Goal: Task Accomplishment & Management: Complete application form

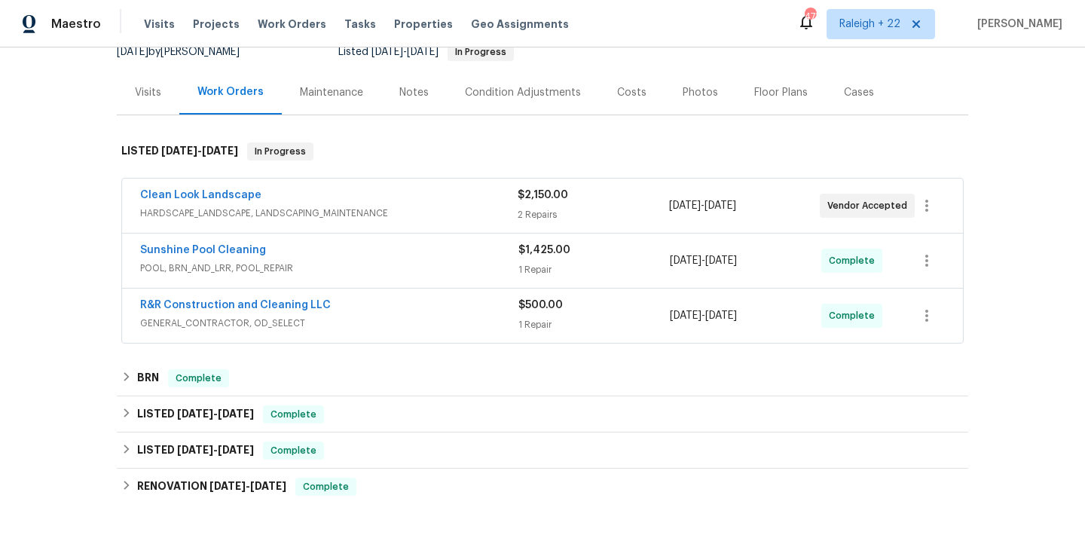
scroll to position [163, 0]
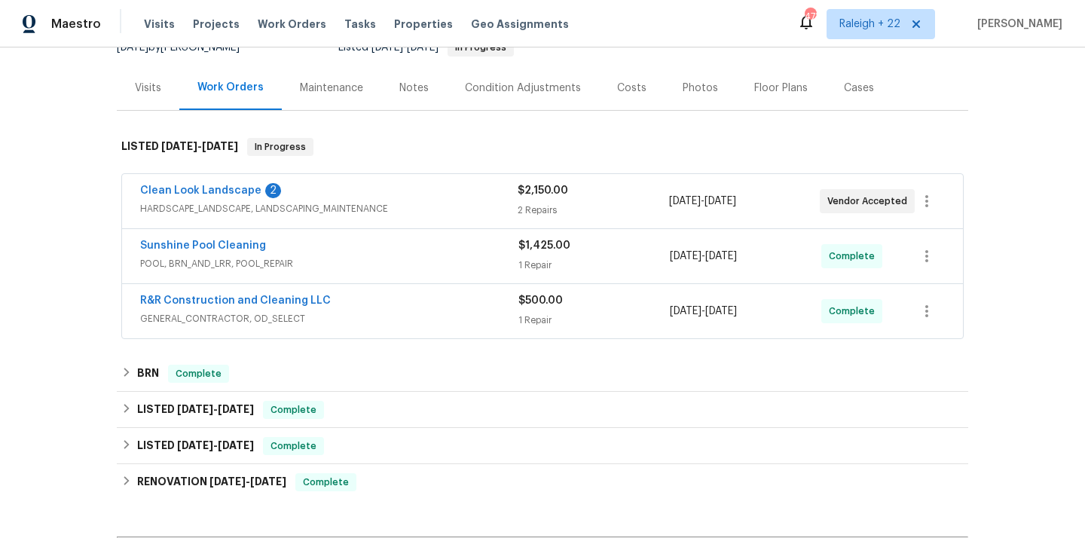
click at [231, 212] on span "HARDSCAPE_LANDSCAPE, LANDSCAPING_MAINTENANCE" at bounding box center [329, 208] width 378 height 15
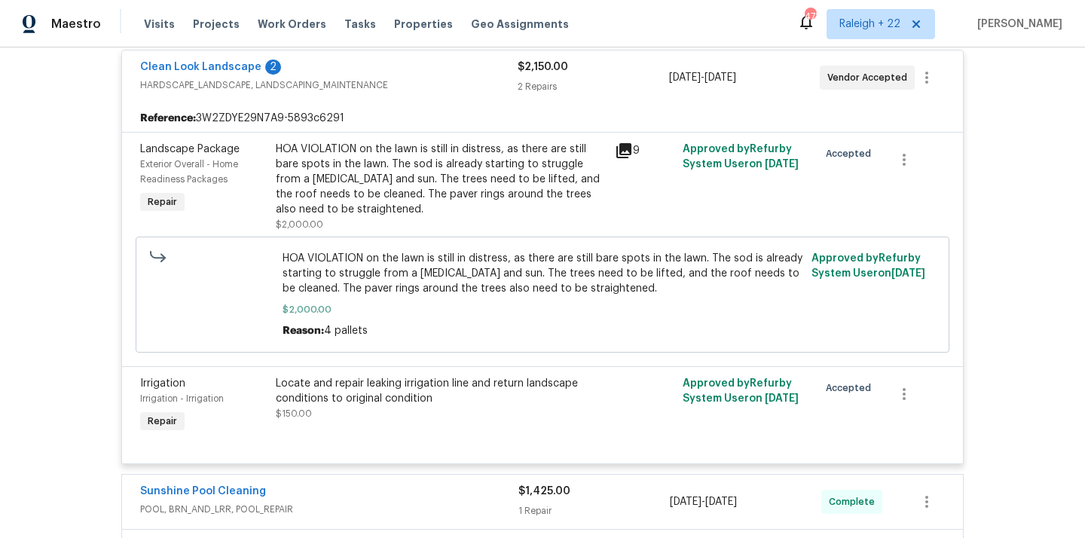
scroll to position [194, 0]
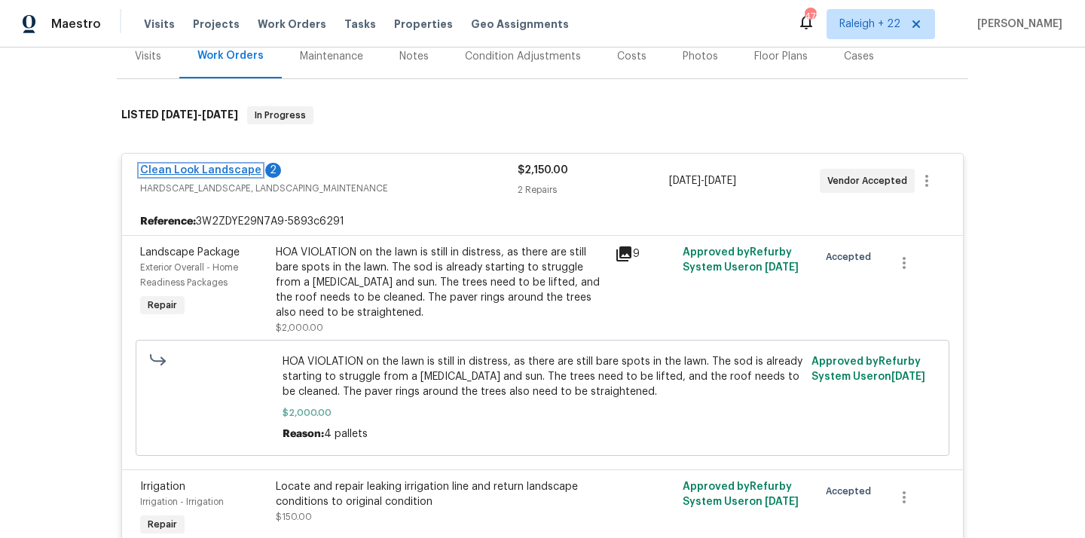
click at [245, 169] on link "Clean Look Landscape" at bounding box center [200, 170] width 121 height 11
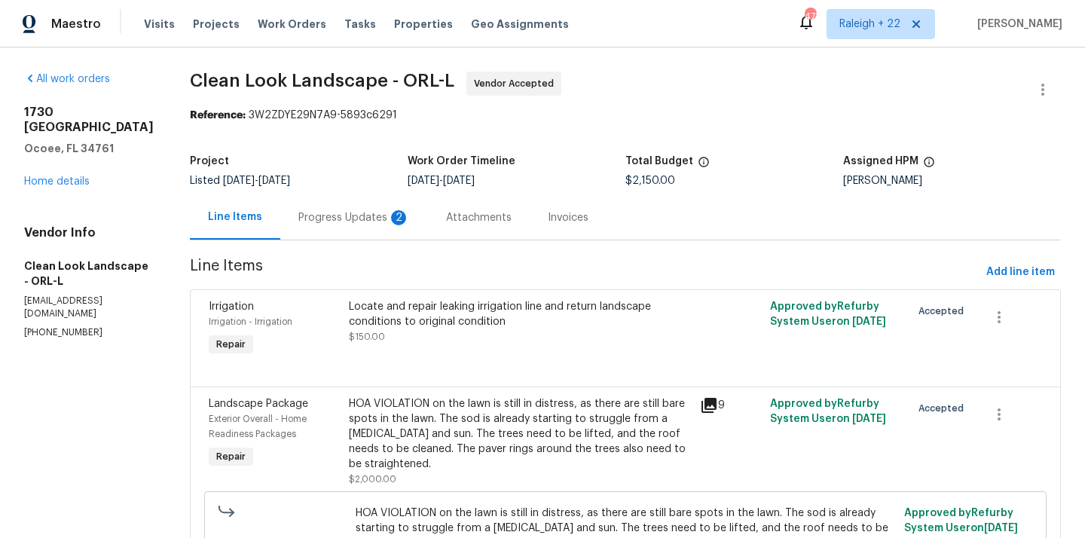
click at [334, 212] on div "Progress Updates 2" at bounding box center [354, 217] width 112 height 15
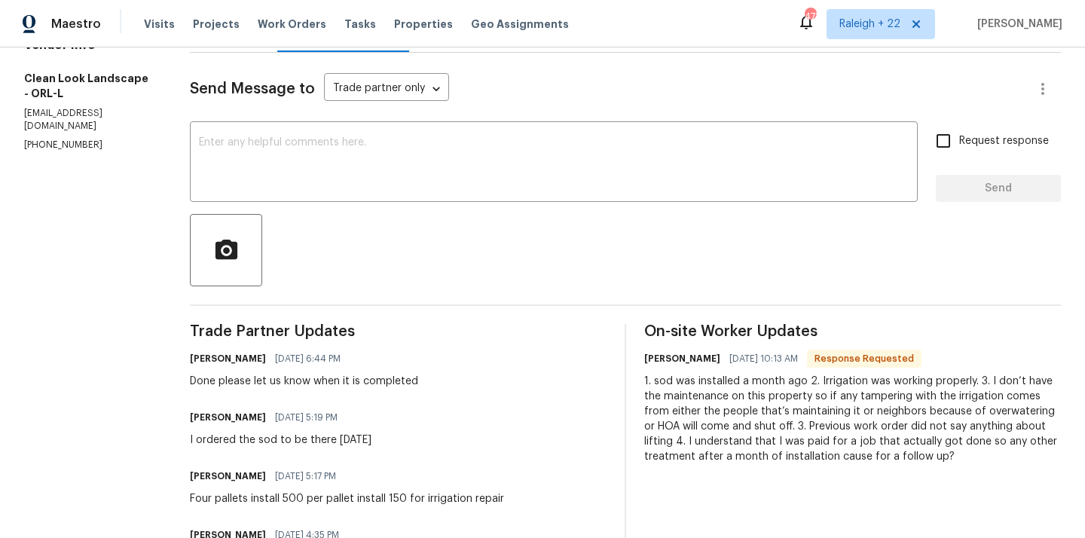
scroll to position [57, 0]
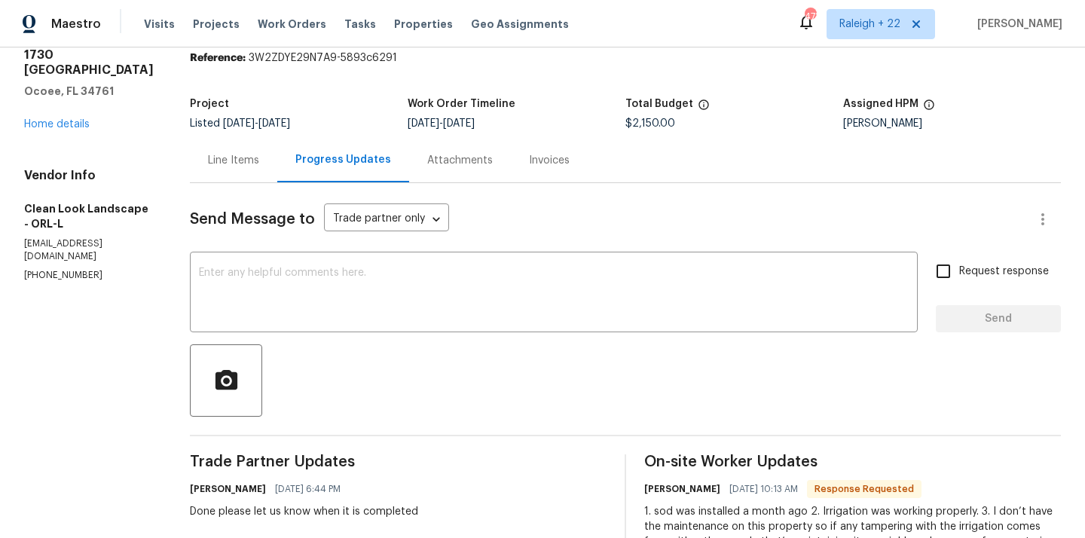
click at [254, 162] on div "Line Items" at bounding box center [233, 160] width 51 height 15
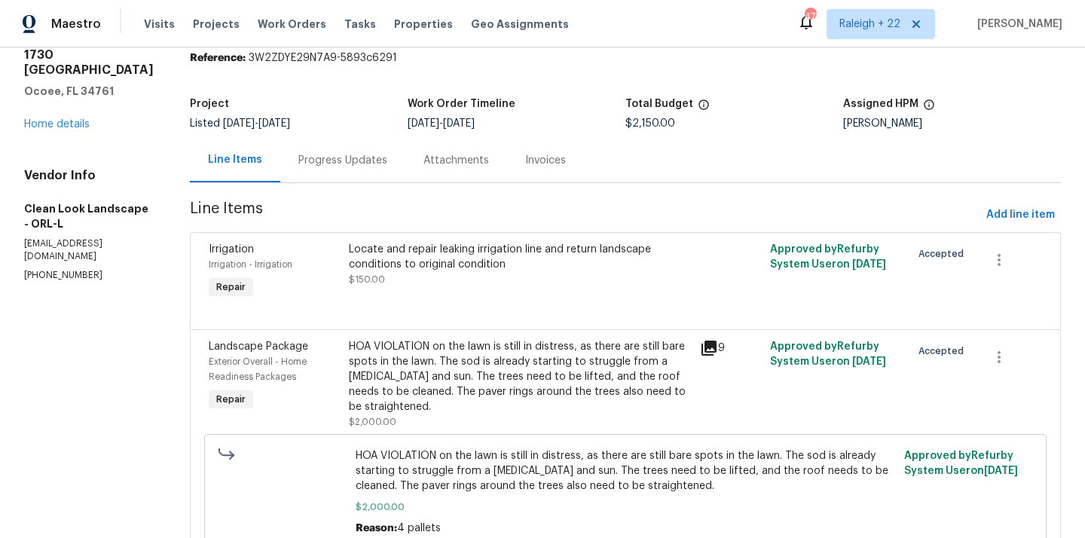
scroll to position [127, 0]
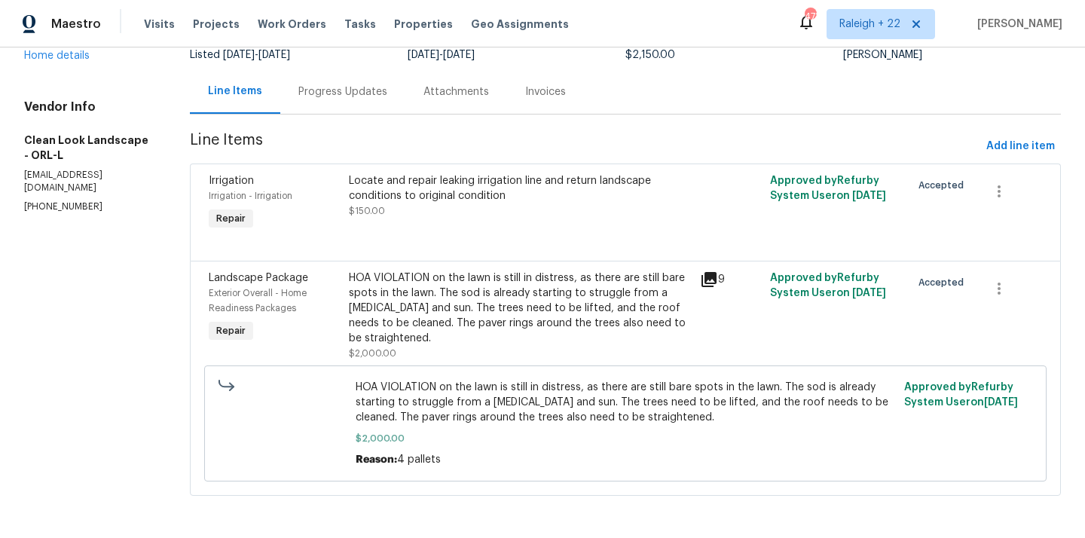
click at [495, 300] on div "HOA VIOLATION on the lawn is still in distress, as there are still bare spots i…" at bounding box center [520, 308] width 342 height 75
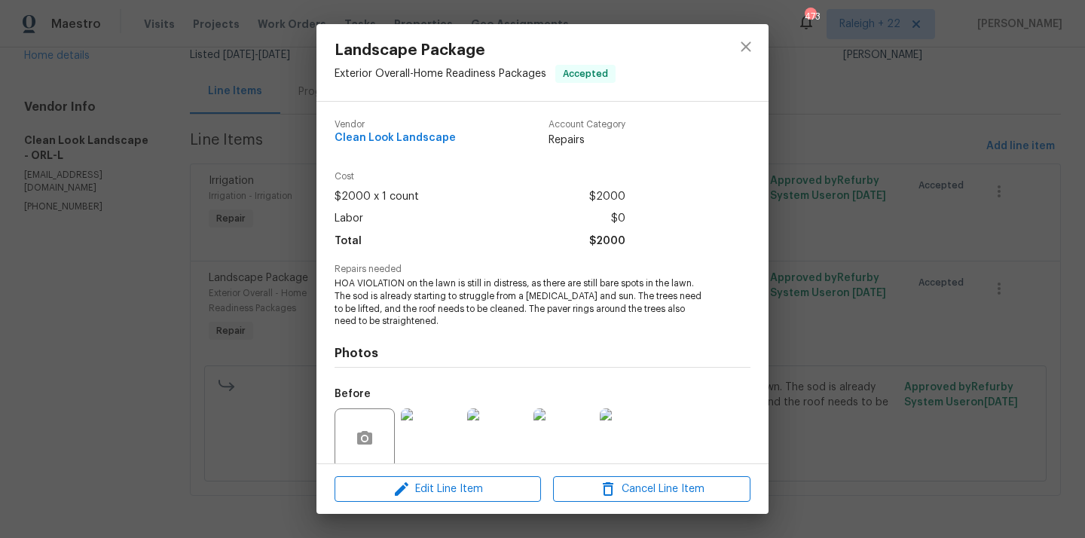
scroll to position [118, 0]
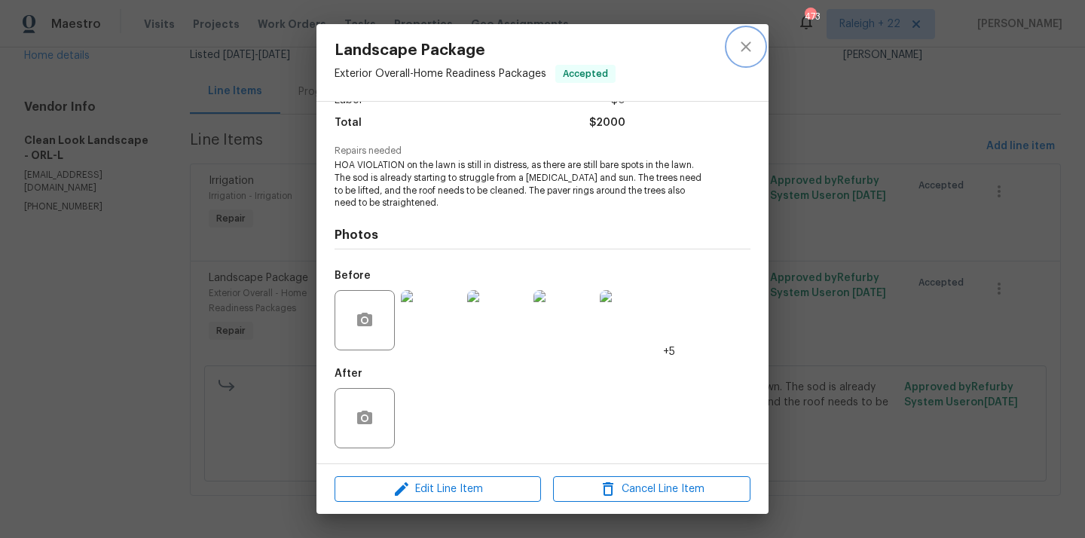
click at [745, 47] on icon "close" at bounding box center [746, 46] width 10 height 10
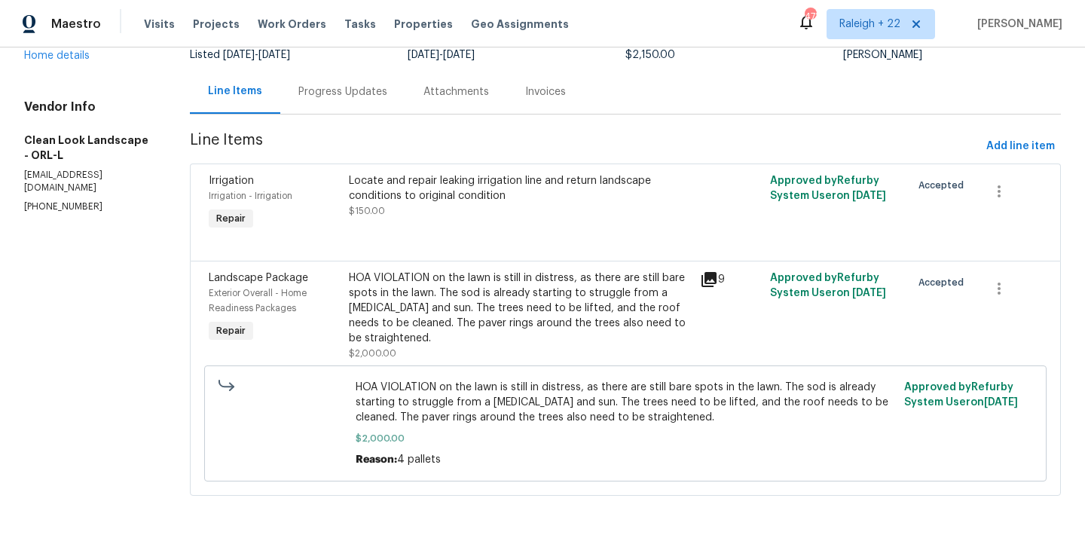
click at [365, 85] on div "Progress Updates" at bounding box center [342, 91] width 89 height 15
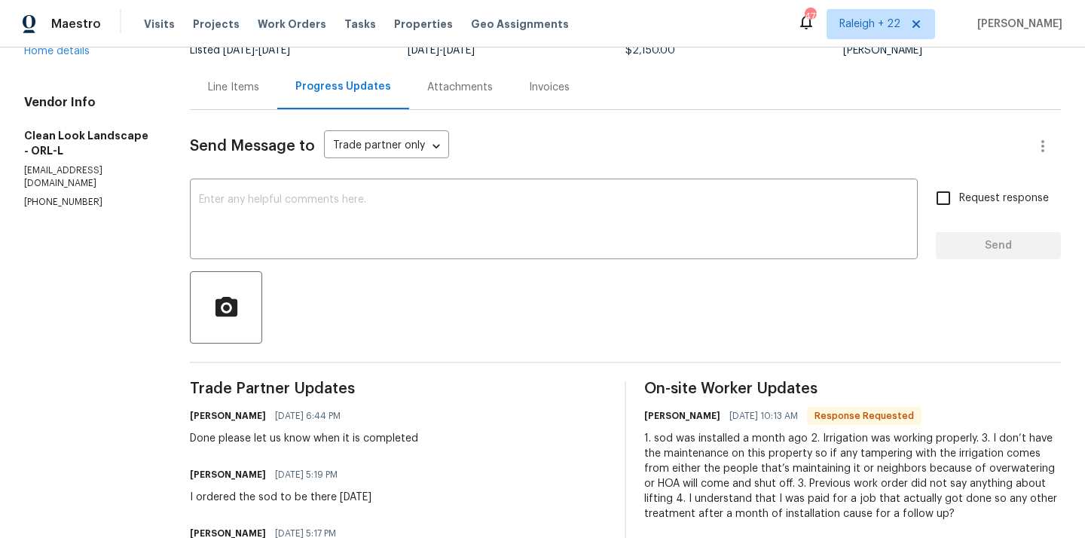
scroll to position [130, 0]
click at [416, 226] on textarea at bounding box center [554, 221] width 710 height 53
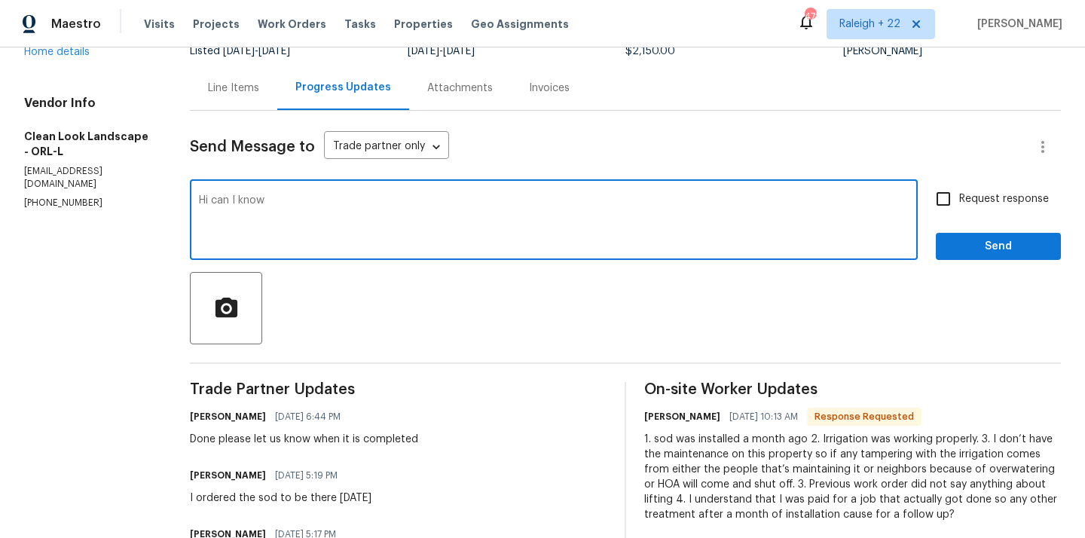
click at [291, 203] on textarea "Hi can I know" at bounding box center [554, 221] width 710 height 53
click at [303, 204] on textarea "Hi, can I know" at bounding box center [554, 221] width 710 height 53
click at [310, 211] on textarea "Hi, can I know" at bounding box center [554, 221] width 710 height 53
click at [334, 208] on textarea "Hi, can I know" at bounding box center [554, 221] width 710 height 53
click at [304, 198] on textarea "Hi, can I know" at bounding box center [554, 221] width 710 height 53
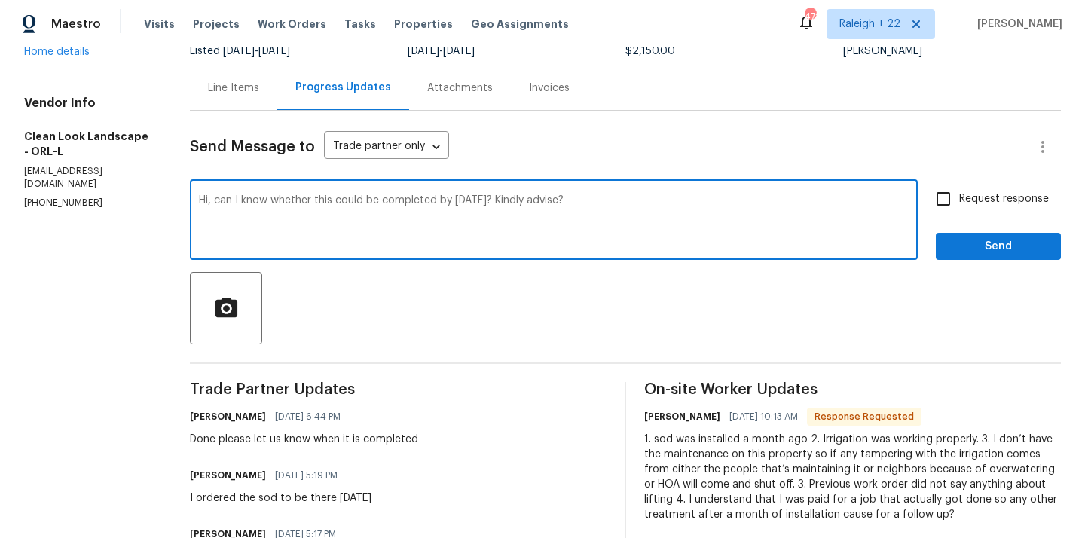
type textarea "Hi, can I know whether this could be completed by today? Kindly advise?"
click at [943, 199] on input "Request response" at bounding box center [944, 199] width 32 height 32
checkbox input "true"
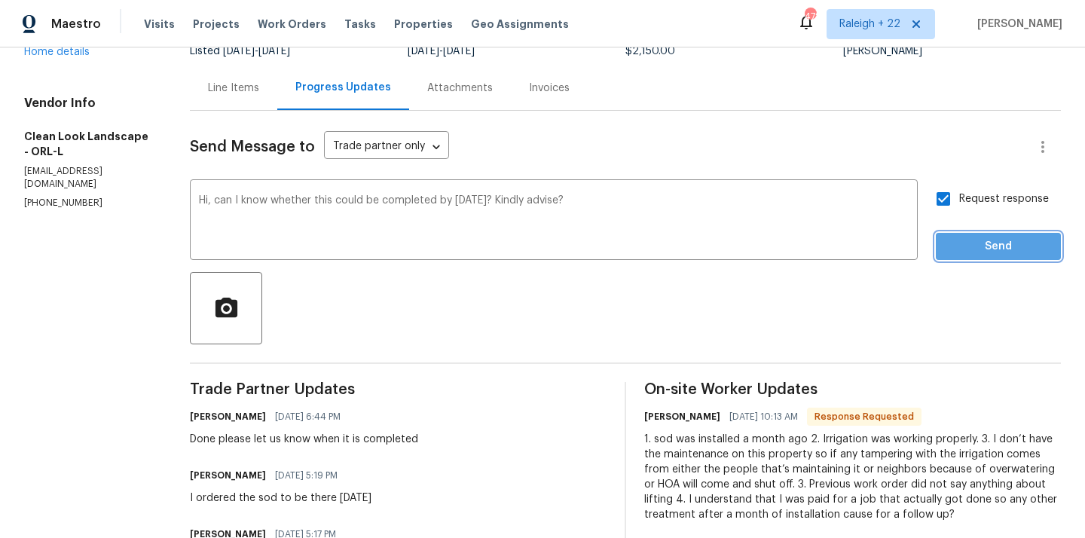
click at [974, 237] on span "Send" at bounding box center [998, 246] width 101 height 19
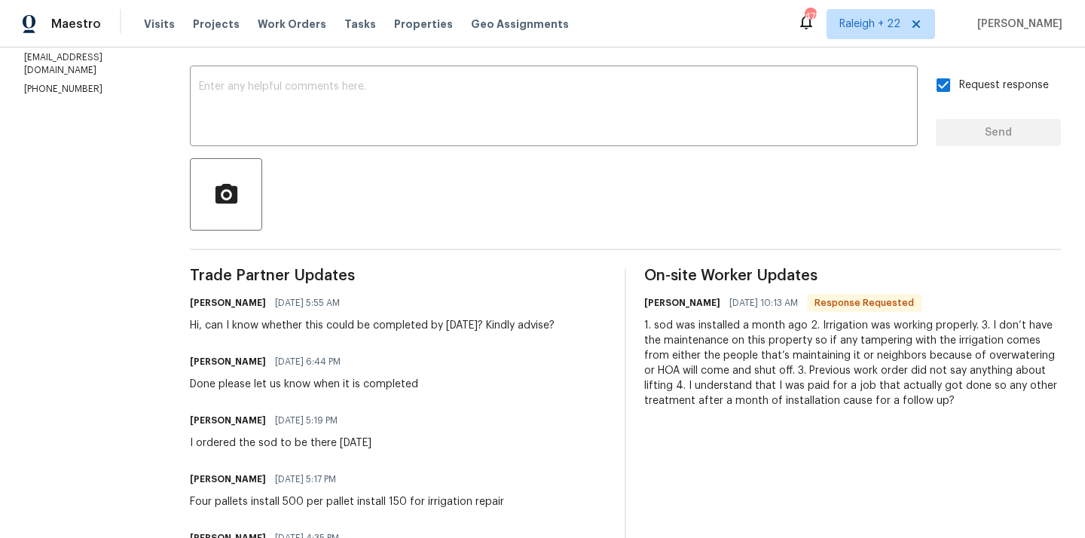
scroll to position [0, 0]
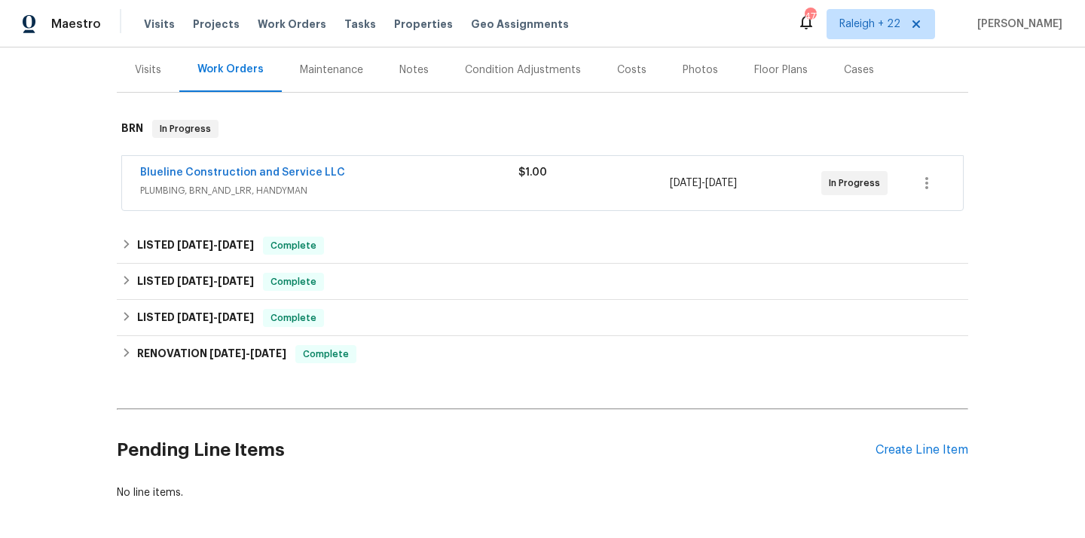
scroll to position [212, 0]
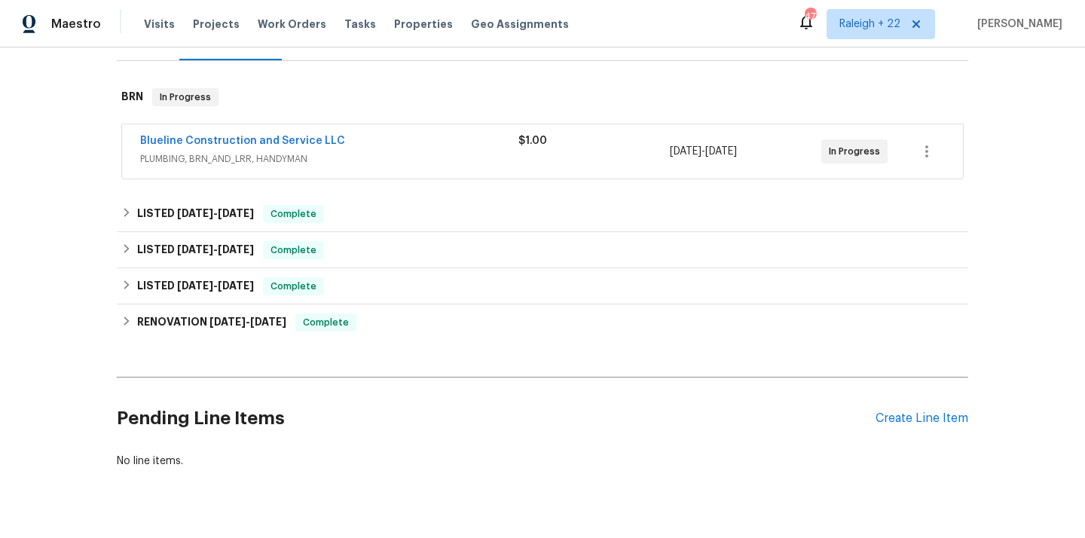
click at [259, 162] on span "PLUMBING, BRN_AND_LRR, HANDYMAN" at bounding box center [329, 158] width 378 height 15
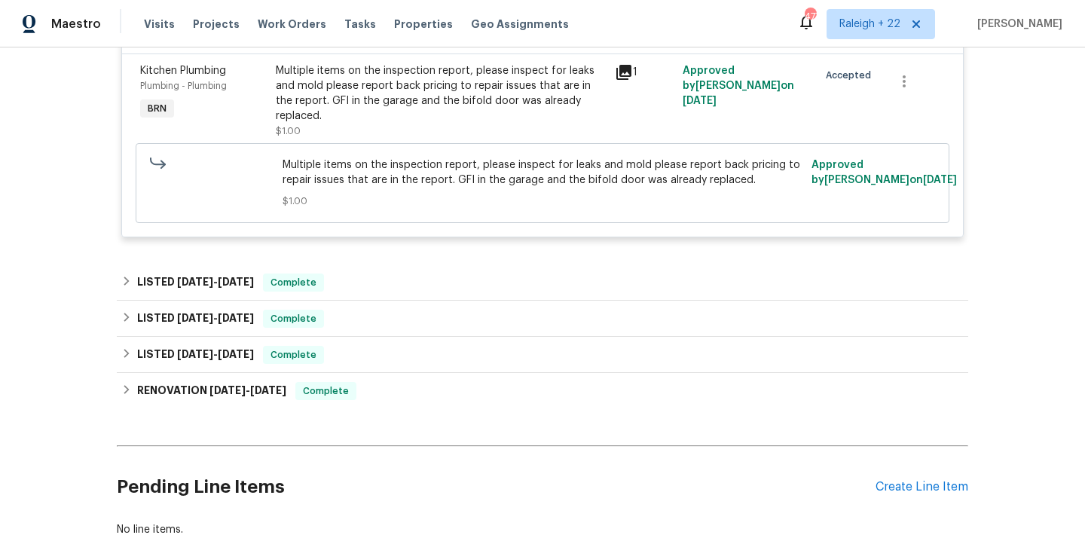
scroll to position [402, 0]
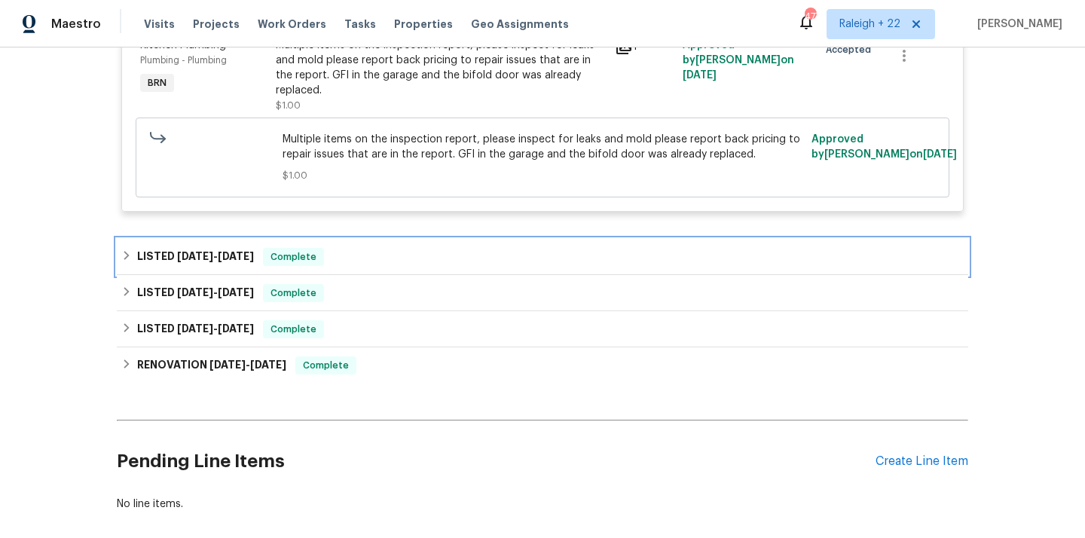
click at [124, 250] on icon at bounding box center [126, 255] width 11 height 11
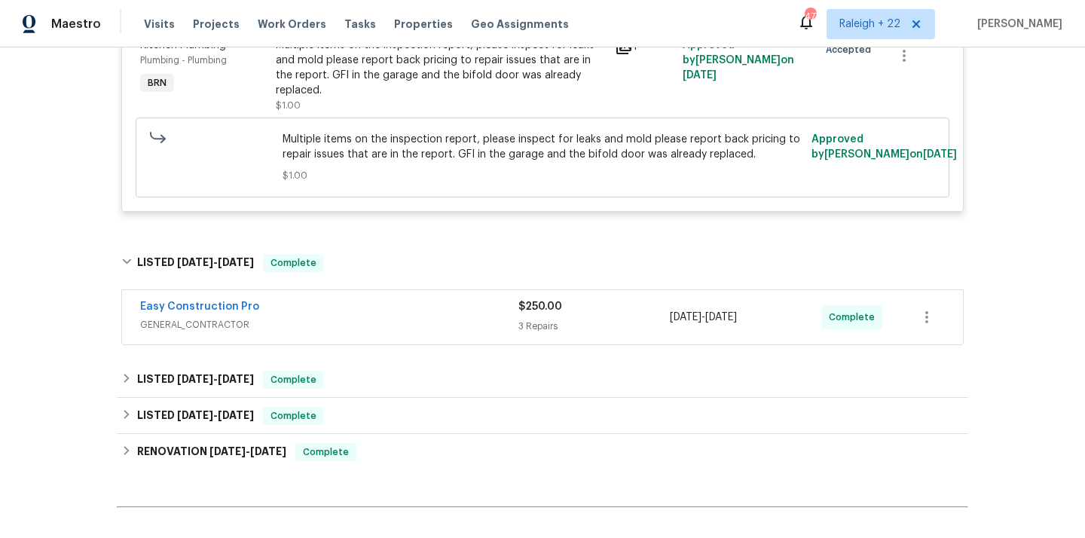
click at [200, 317] on span "GENERAL_CONTRACTOR" at bounding box center [329, 324] width 378 height 15
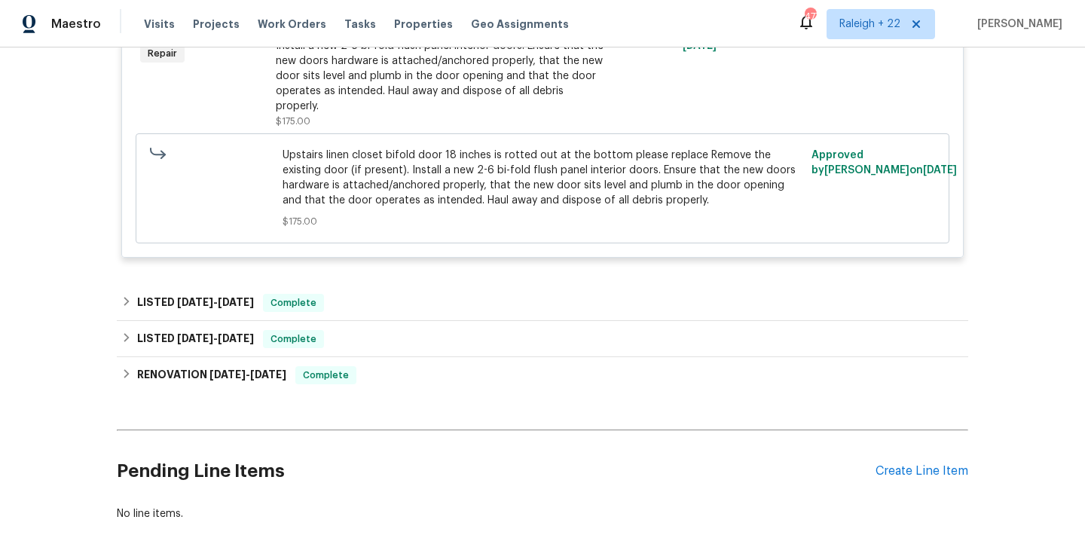
scroll to position [1027, 0]
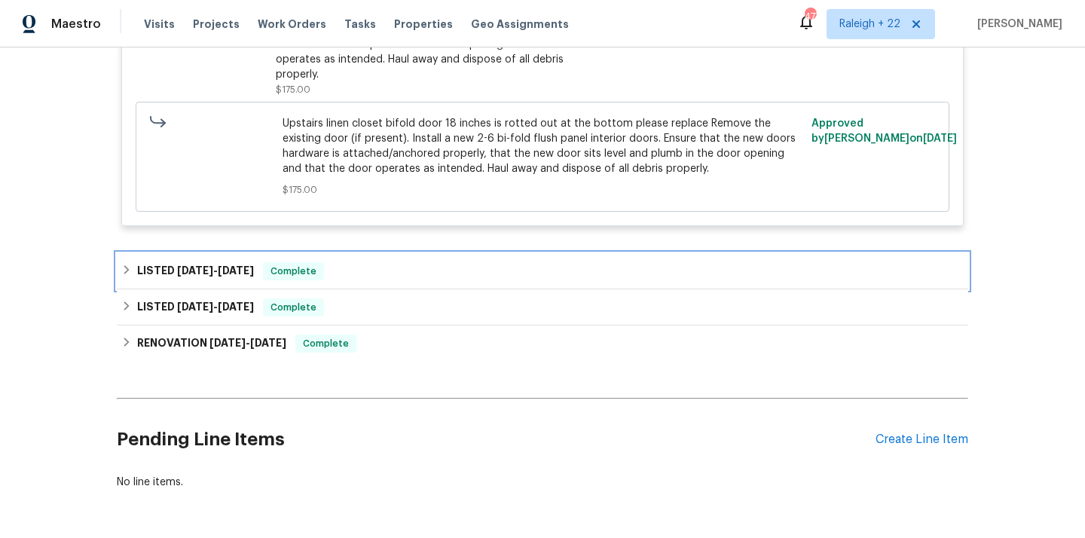
click at [123, 264] on icon at bounding box center [126, 269] width 11 height 11
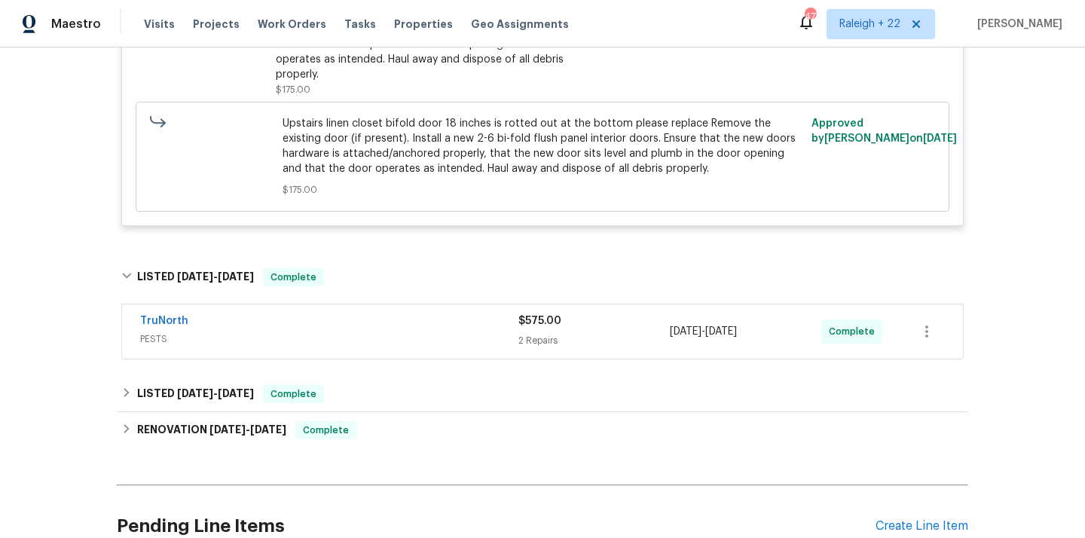
click at [151, 332] on span "PESTS" at bounding box center [329, 339] width 378 height 15
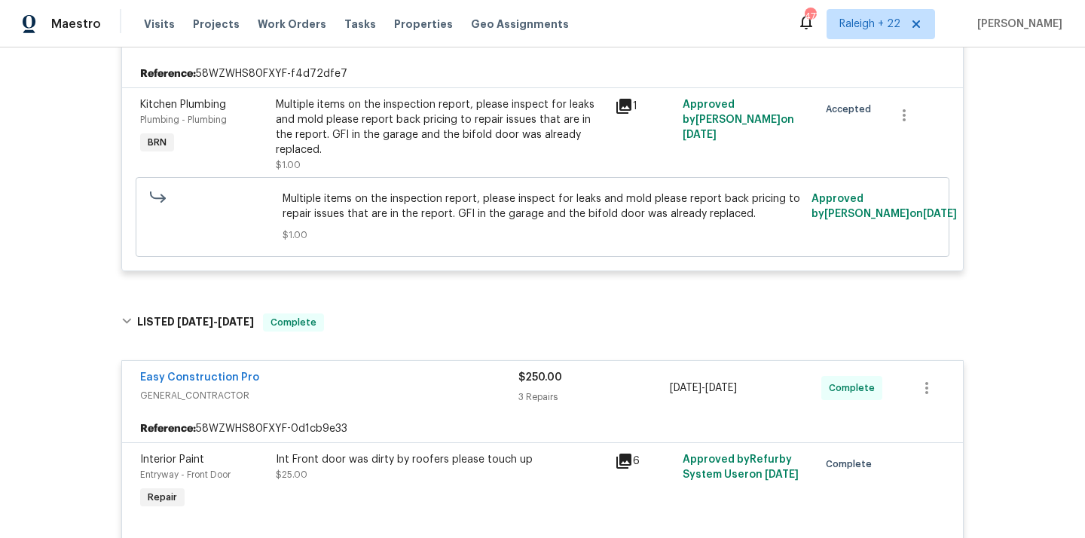
scroll to position [0, 0]
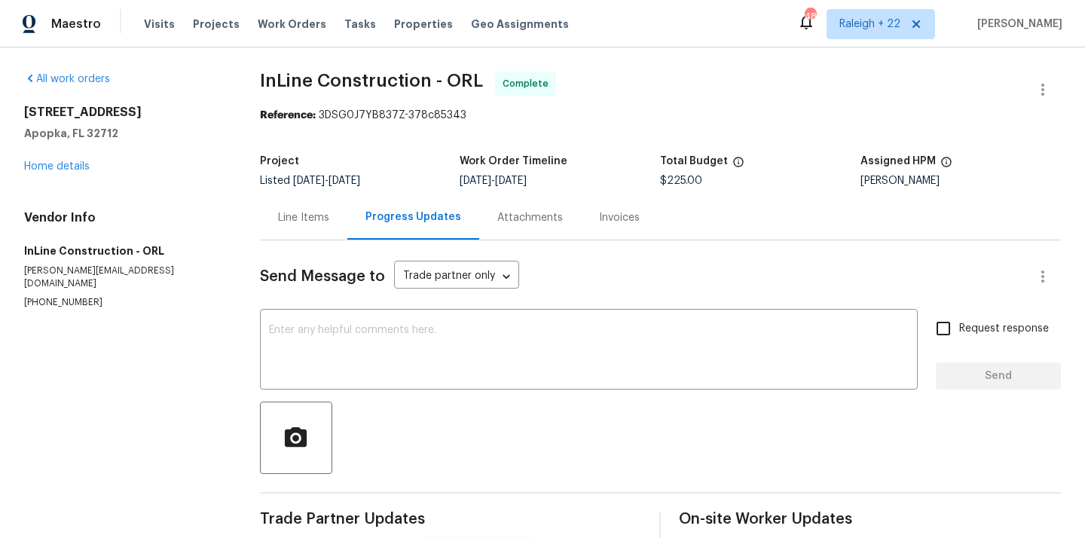
click at [309, 206] on div "Line Items" at bounding box center [303, 217] width 87 height 44
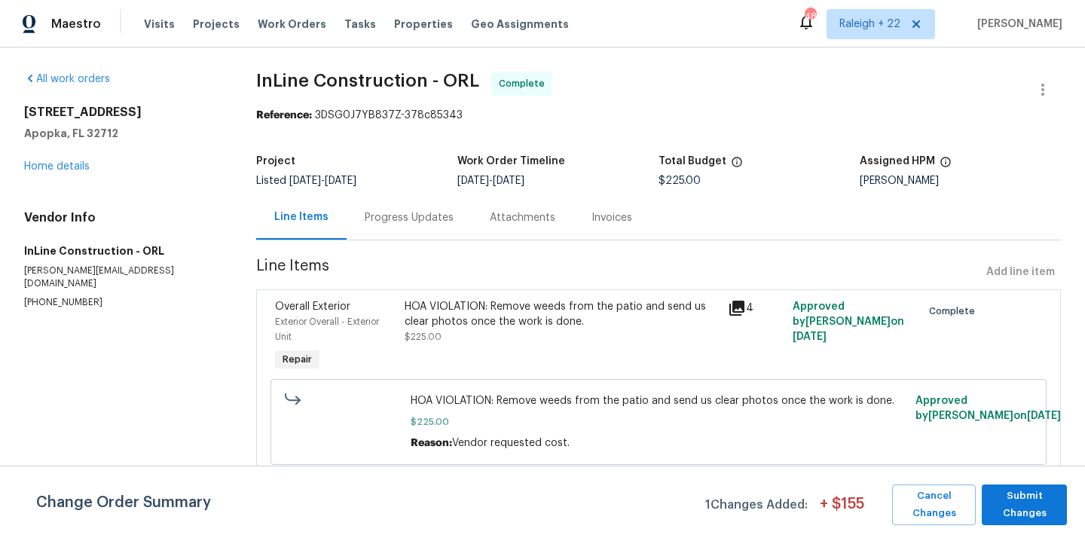
click at [579, 316] on div "HOA VIOLATION: Remove weeds from the patio and send us clear photos once the wo…" at bounding box center [562, 314] width 314 height 30
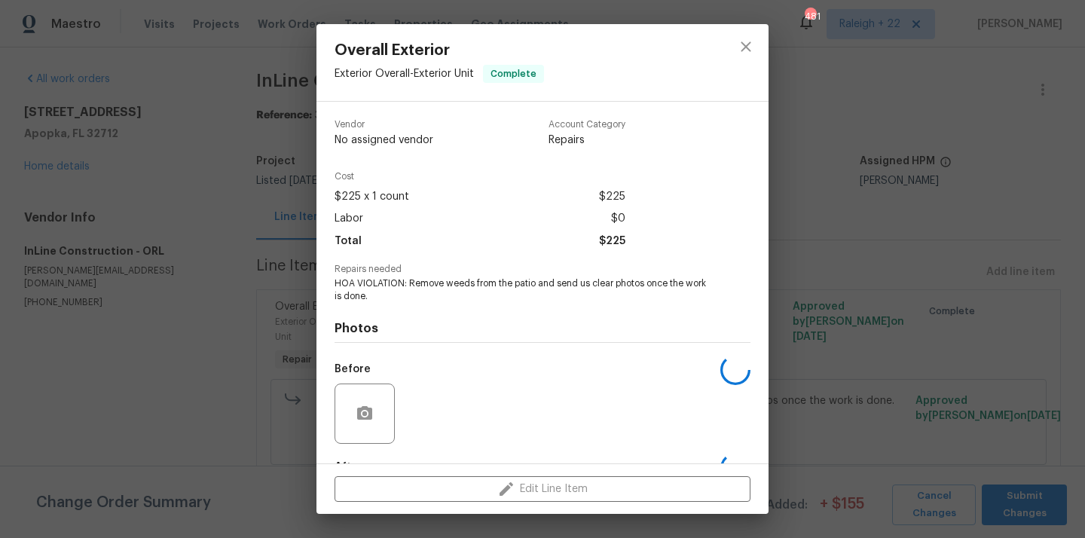
scroll to position [93, 0]
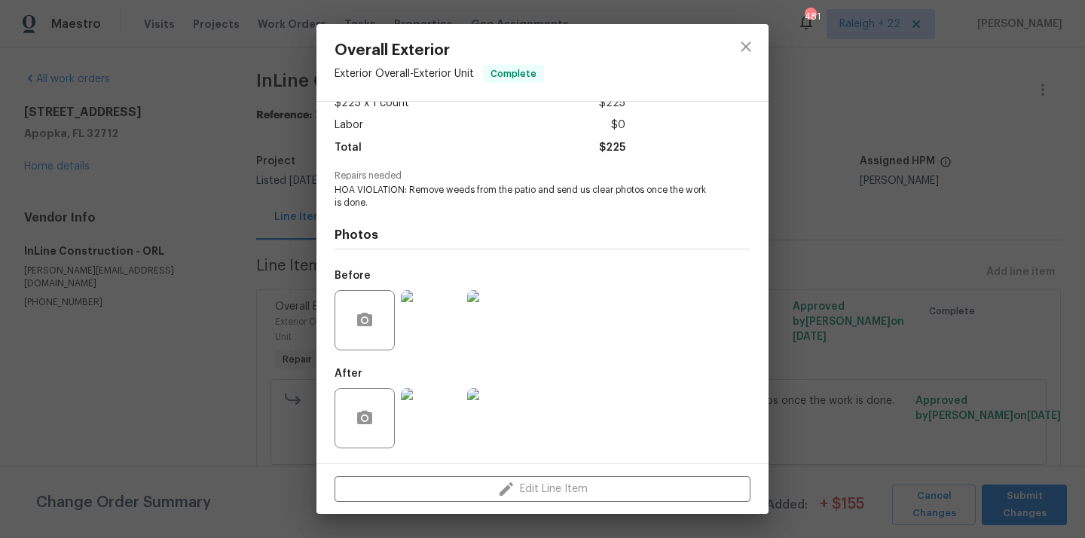
click at [445, 438] on img at bounding box center [431, 418] width 60 height 60
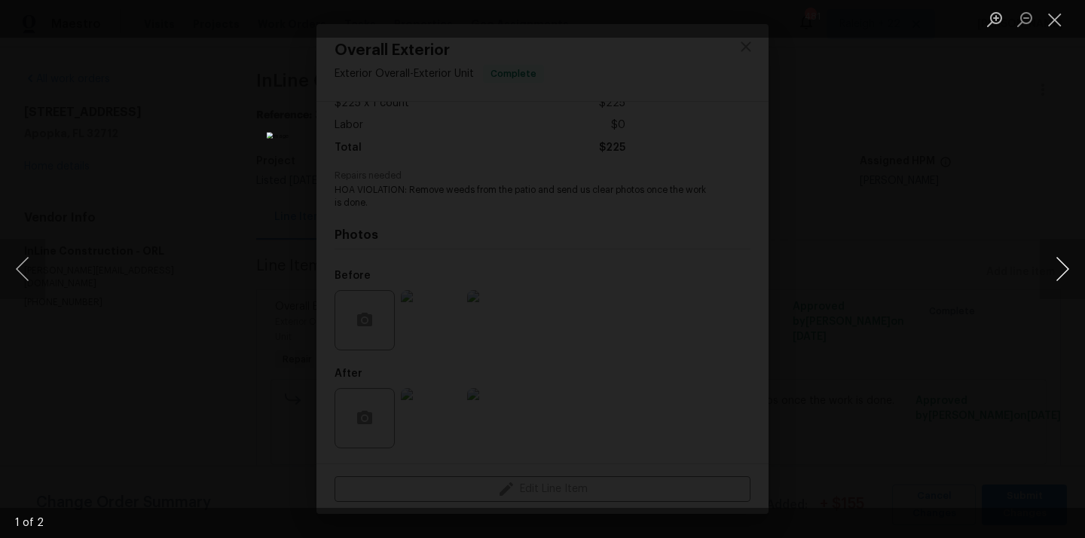
click at [1058, 270] on button "Next image" at bounding box center [1062, 269] width 45 height 60
click at [1055, 8] on button "Close lightbox" at bounding box center [1055, 19] width 30 height 26
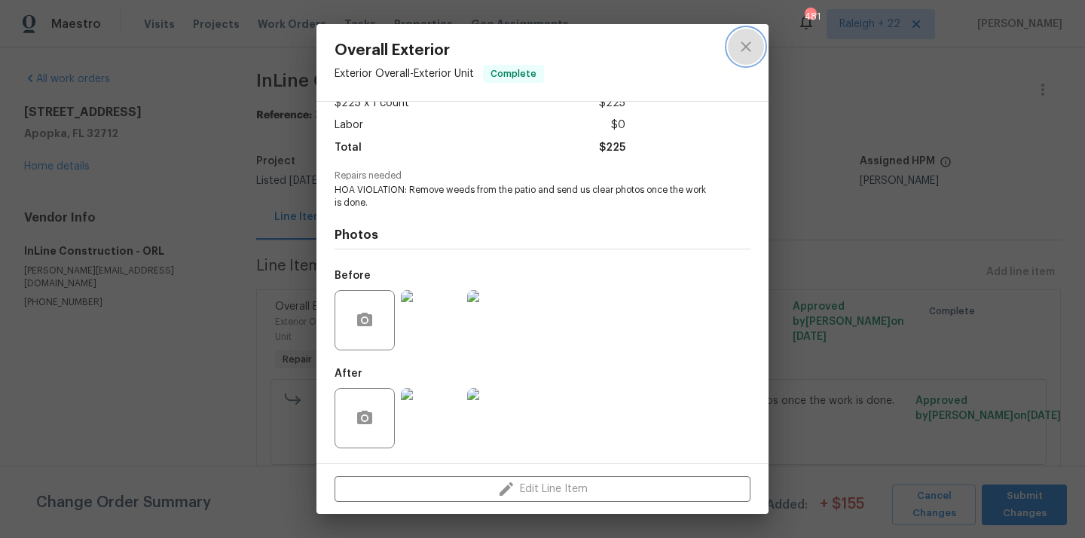
click at [742, 52] on icon "close" at bounding box center [746, 47] width 18 height 18
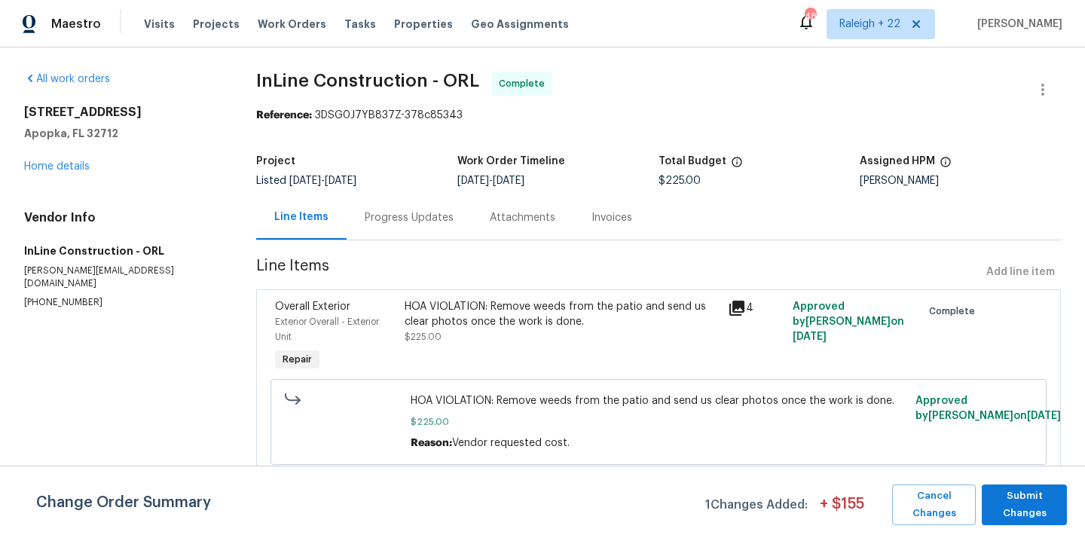
click at [396, 222] on div "Progress Updates" at bounding box center [409, 217] width 89 height 15
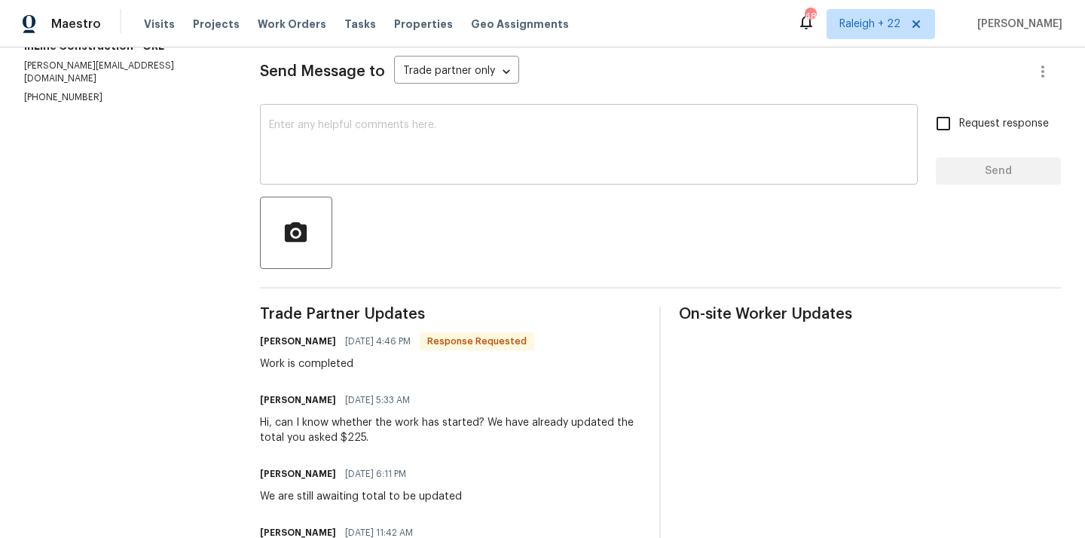
scroll to position [142, 0]
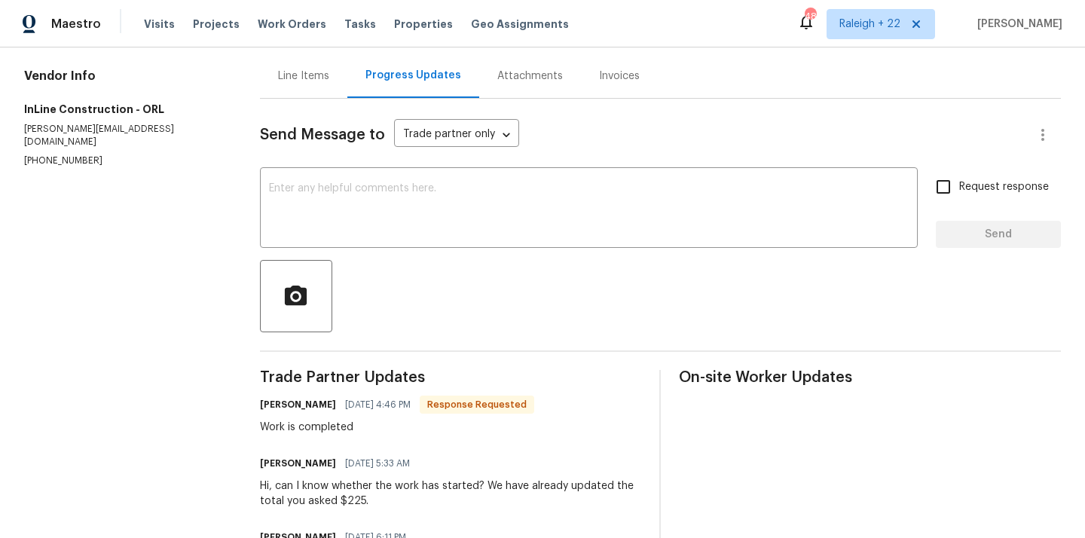
click at [325, 87] on div "Line Items" at bounding box center [303, 76] width 87 height 44
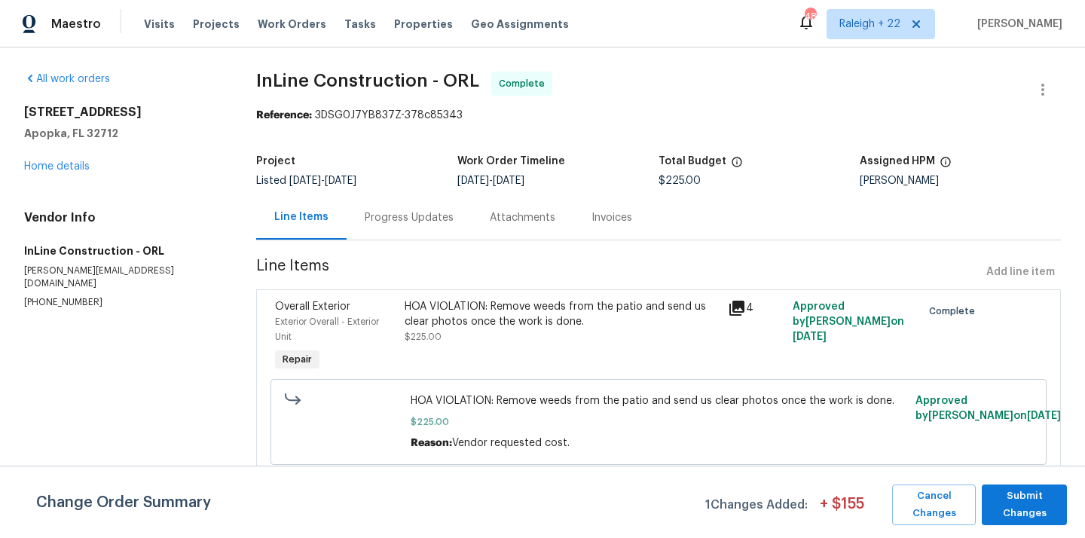
click at [566, 317] on div "HOA VIOLATION: Remove weeds from the patio and send us clear photos once the wo…" at bounding box center [562, 314] width 314 height 30
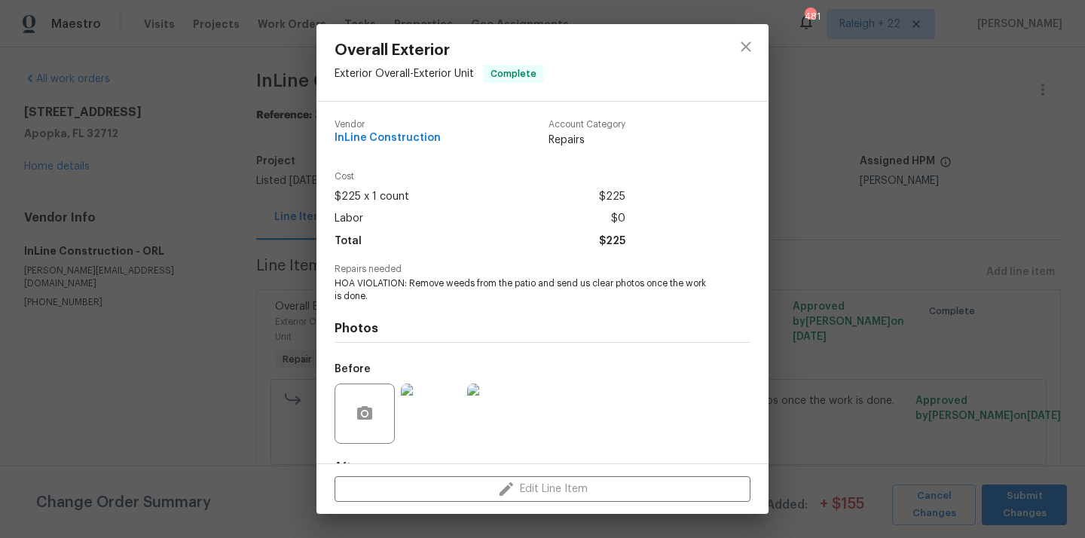
scroll to position [93, 0]
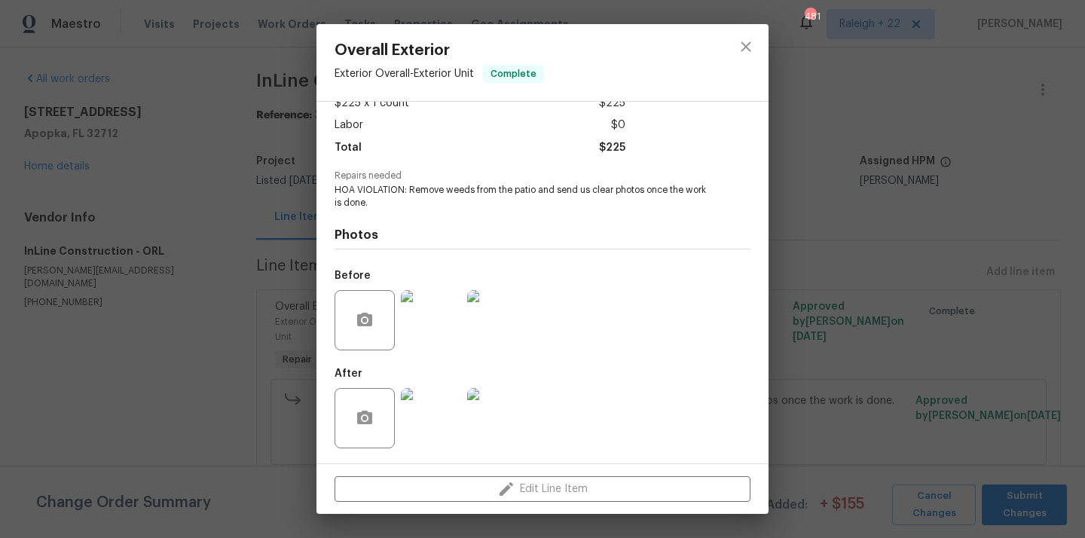
click at [435, 335] on img at bounding box center [431, 320] width 60 height 60
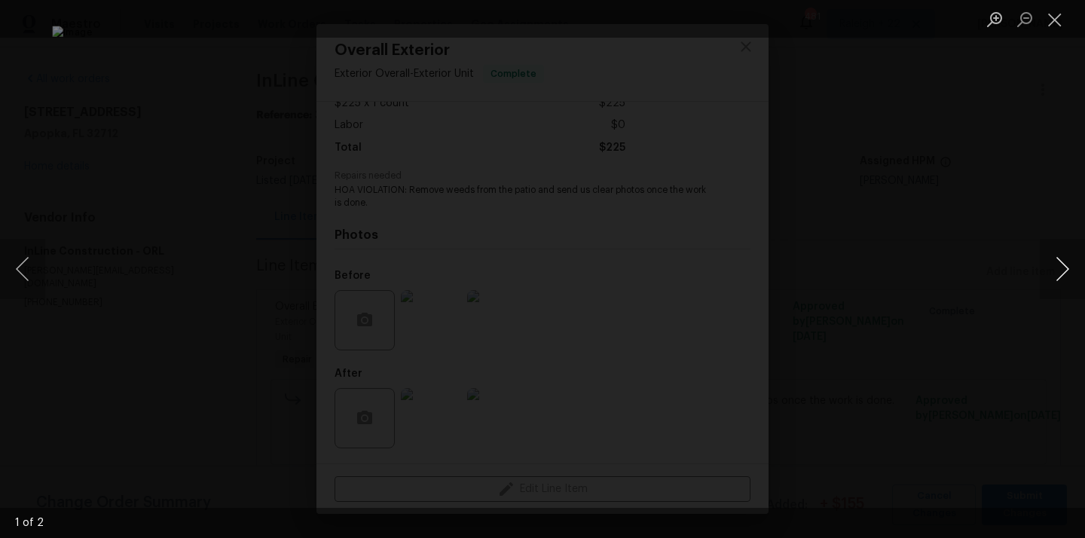
click at [1050, 265] on button "Next image" at bounding box center [1062, 269] width 45 height 60
click at [1055, 260] on button "Next image" at bounding box center [1062, 269] width 45 height 60
click at [1049, 16] on button "Close lightbox" at bounding box center [1055, 19] width 30 height 26
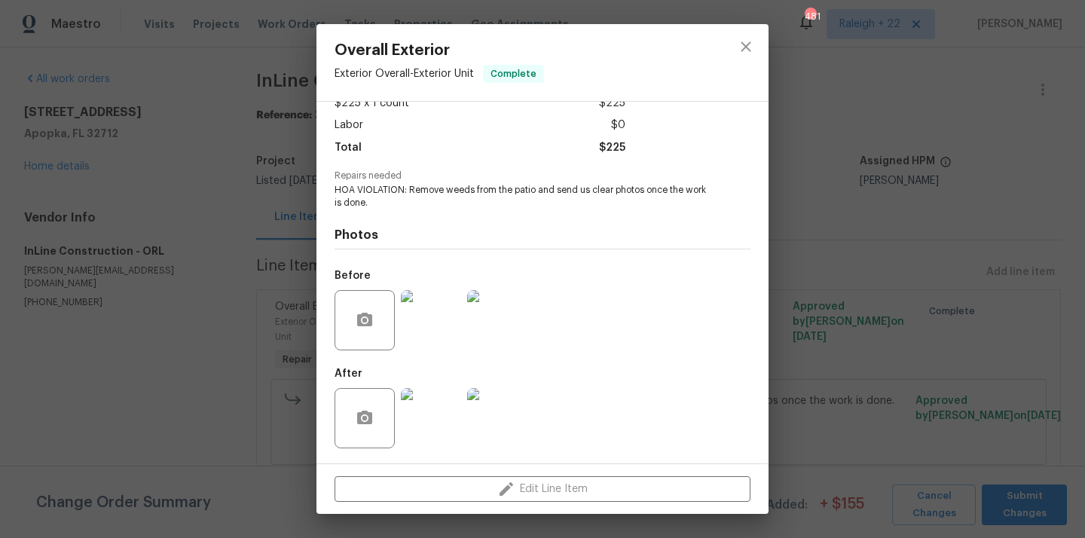
click at [434, 402] on img at bounding box center [431, 418] width 60 height 60
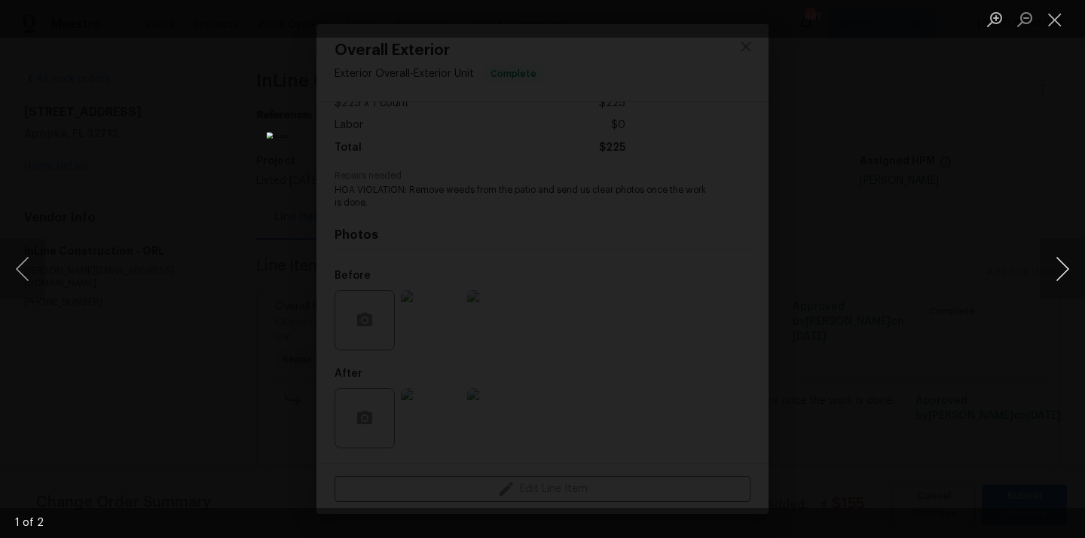
click at [1058, 266] on button "Next image" at bounding box center [1062, 269] width 45 height 60
click at [1049, 15] on button "Close lightbox" at bounding box center [1055, 19] width 30 height 26
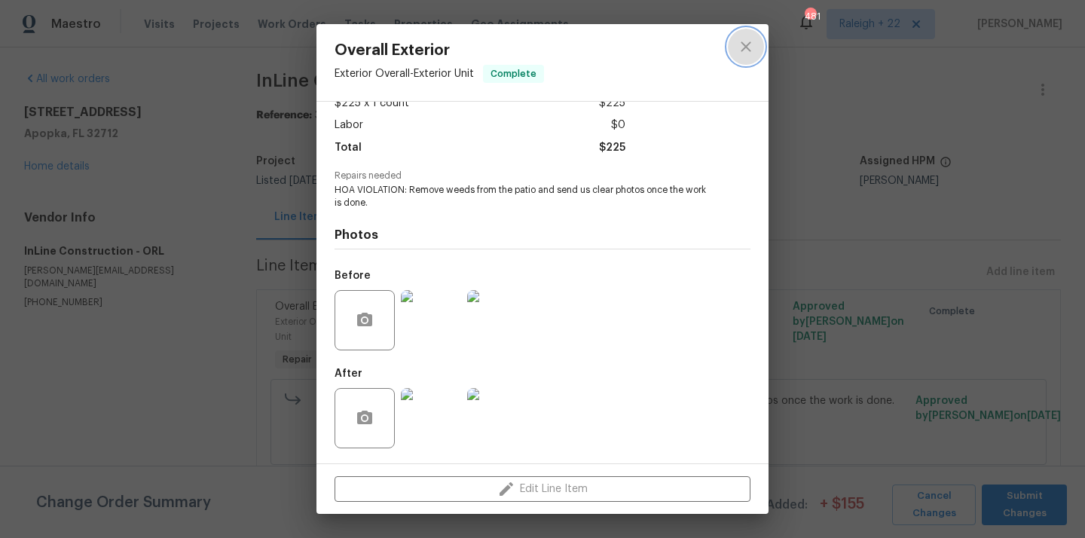
click at [732, 40] on button "close" at bounding box center [746, 47] width 36 height 36
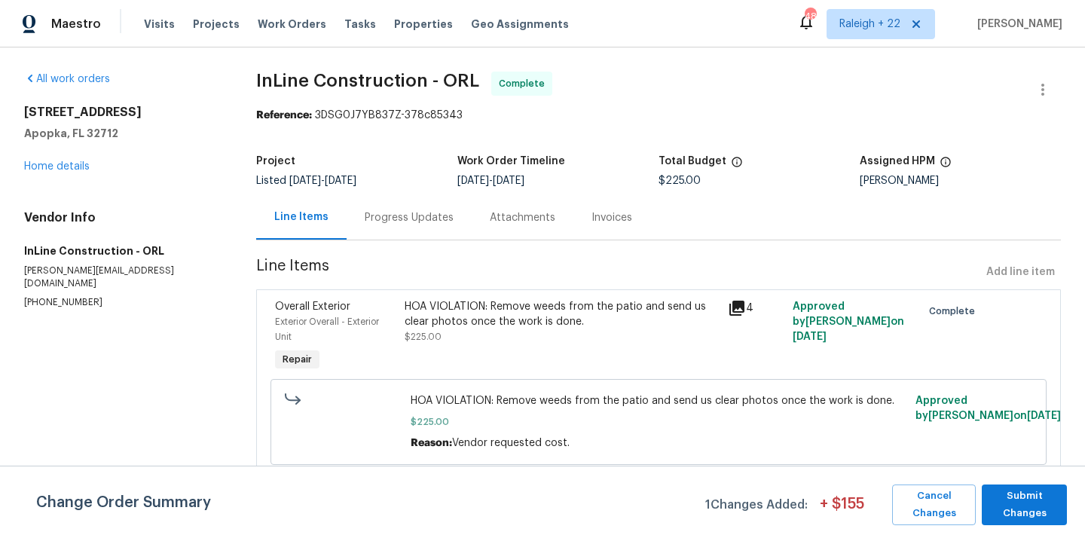
click at [396, 200] on div "Progress Updates" at bounding box center [409, 217] width 125 height 44
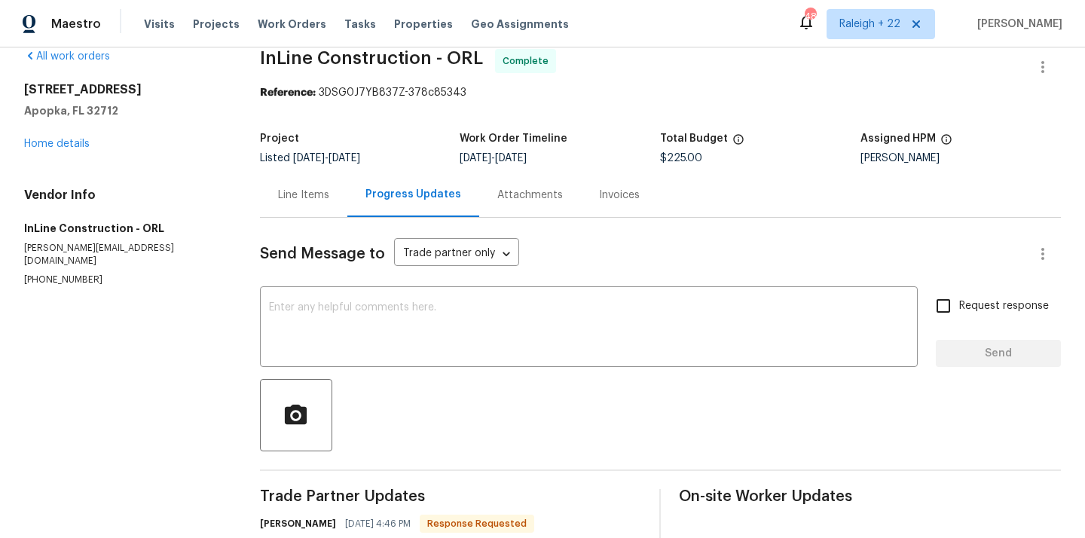
scroll to position [18, 0]
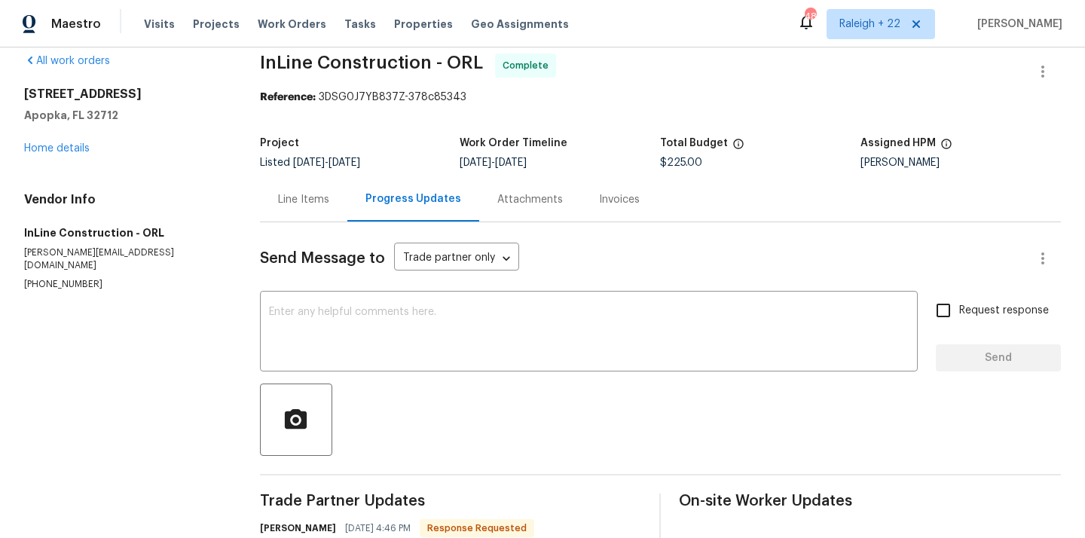
click at [289, 208] on div "Line Items" at bounding box center [303, 199] width 87 height 44
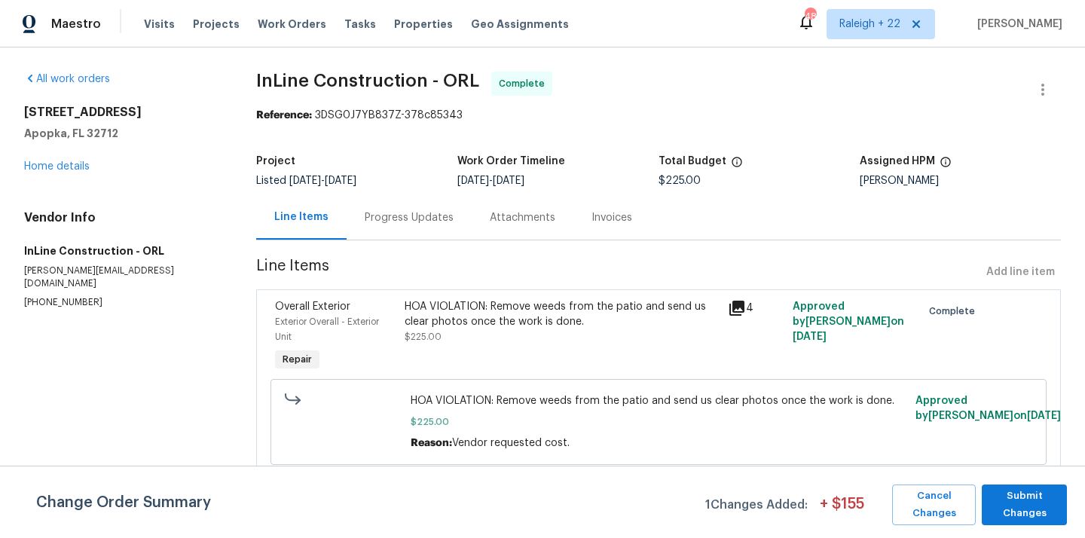
click at [533, 337] on div "HOA VIOLATION: Remove weeds from the patio and send us clear photos once the wo…" at bounding box center [562, 321] width 314 height 45
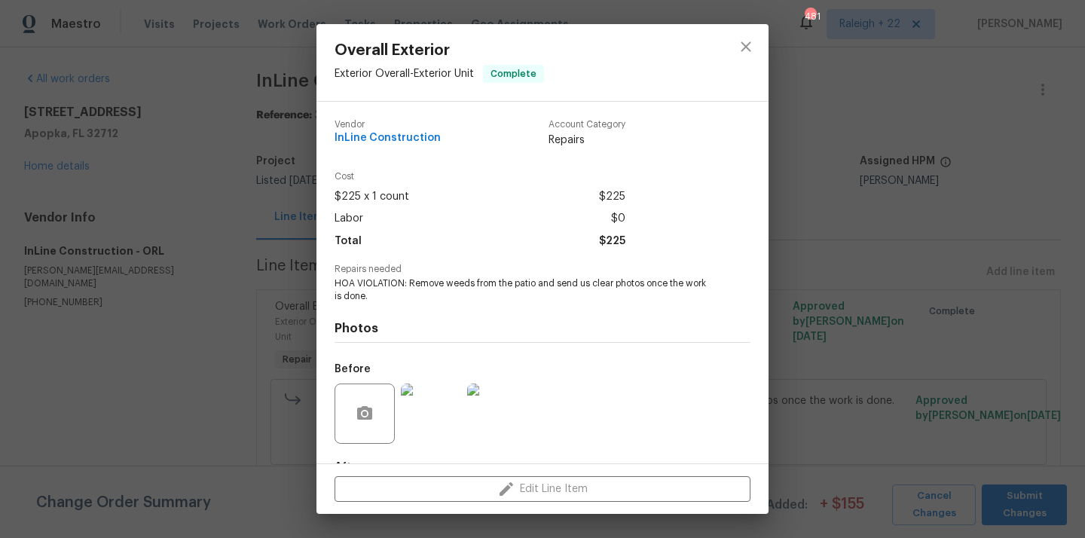
scroll to position [93, 0]
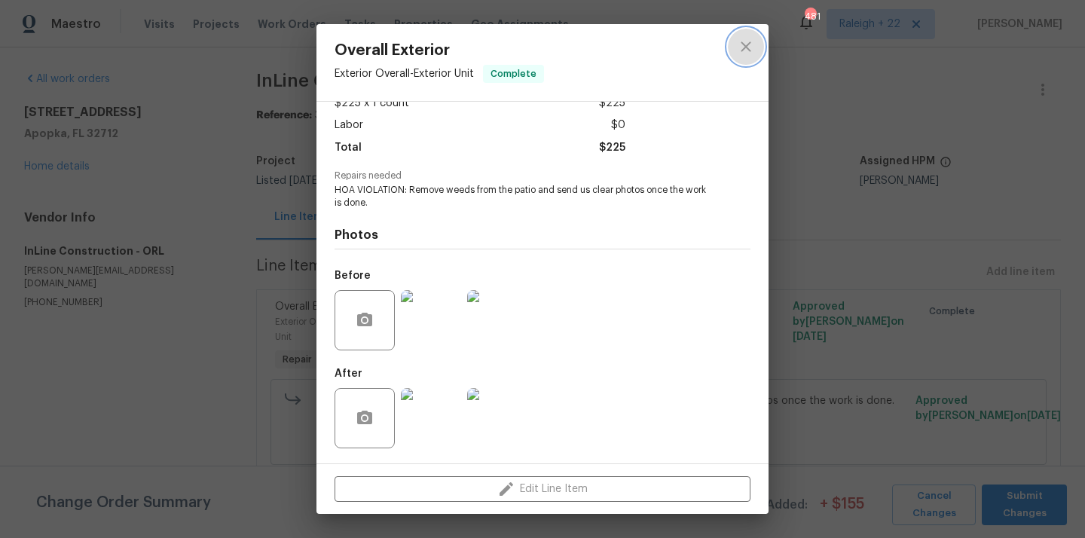
click at [747, 63] on button "close" at bounding box center [746, 47] width 36 height 36
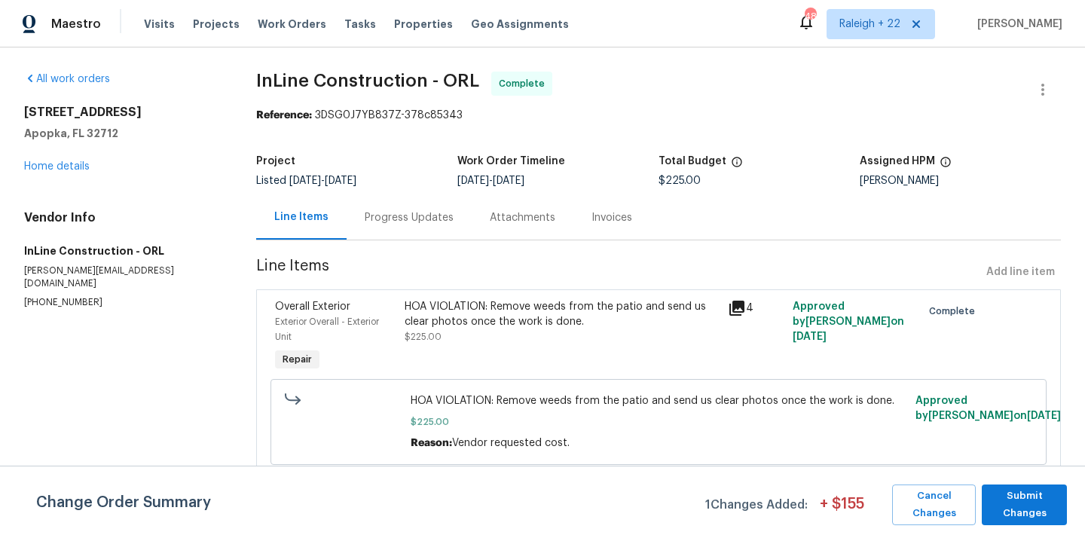
click at [417, 222] on div "Progress Updates" at bounding box center [409, 217] width 89 height 15
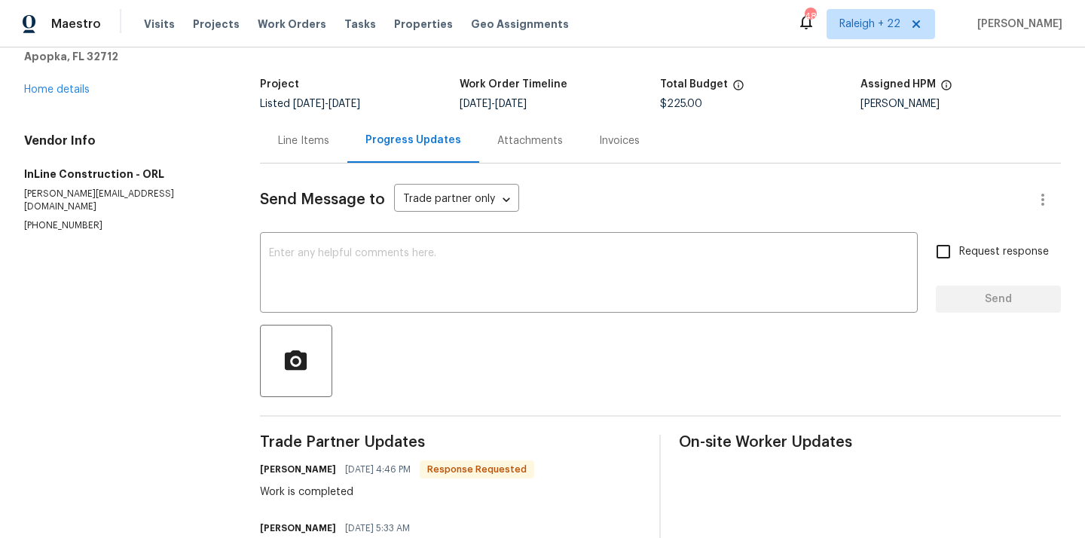
scroll to position [69, 0]
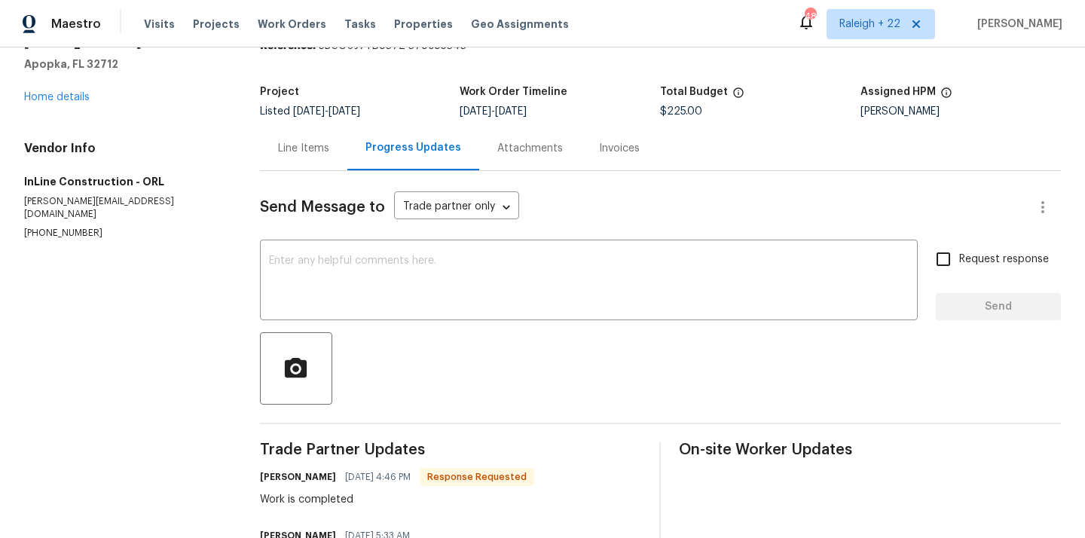
click at [295, 131] on div "Line Items" at bounding box center [303, 148] width 87 height 44
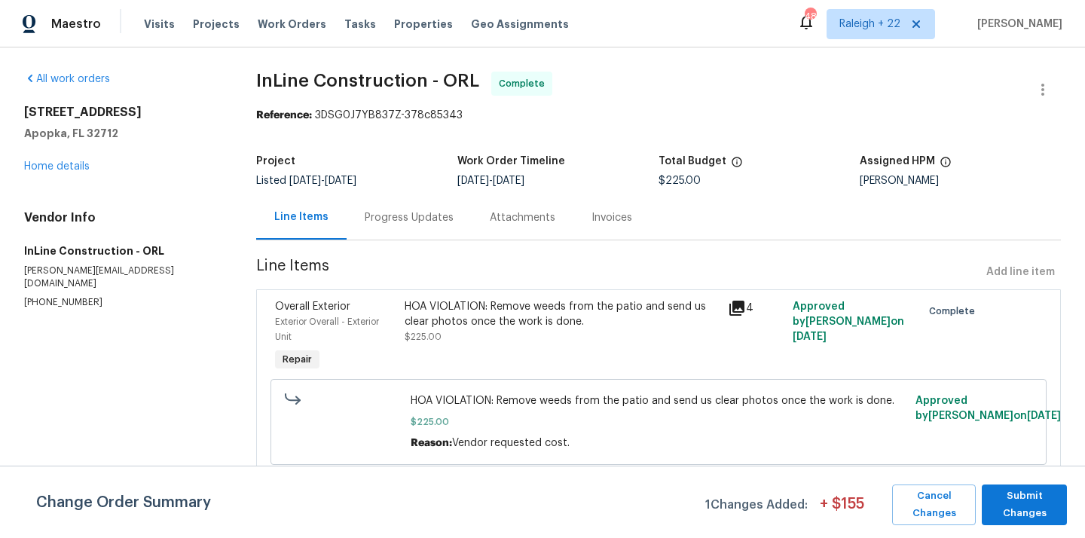
click at [464, 304] on div "HOA VIOLATION: Remove weeds from the patio and send us clear photos once the wo…" at bounding box center [562, 314] width 314 height 30
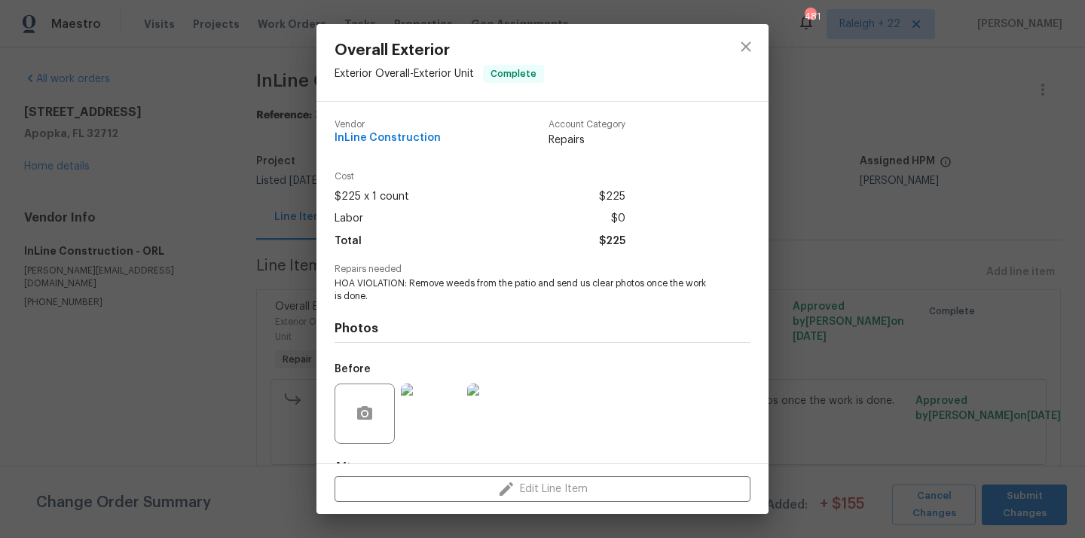
scroll to position [93, 0]
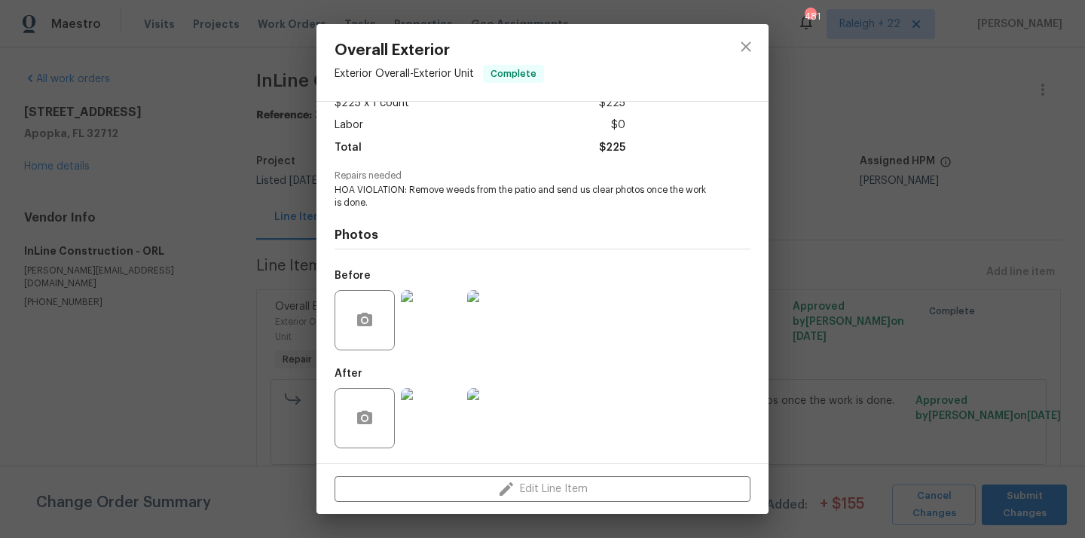
click at [425, 428] on img at bounding box center [431, 418] width 60 height 60
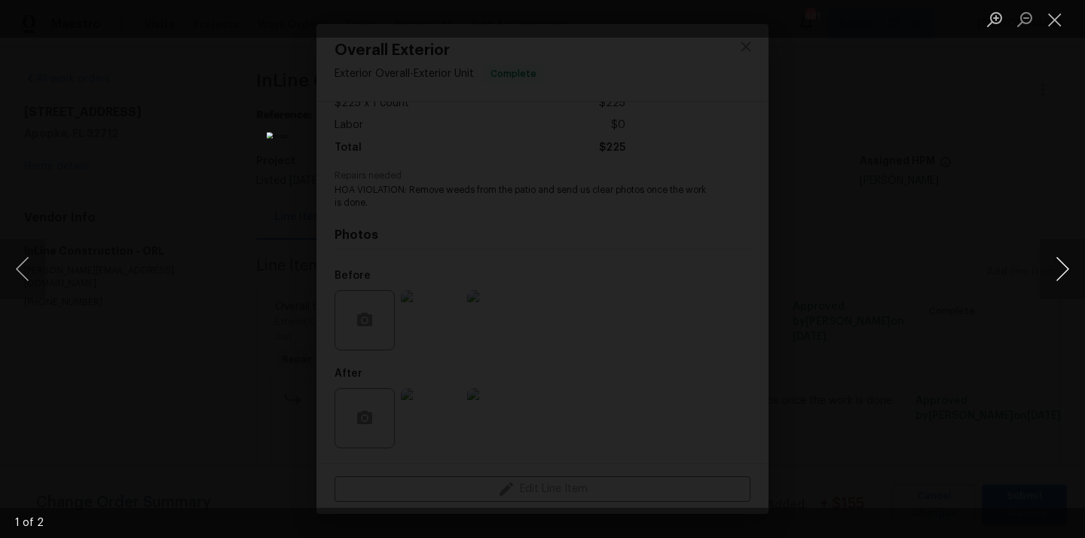
click at [1069, 263] on button "Next image" at bounding box center [1062, 269] width 45 height 60
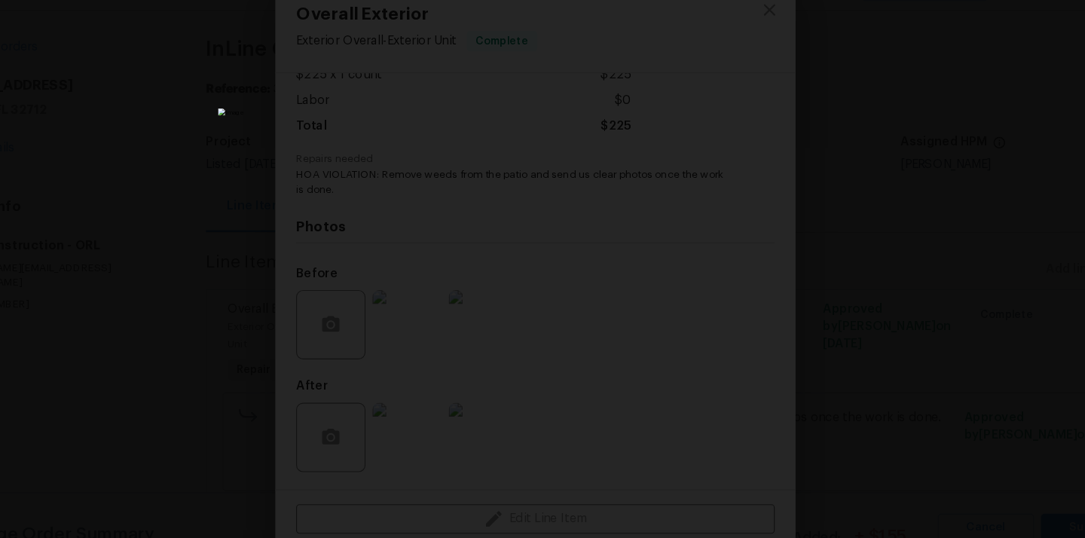
scroll to position [0, 0]
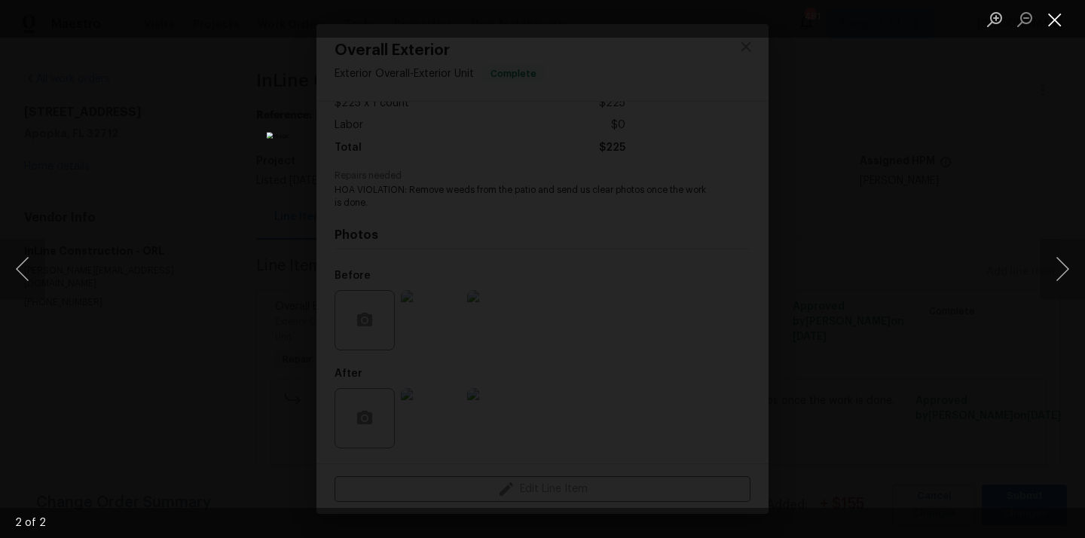
click at [1050, 24] on button "Close lightbox" at bounding box center [1055, 19] width 30 height 26
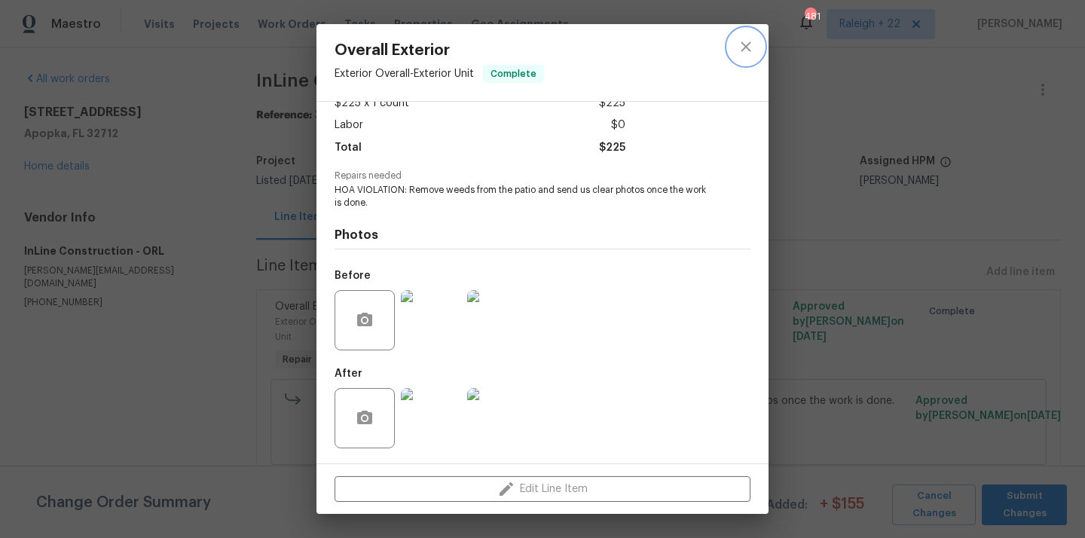
click at [736, 38] on button "close" at bounding box center [746, 47] width 36 height 36
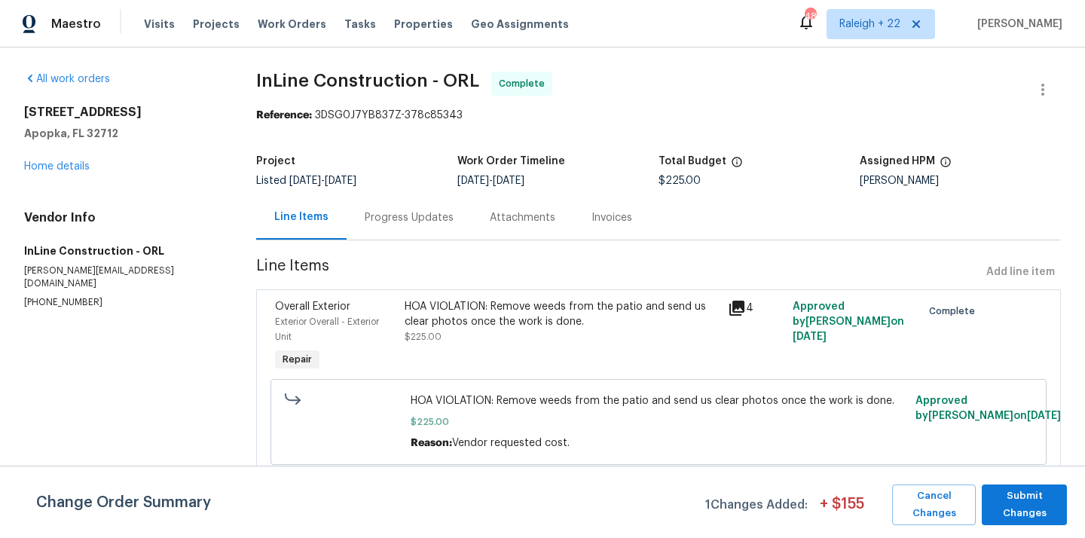
click at [421, 223] on div "Progress Updates" at bounding box center [409, 217] width 89 height 15
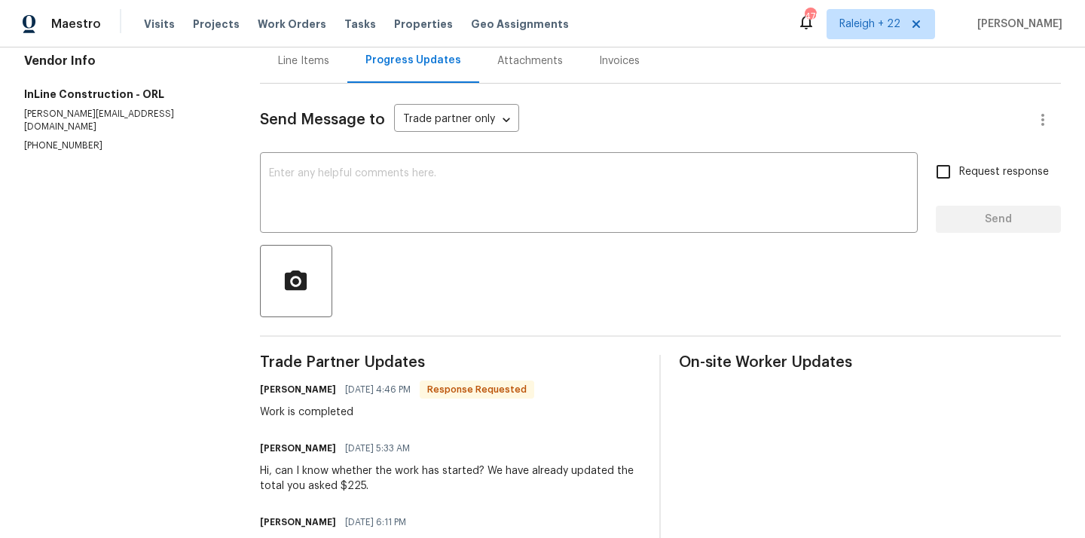
scroll to position [157, 0]
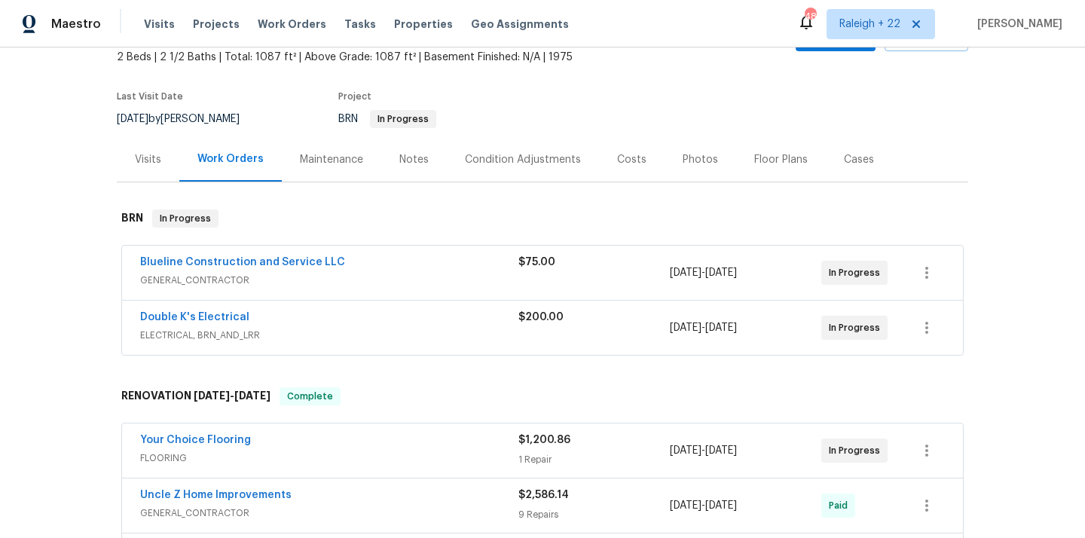
scroll to position [141, 0]
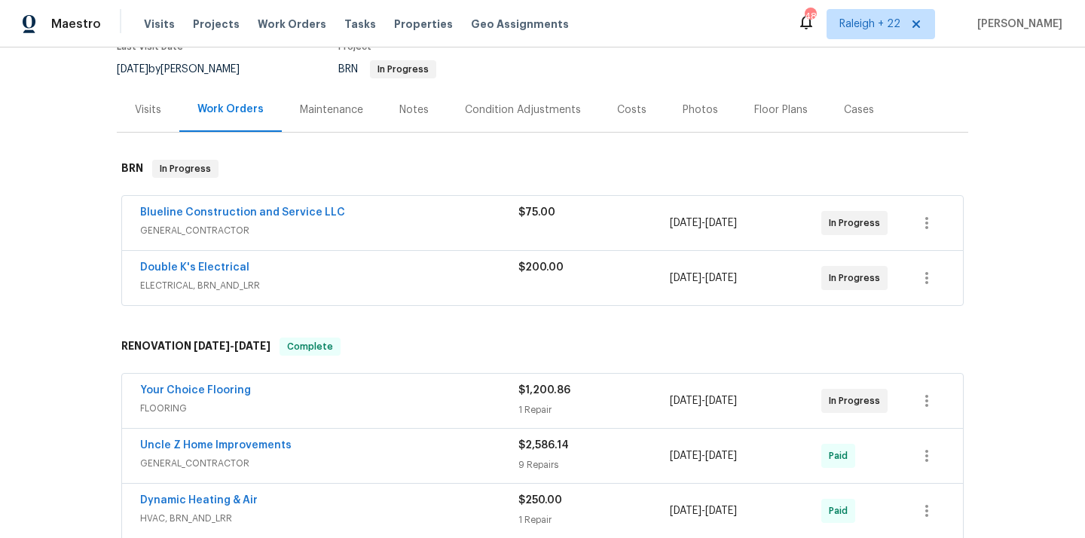
click at [212, 228] on span "GENERAL_CONTRACTOR" at bounding box center [329, 230] width 378 height 15
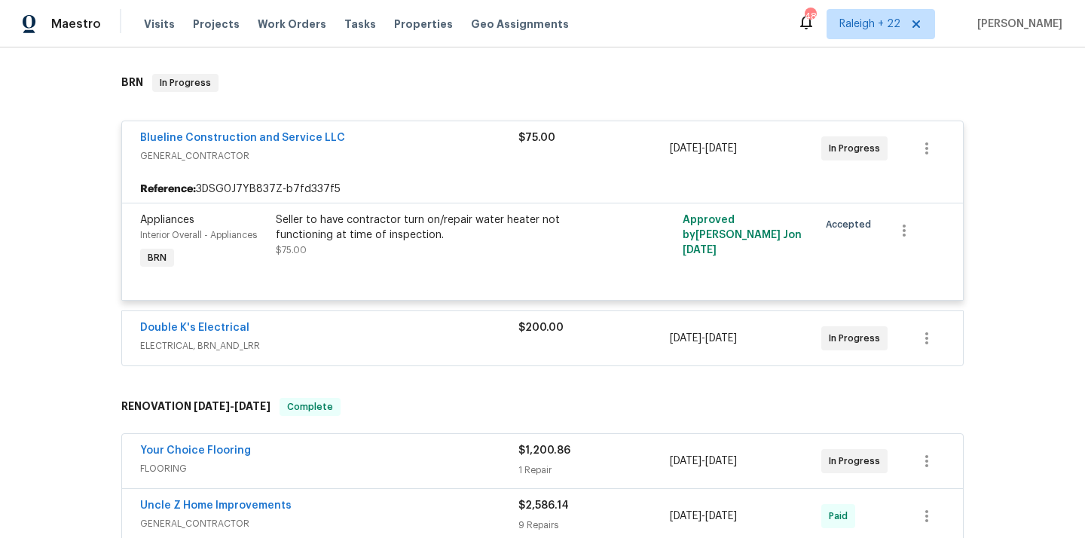
scroll to position [228, 0]
click at [222, 339] on span "ELECTRICAL, BRN_AND_LRR" at bounding box center [329, 345] width 378 height 15
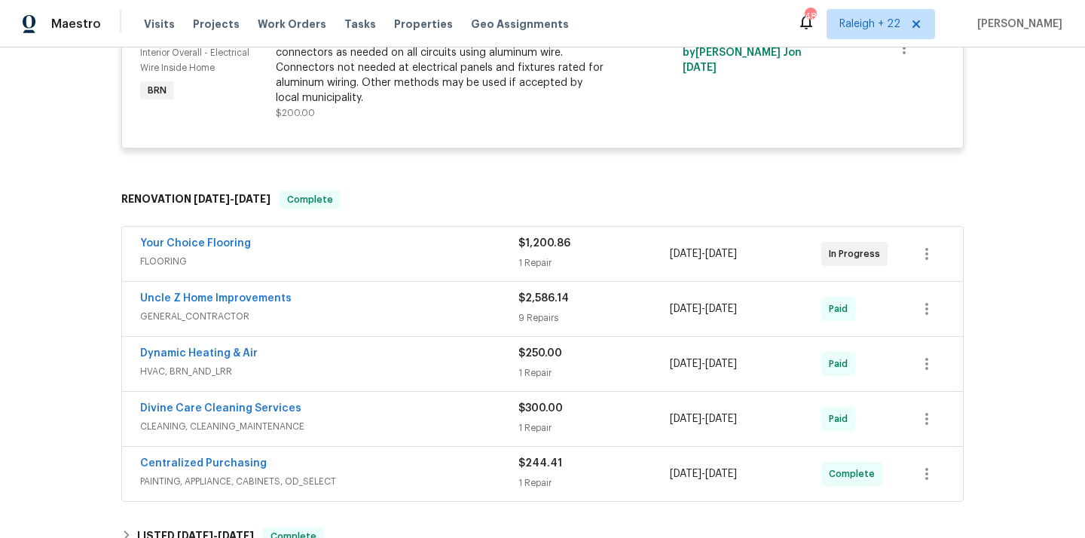
scroll to position [632, 0]
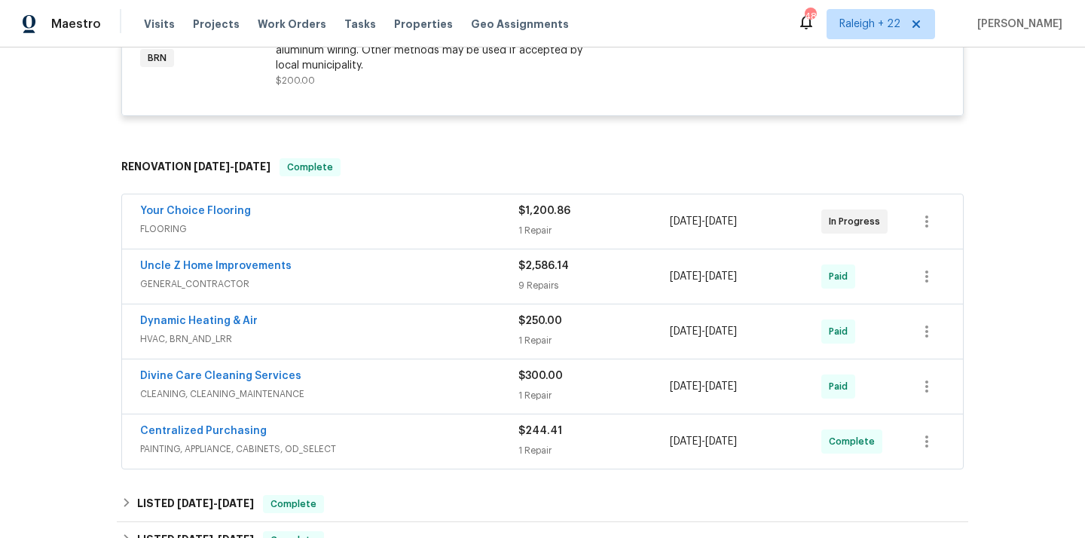
click at [177, 238] on div "Your Choice Flooring FLOORING" at bounding box center [329, 221] width 378 height 36
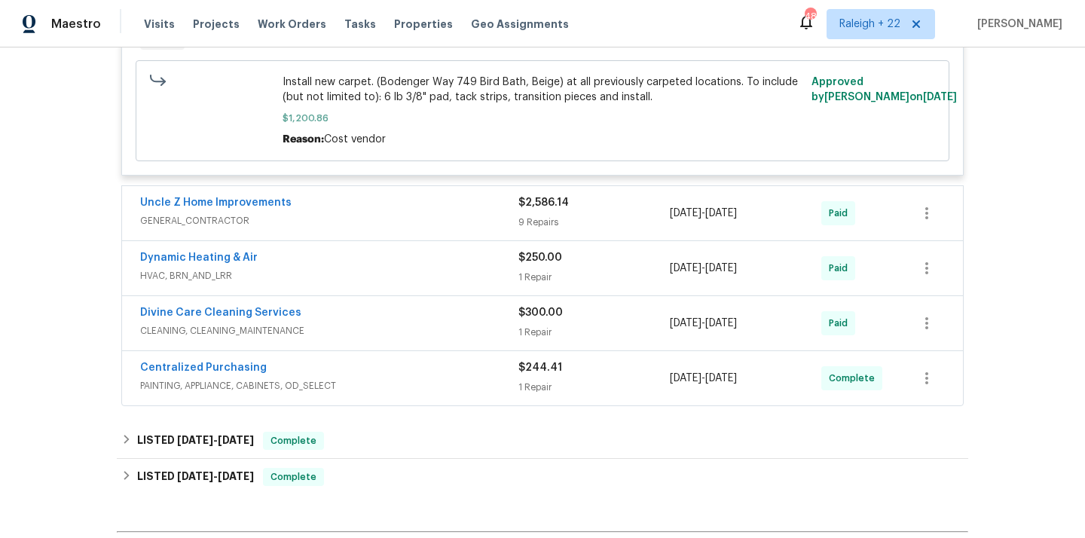
scroll to position [968, 0]
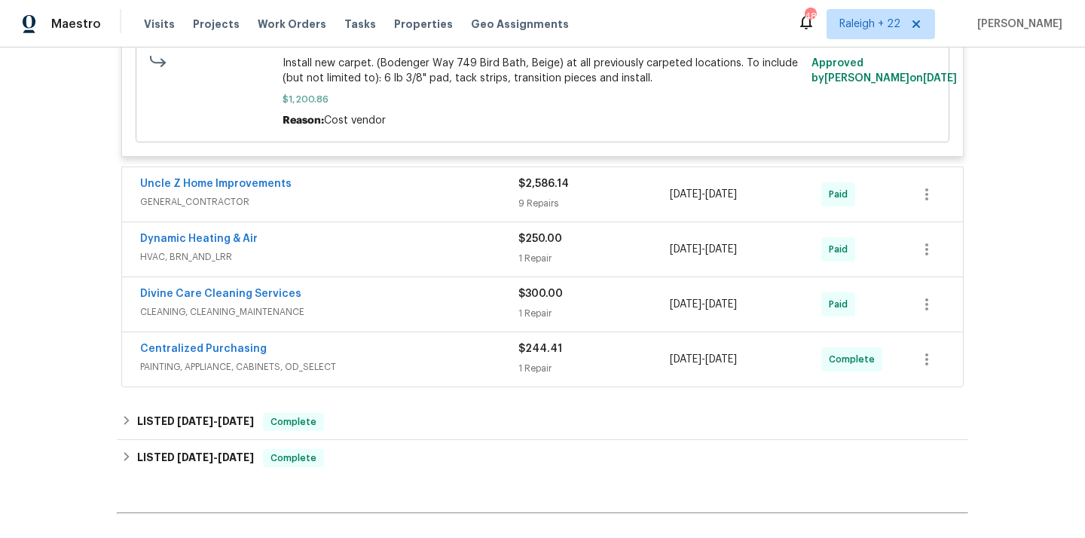
click at [298, 365] on span "PAINTING, APPLIANCE, CABINETS, OD_SELECT" at bounding box center [329, 366] width 378 height 15
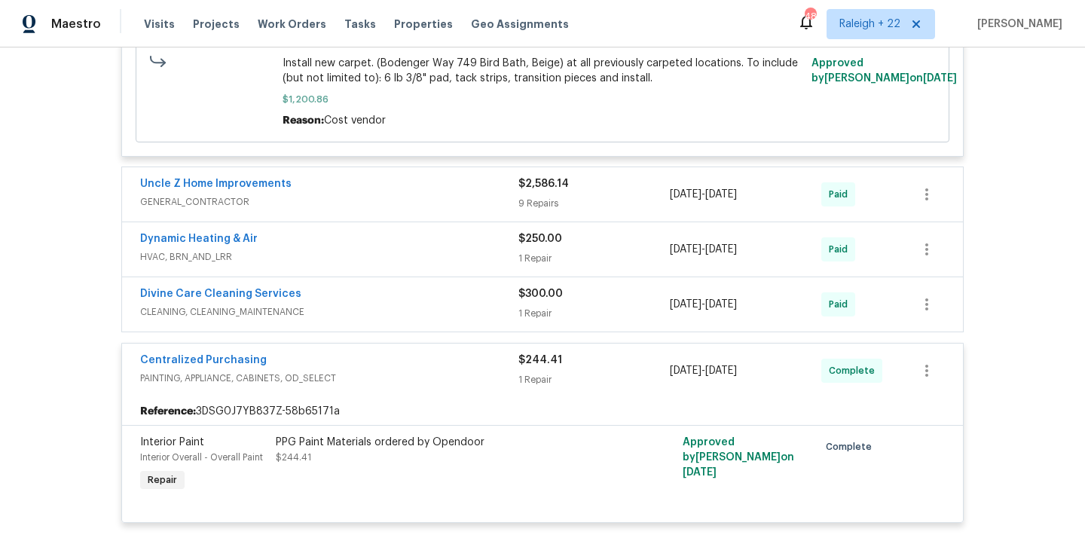
scroll to position [1194, 0]
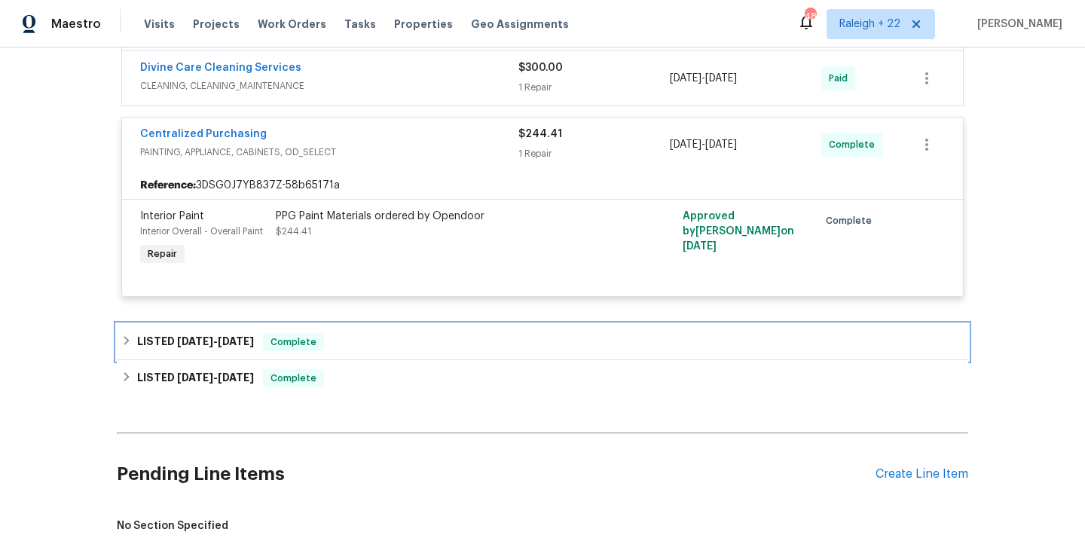
click at [122, 338] on icon at bounding box center [126, 340] width 11 height 11
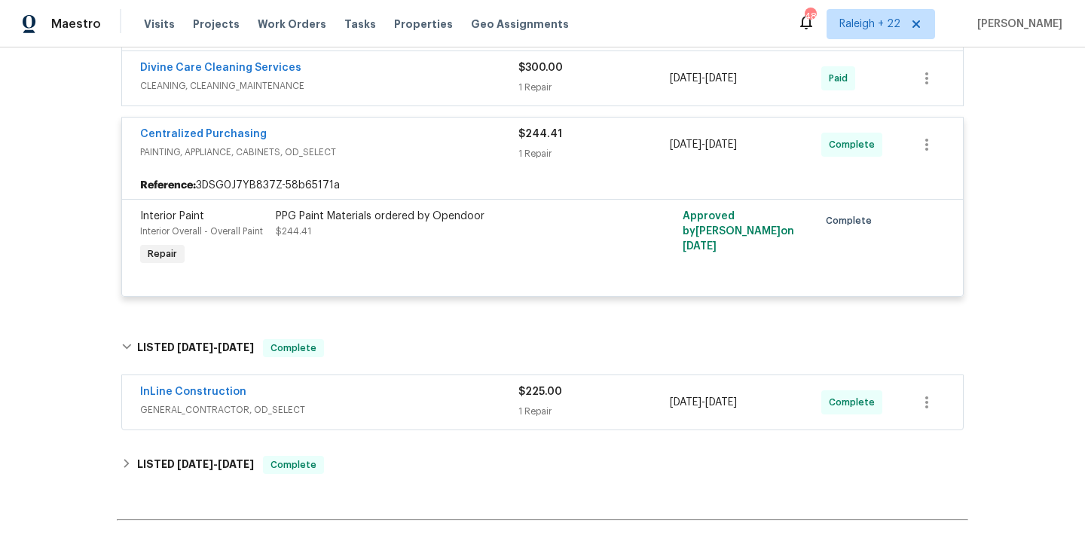
click at [157, 408] on span "GENERAL_CONTRACTOR, OD_SELECT" at bounding box center [329, 409] width 378 height 15
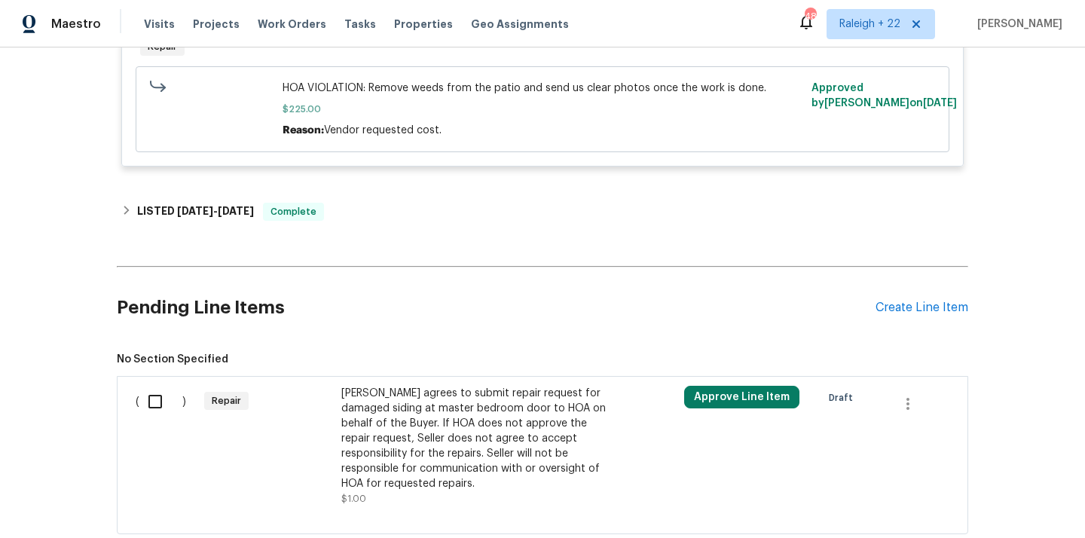
scroll to position [1640, 0]
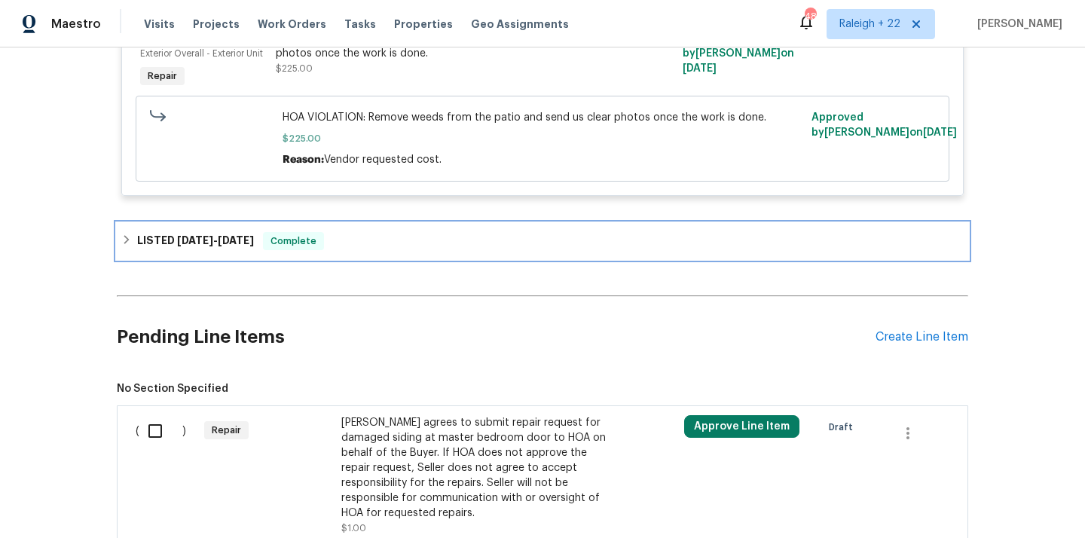
click at [128, 248] on div "LISTED 6/6/25 - 6/7/25 Complete" at bounding box center [542, 241] width 842 height 18
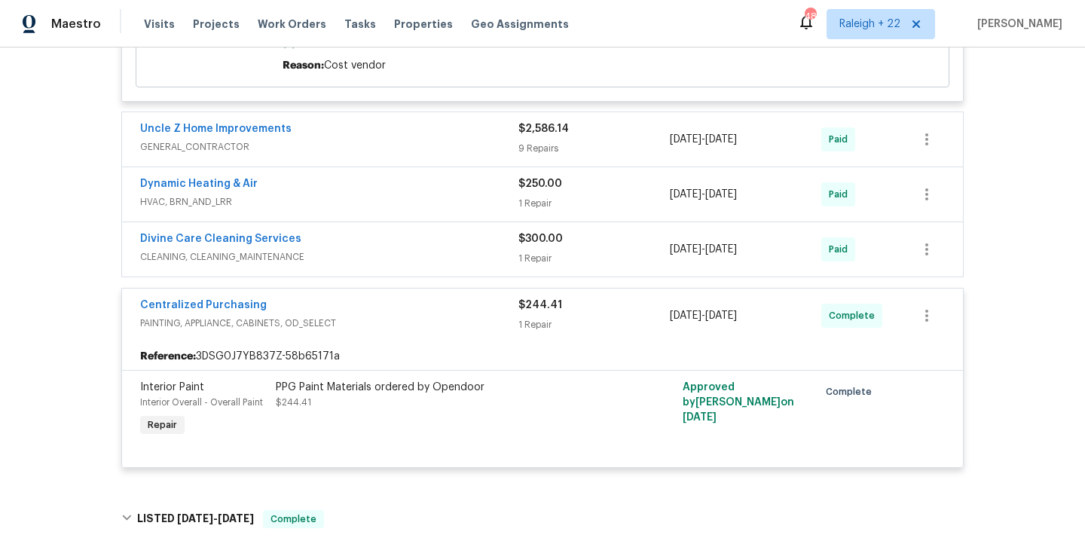
scroll to position [1023, 0]
click at [270, 250] on span "CLEANING, CLEANING_MAINTENANCE" at bounding box center [329, 256] width 378 height 15
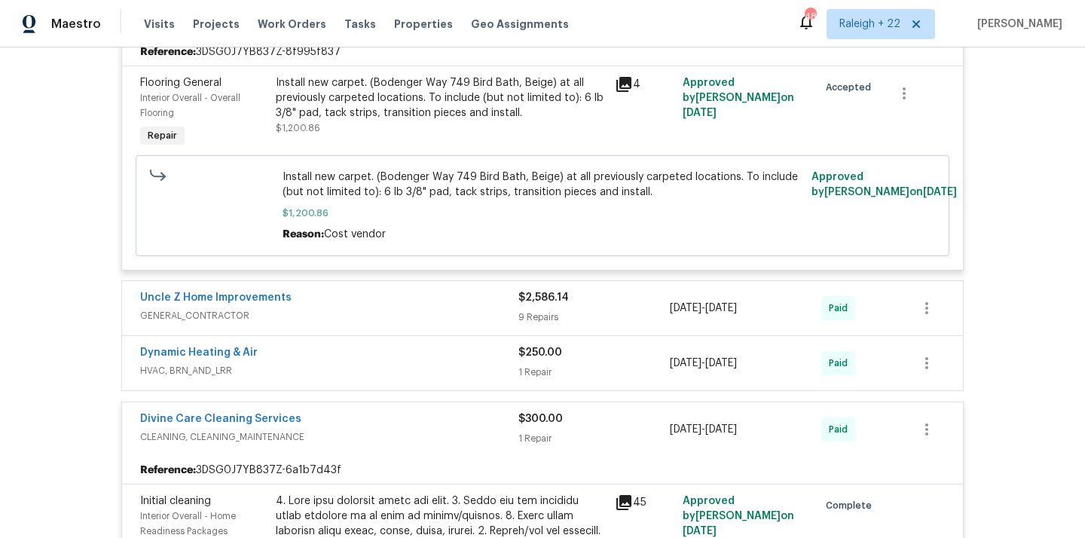
scroll to position [810, 0]
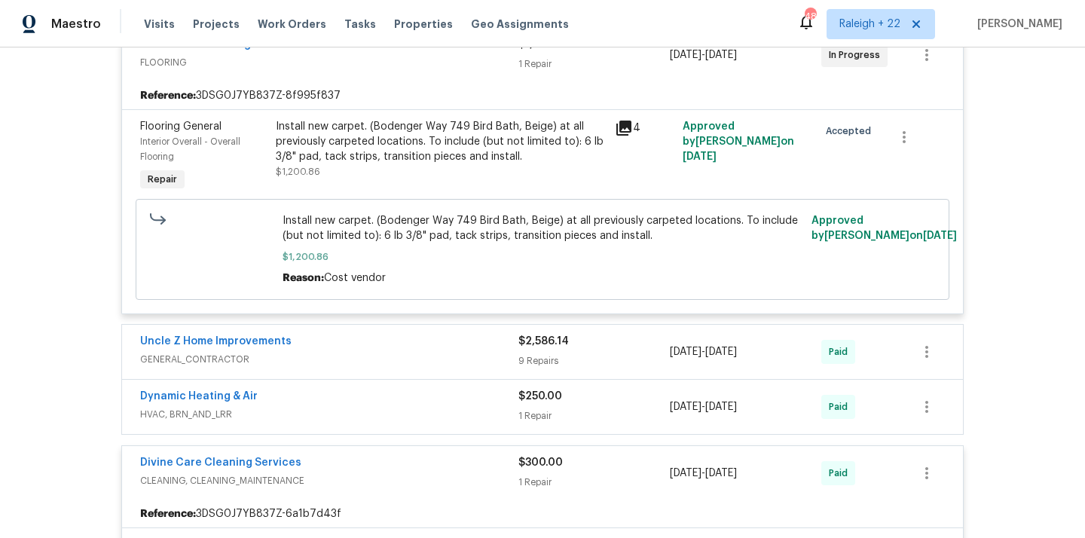
click at [224, 362] on span "GENERAL_CONTRACTOR" at bounding box center [329, 359] width 378 height 15
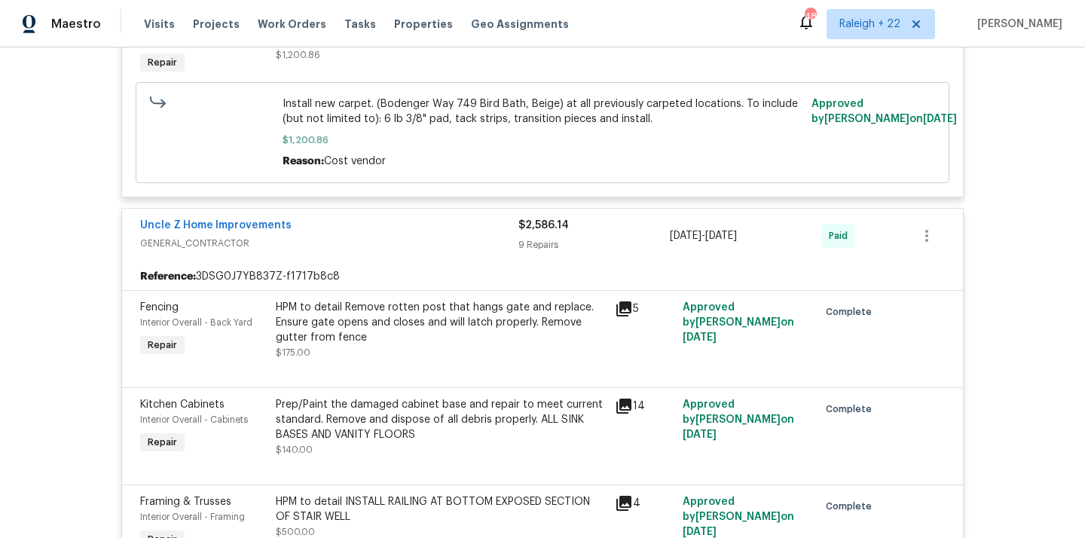
scroll to position [1033, 0]
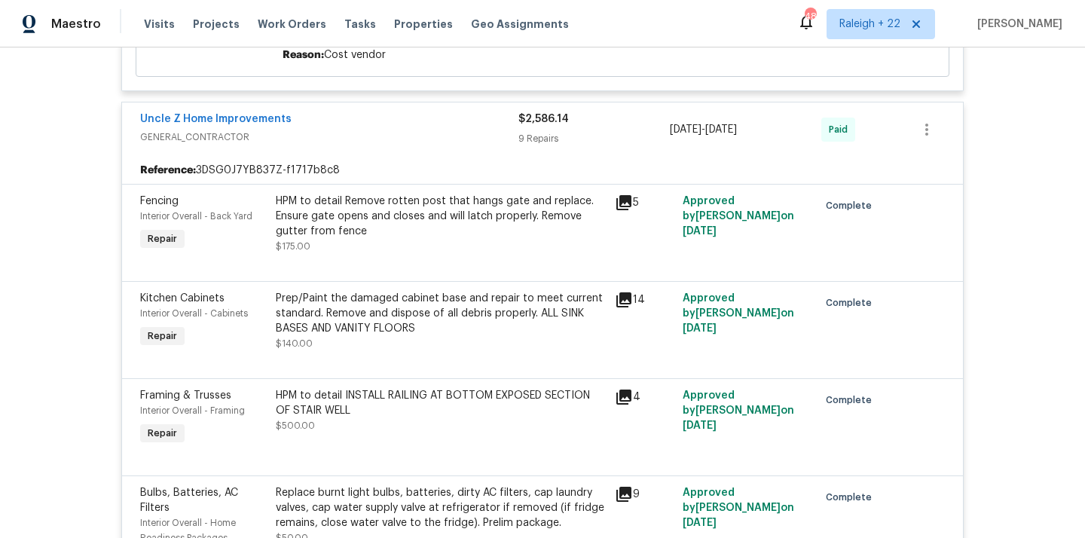
click at [431, 206] on div "HPM to detail Remove rotten post that hangs gate and replace. Ensure gate opens…" at bounding box center [441, 216] width 330 height 45
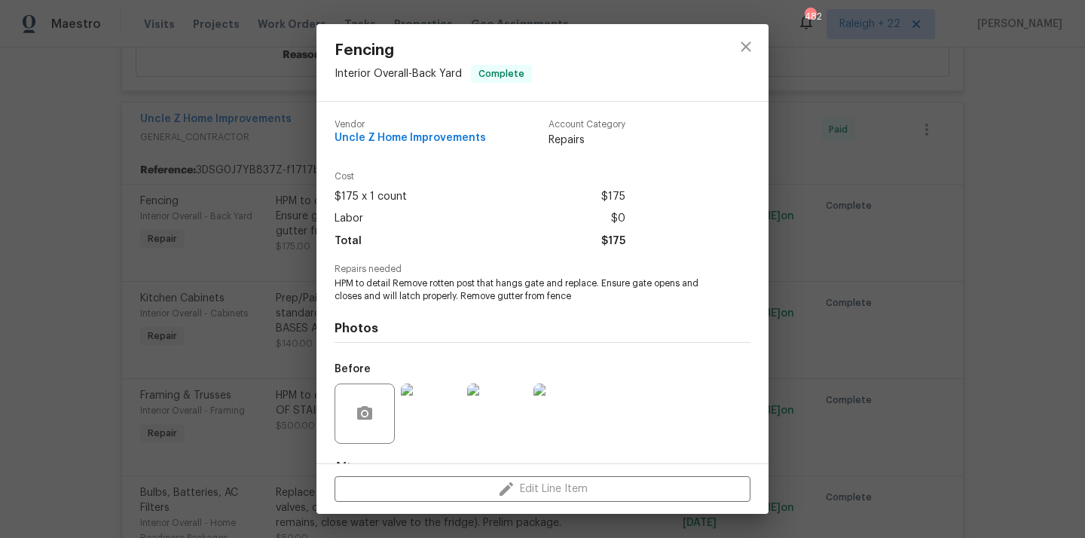
scroll to position [93, 0]
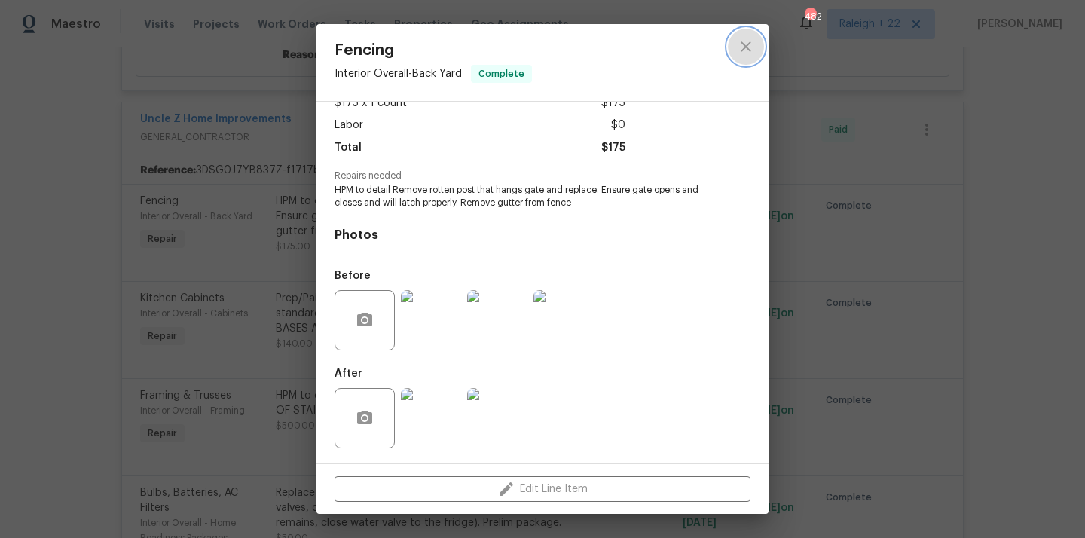
click at [758, 47] on button "close" at bounding box center [746, 47] width 36 height 36
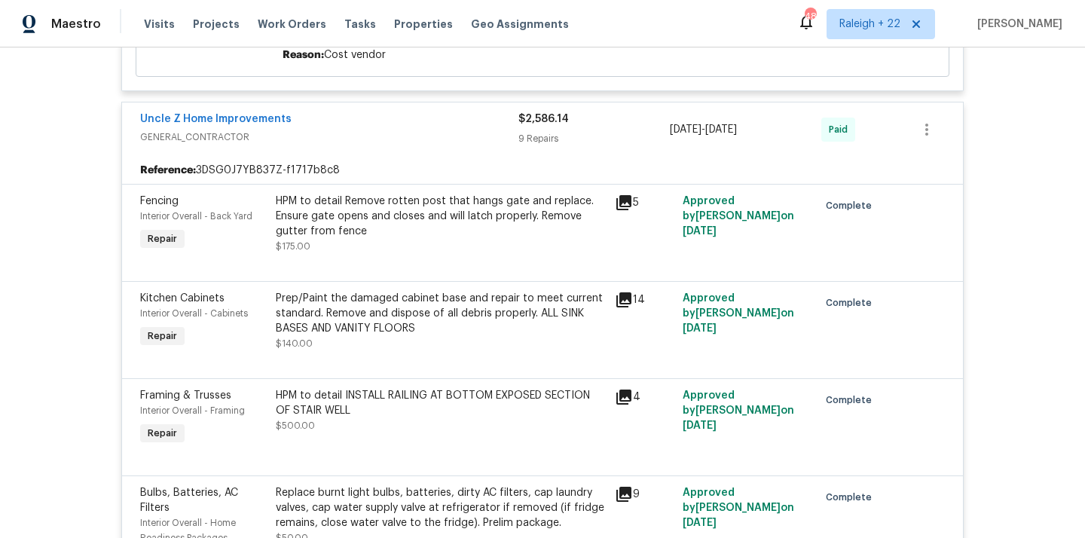
click at [522, 228] on div "HPM to detail Remove rotten post that hangs gate and replace. Ensure gate opens…" at bounding box center [441, 216] width 330 height 45
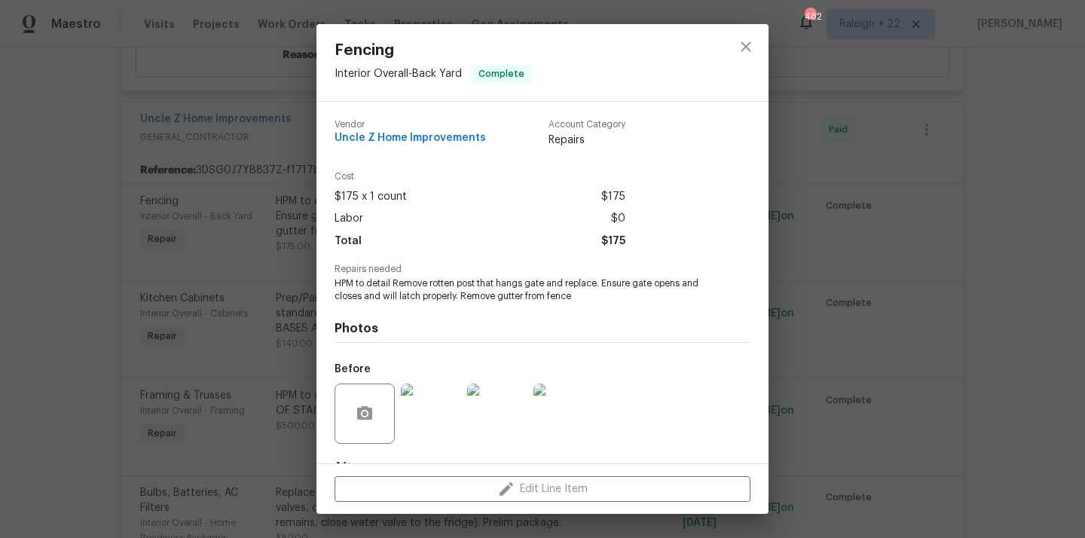
click at [419, 408] on img at bounding box center [431, 414] width 60 height 60
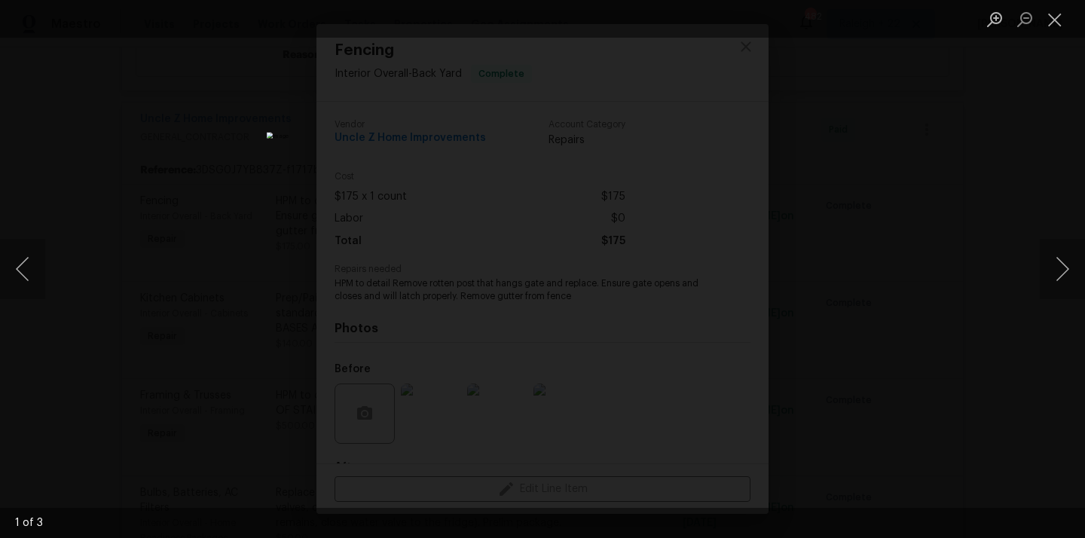
click at [875, 96] on div "Lightbox" at bounding box center [542, 269] width 1085 height 538
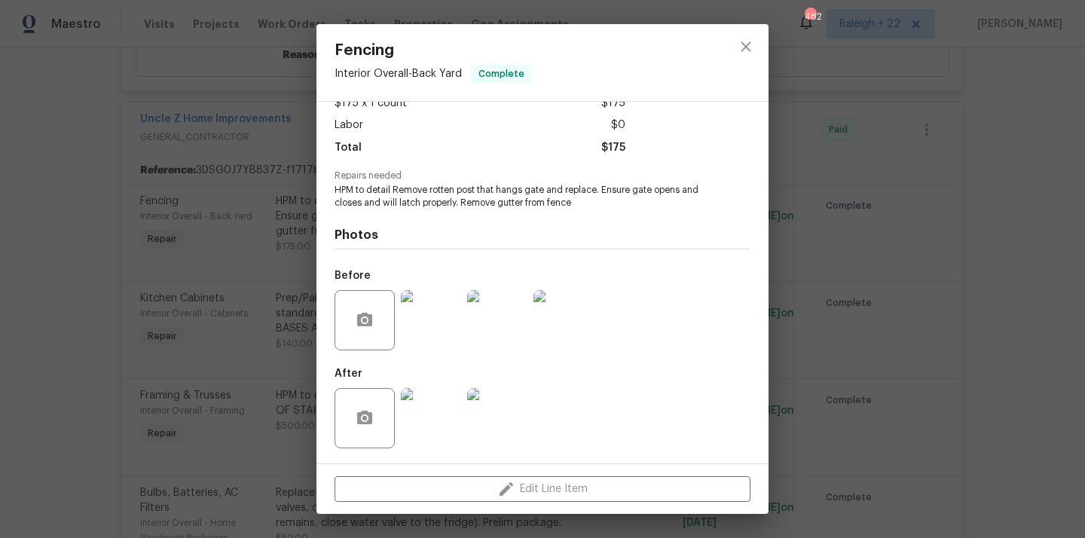
click at [431, 409] on img at bounding box center [431, 418] width 60 height 60
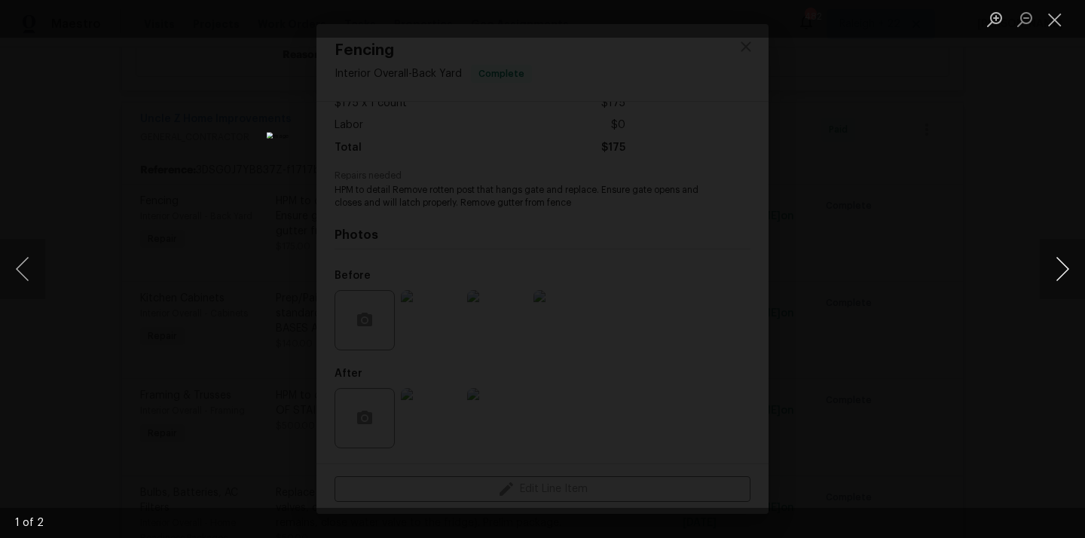
click at [1052, 262] on button "Next image" at bounding box center [1062, 269] width 45 height 60
click at [1059, 273] on button "Next image" at bounding box center [1062, 269] width 45 height 60
click at [1053, 269] on button "Next image" at bounding box center [1062, 269] width 45 height 60
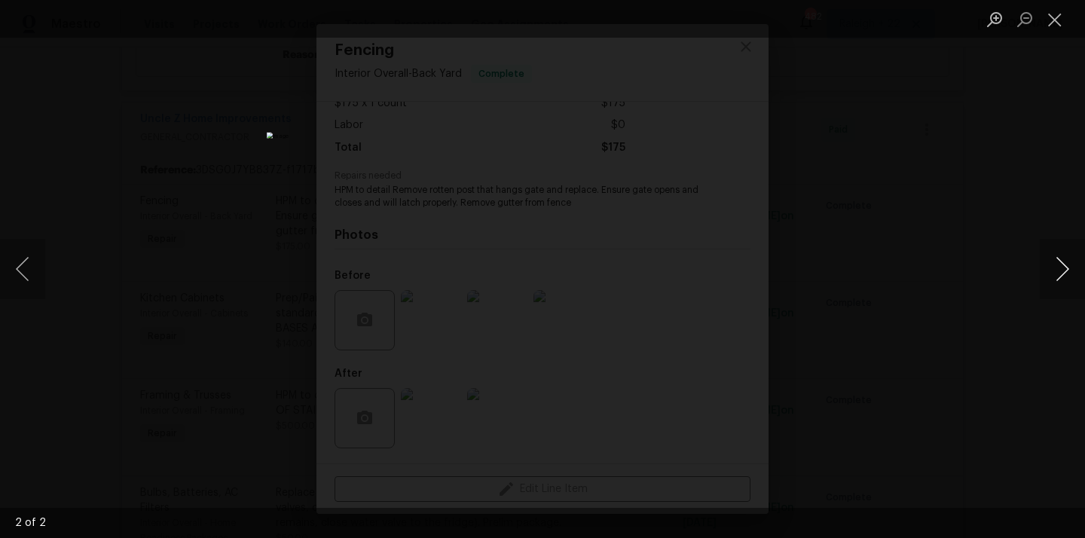
click at [1053, 269] on button "Next image" at bounding box center [1062, 269] width 45 height 60
click at [1055, 23] on button "Close lightbox" at bounding box center [1055, 19] width 30 height 26
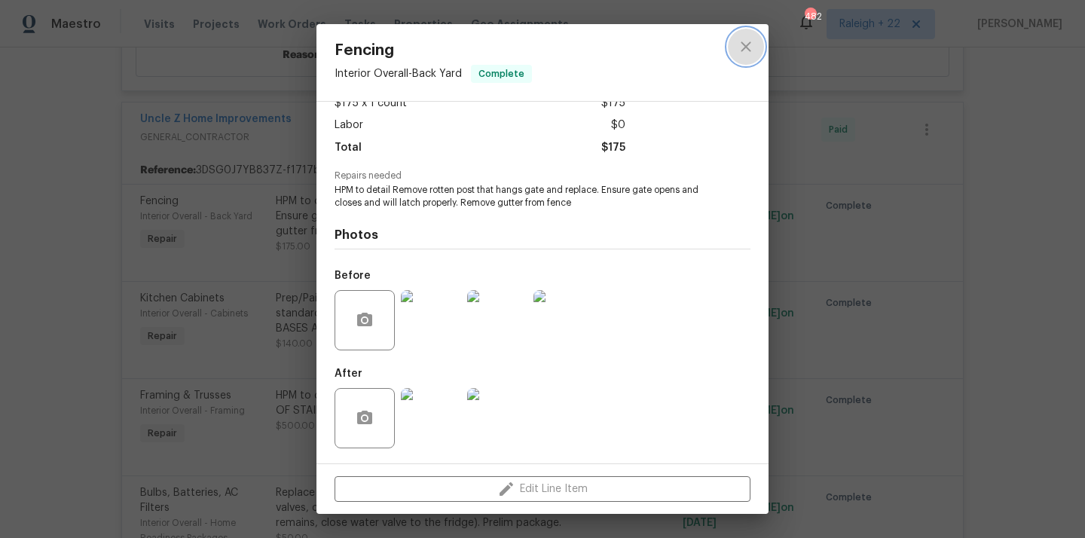
click at [755, 52] on button "close" at bounding box center [746, 47] width 36 height 36
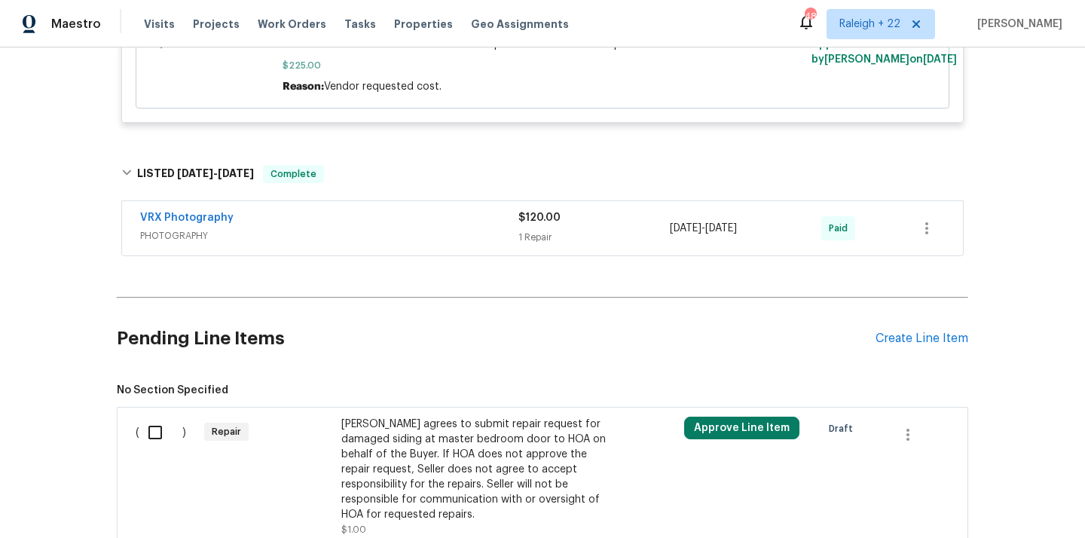
scroll to position [3427, 0]
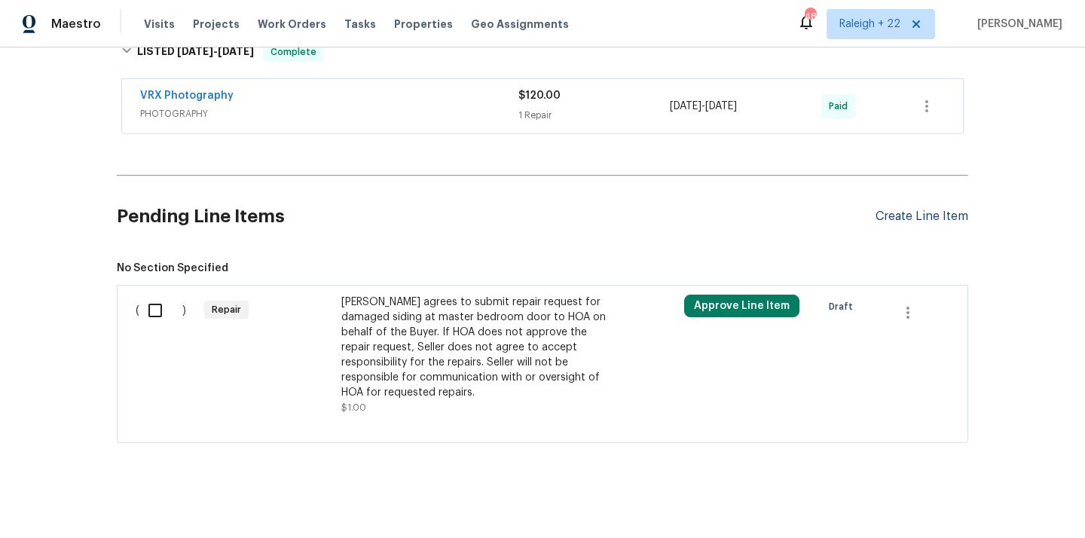
click at [900, 209] on div "Create Line Item" at bounding box center [922, 216] width 93 height 14
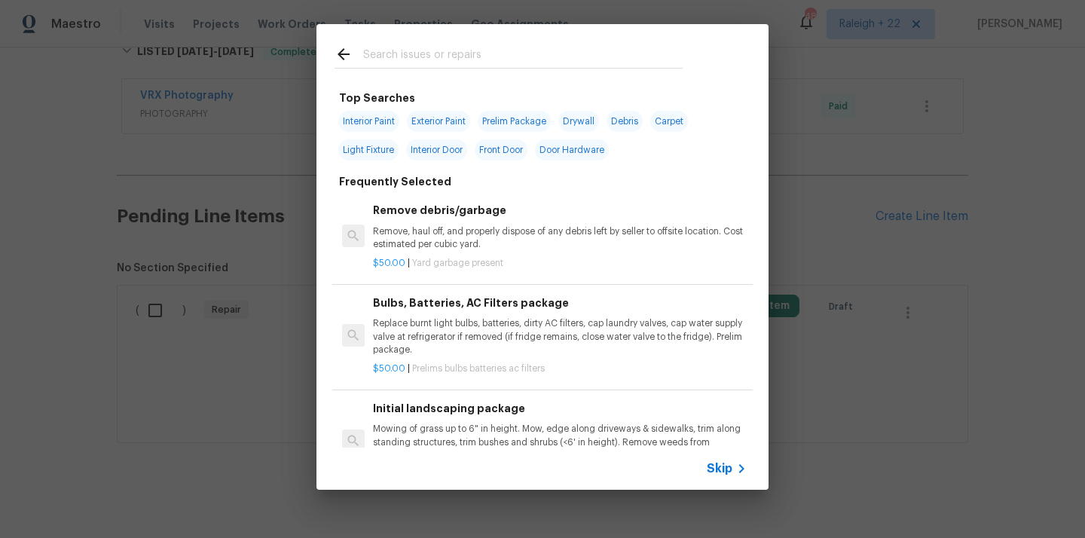
click at [723, 472] on span "Skip" at bounding box center [720, 468] width 26 height 15
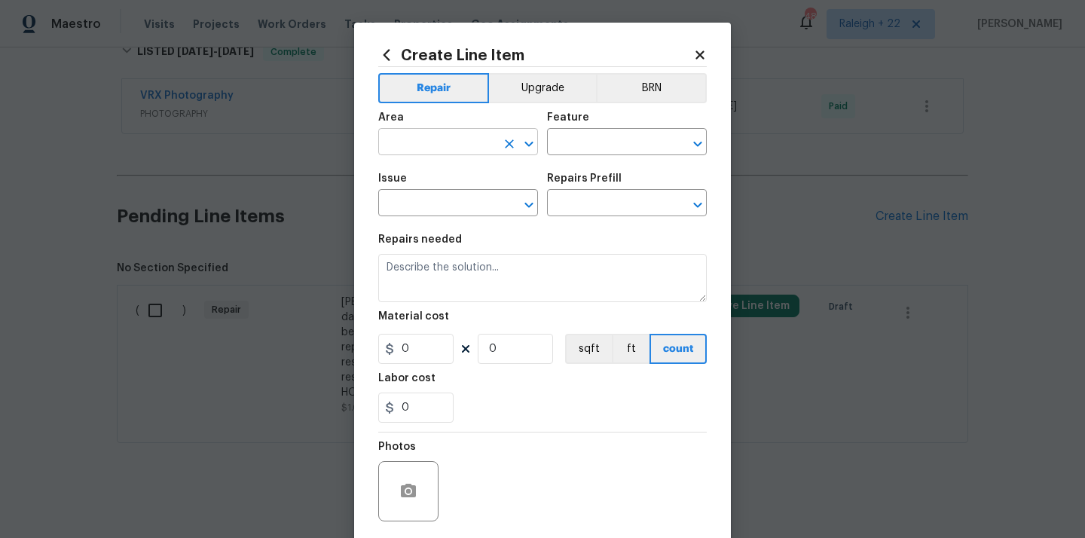
click at [463, 149] on input "text" at bounding box center [437, 143] width 118 height 23
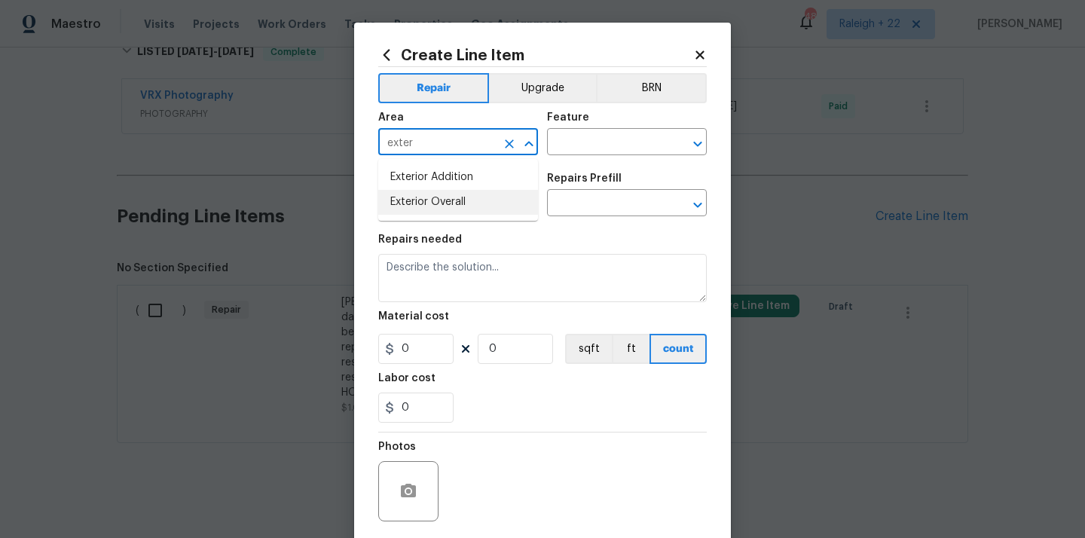
click at [439, 203] on li "Exterior Overall" at bounding box center [458, 202] width 160 height 25
type input "Exterior Overall"
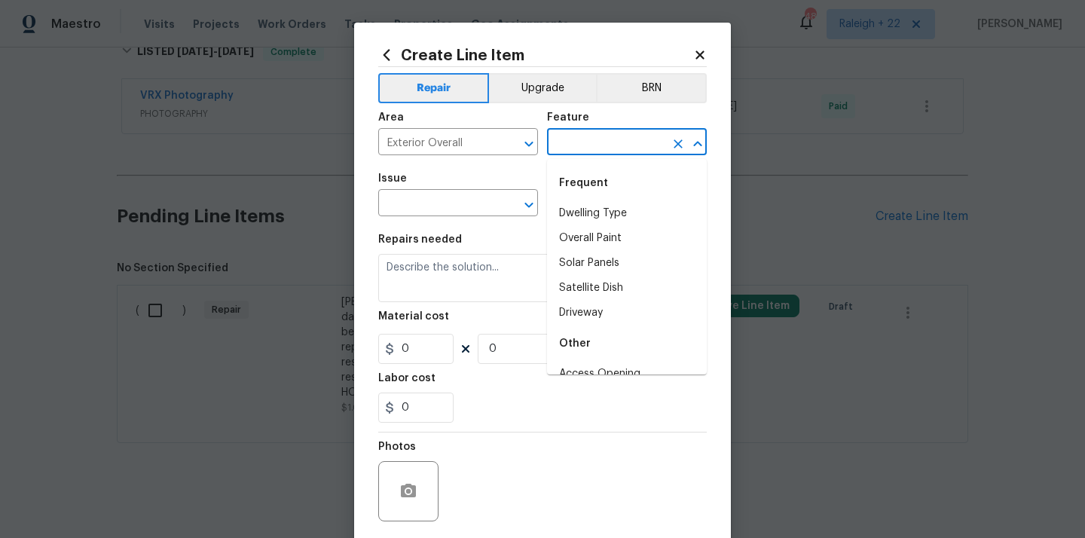
click at [596, 144] on input "text" at bounding box center [606, 143] width 118 height 23
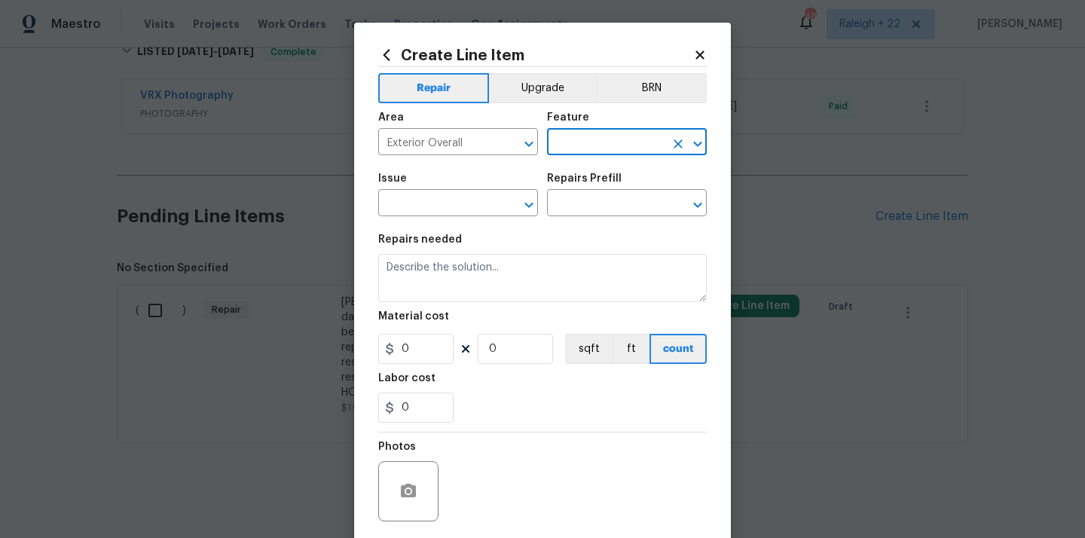
click at [590, 150] on input "text" at bounding box center [606, 143] width 118 height 23
click at [607, 139] on input "text" at bounding box center [606, 143] width 118 height 23
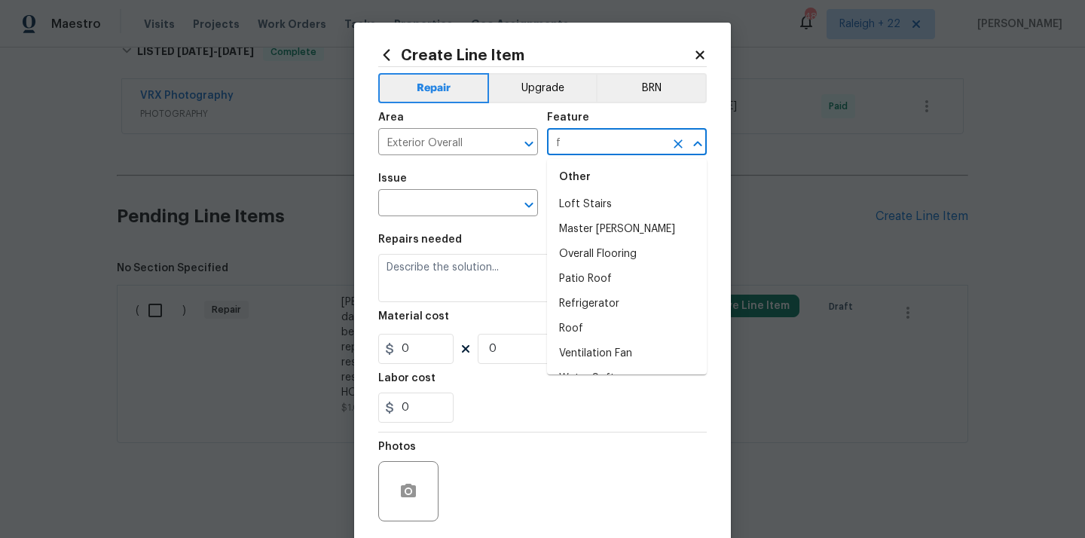
scroll to position [0, 0]
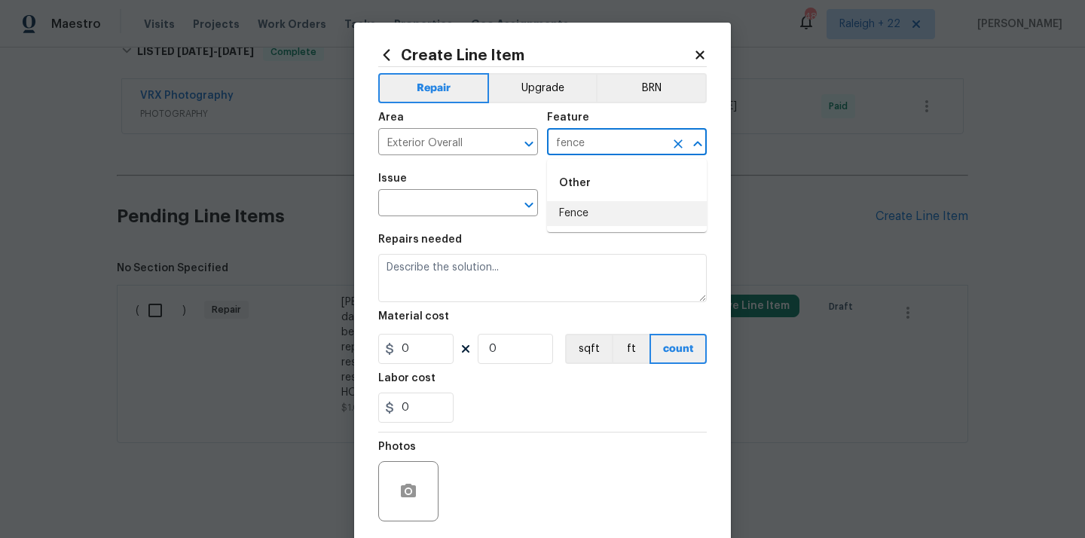
click at [605, 203] on li "Fence" at bounding box center [627, 213] width 160 height 25
type input "Fence"
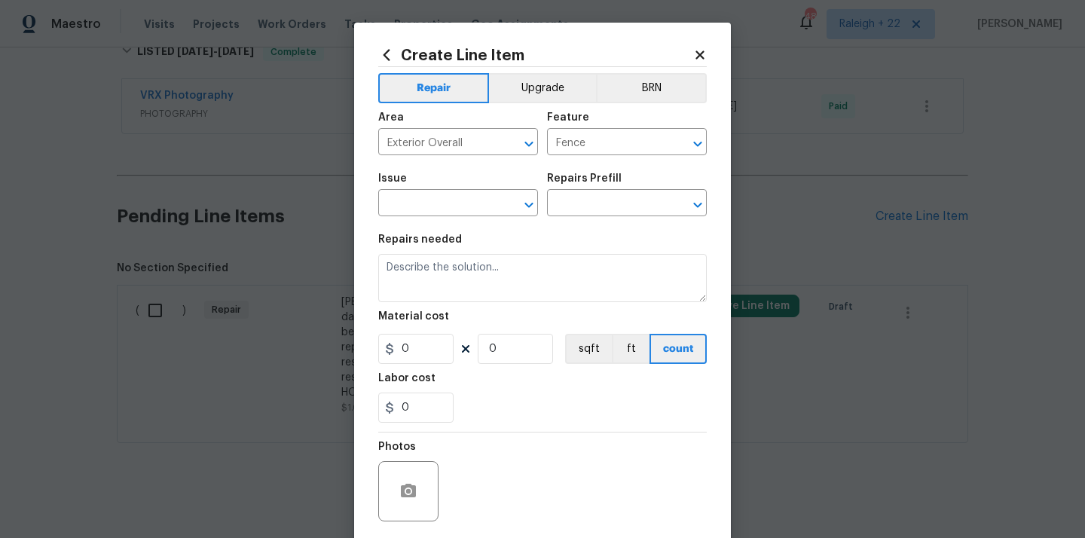
click at [393, 192] on div "Issue" at bounding box center [458, 183] width 160 height 20
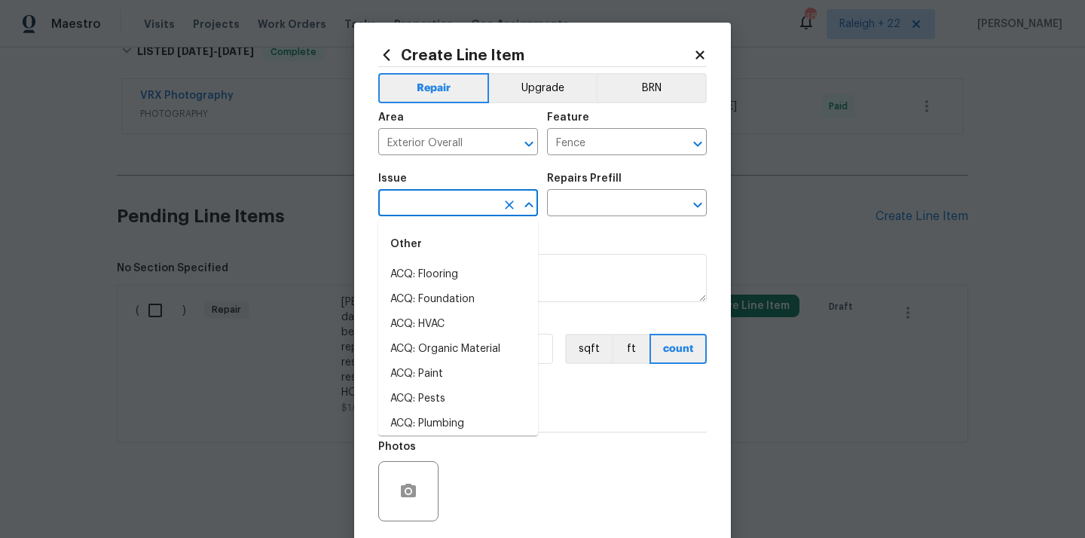
click at [393, 201] on input "text" at bounding box center [437, 204] width 118 height 23
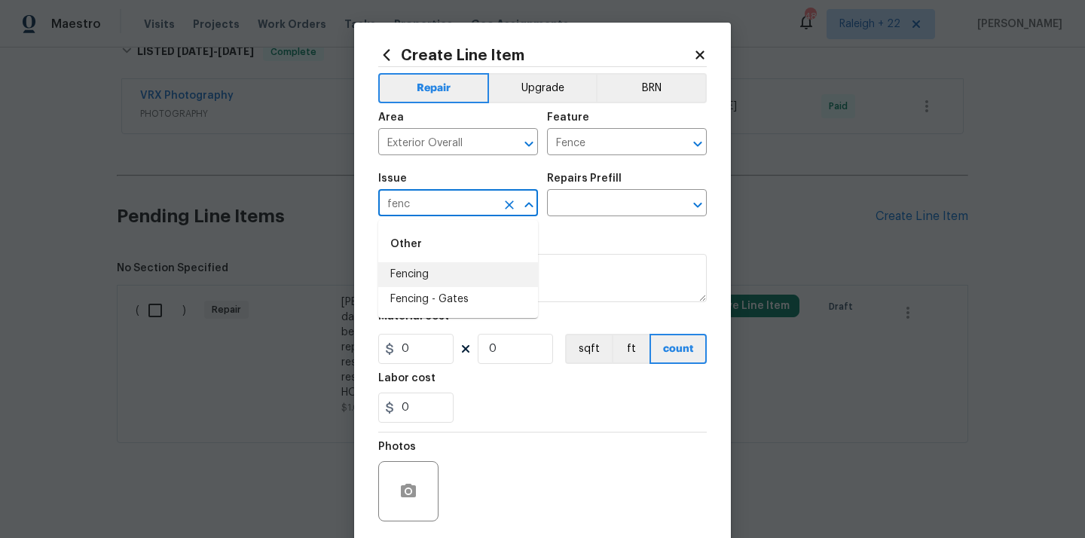
click at [397, 264] on li "Fencing" at bounding box center [458, 274] width 160 height 25
type input "Fencing"
click at [566, 209] on input "text" at bounding box center [606, 204] width 118 height 23
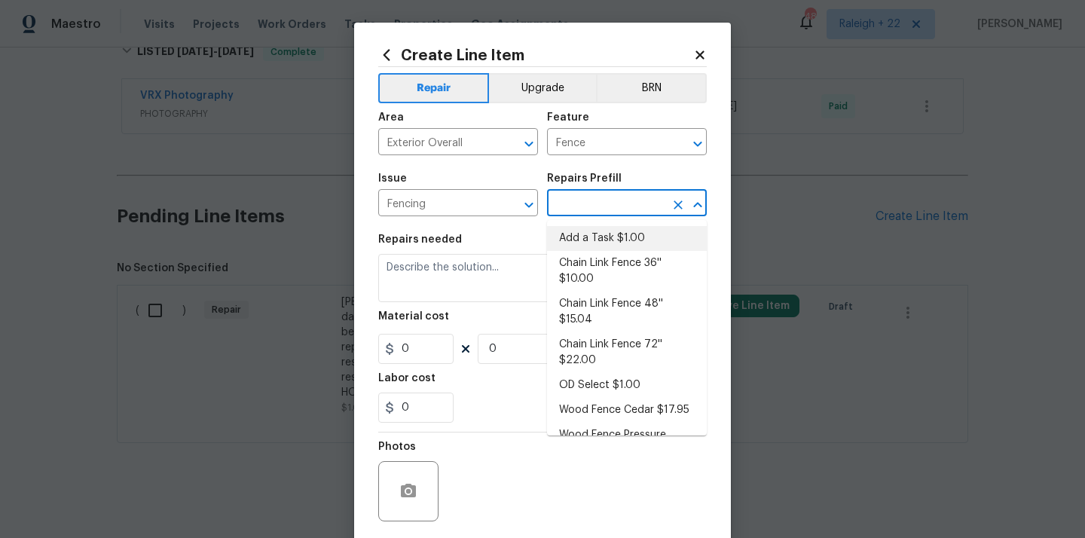
click at [595, 242] on li "Add a Task $1.00" at bounding box center [627, 238] width 160 height 25
type input "Add a Task $1.00"
type textarea "HPM to detail"
type input "1"
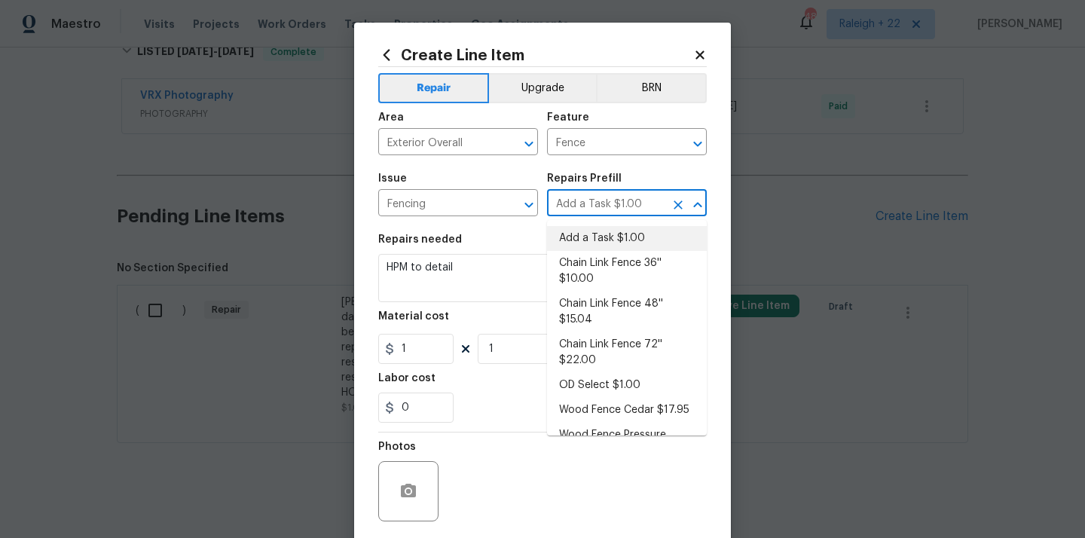
click at [570, 235] on li "Add a Task $1.00" at bounding box center [627, 238] width 160 height 25
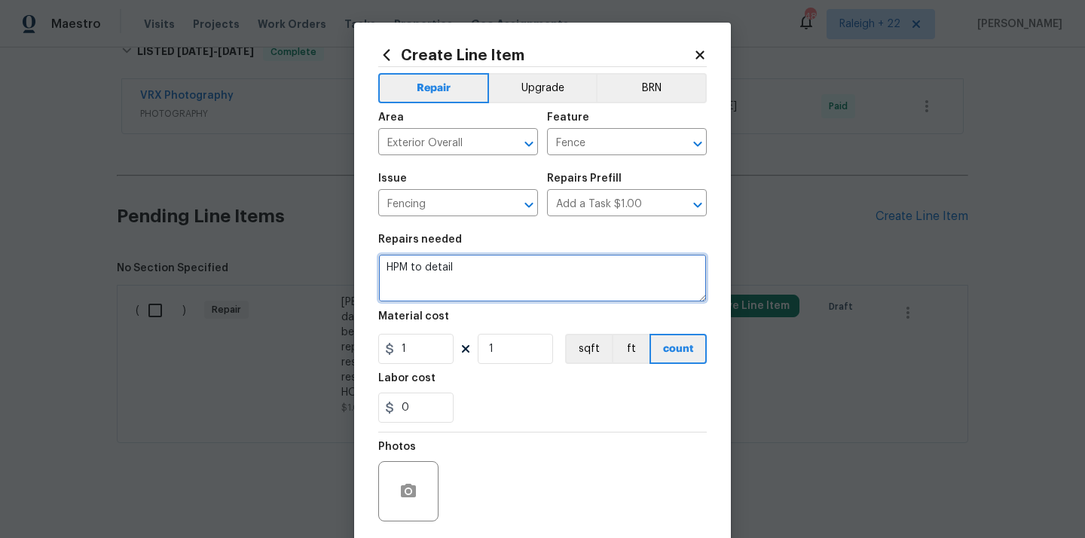
click at [460, 278] on textarea "HPM to detail" at bounding box center [542, 278] width 329 height 48
drag, startPoint x: 467, startPoint y: 271, endPoint x: 361, endPoint y: 274, distance: 106.3
click at [361, 274] on div "Create Line Item Repair Upgrade BRN Area Exterior Overall ​ Feature Fence ​ Iss…" at bounding box center [542, 325] width 377 height 604
drag, startPoint x: 465, startPoint y: 270, endPoint x: 358, endPoint y: 261, distance: 107.3
click at [358, 261] on div "Create Line Item Repair Upgrade BRN Area Exterior Overall ​ Feature Fence ​ Iss…" at bounding box center [542, 325] width 377 height 604
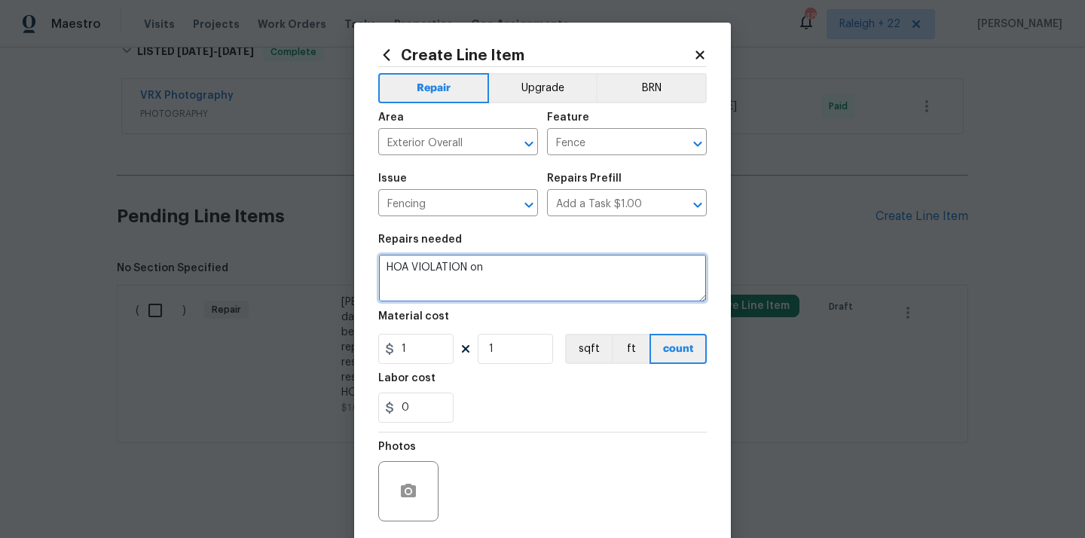
click at [509, 278] on textarea "HOA VIOLATION on" at bounding box center [542, 278] width 329 height 48
click at [630, 263] on textarea "HOA VIOLATION on Repair or replace fence" at bounding box center [542, 278] width 329 height 48
paste textarea "Follow fence specs - 6ft, 4" pickets, stockade style, wooden, pressure treated,…"
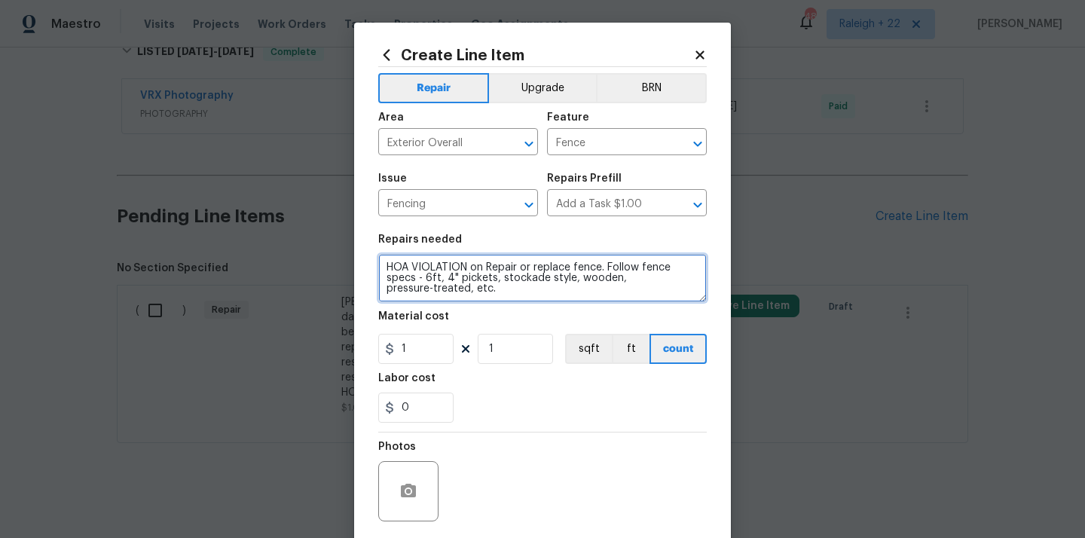
click at [512, 292] on textarea "HOA VIOLATION on Repair or replace fence. Follow fence specs - 6ft, 4" pickets,…" at bounding box center [542, 278] width 329 height 48
type textarea "HOA VIOLATION on Repair or replace fence. Follow fence specs - 6ft, 4" pickets,…"
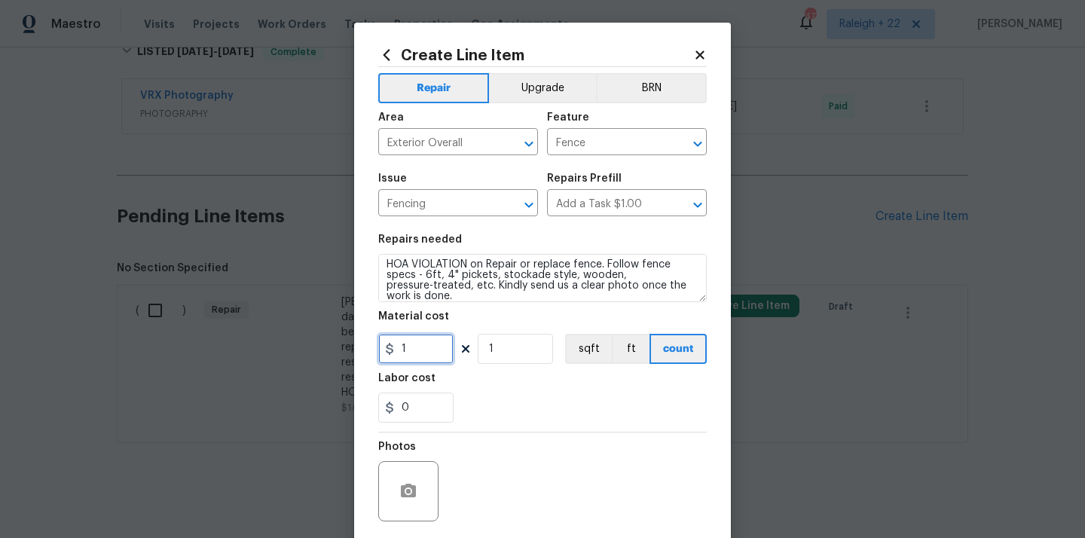
click at [414, 354] on input "1" at bounding box center [415, 349] width 75 height 30
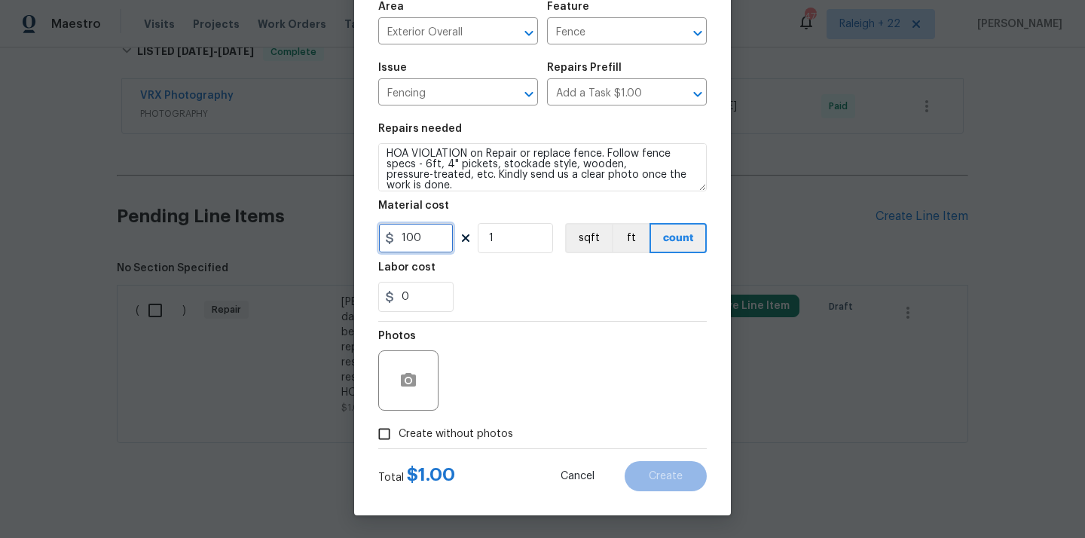
type input "100"
click at [414, 383] on icon "button" at bounding box center [408, 380] width 15 height 14
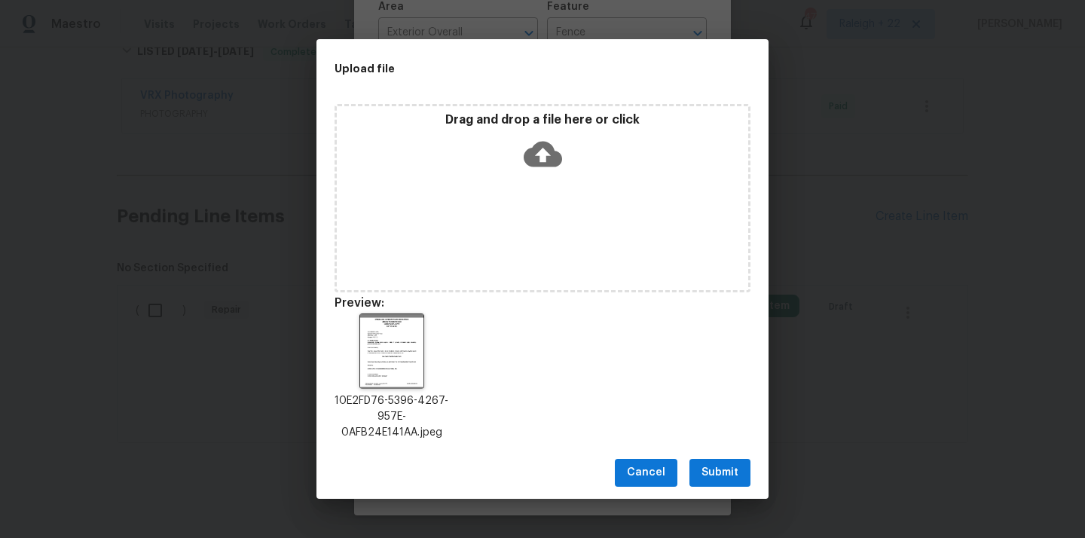
click at [713, 469] on span "Submit" at bounding box center [720, 472] width 37 height 19
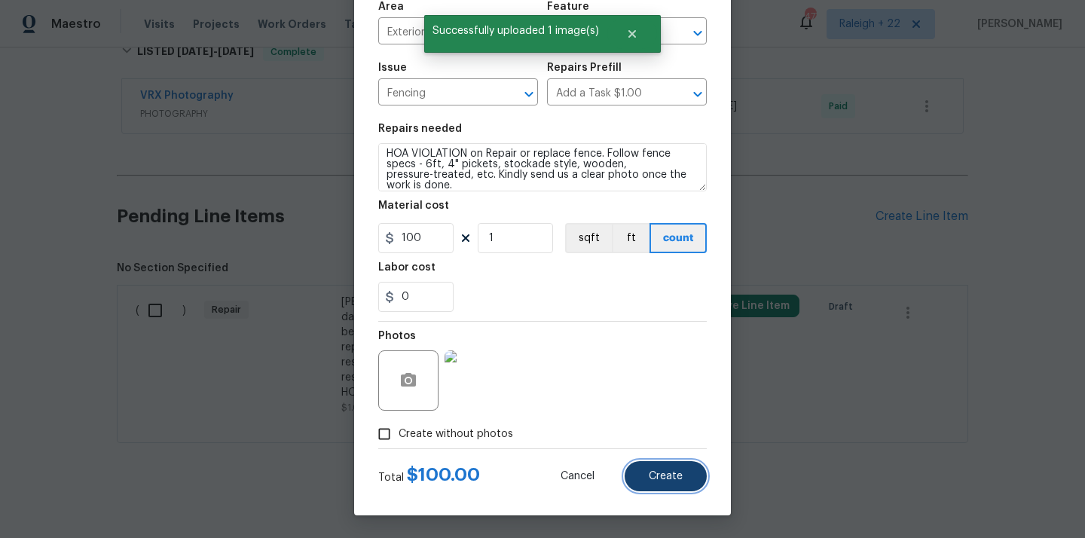
click at [650, 476] on span "Create" at bounding box center [666, 476] width 34 height 11
type input "0"
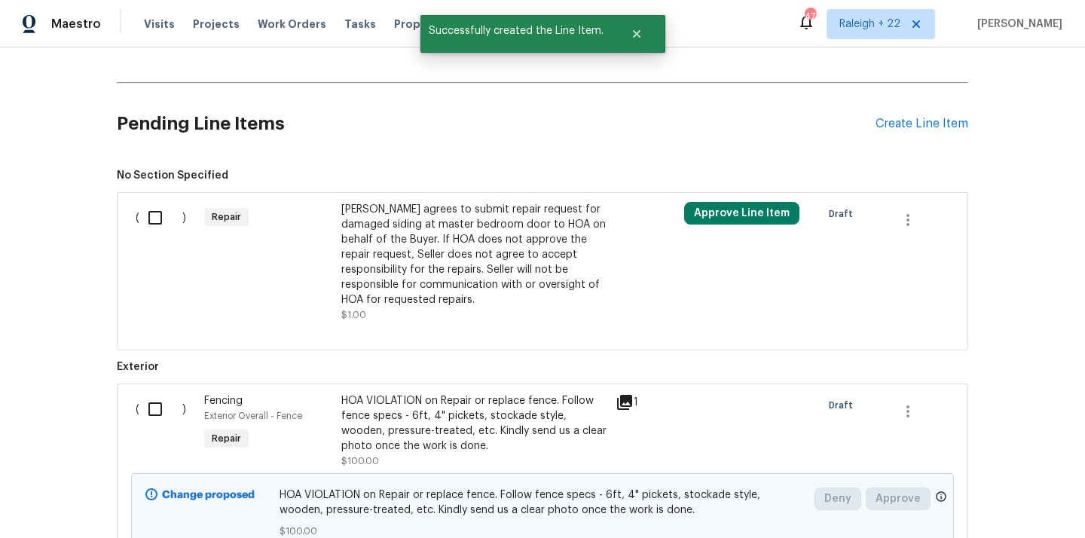
scroll to position [3644, 0]
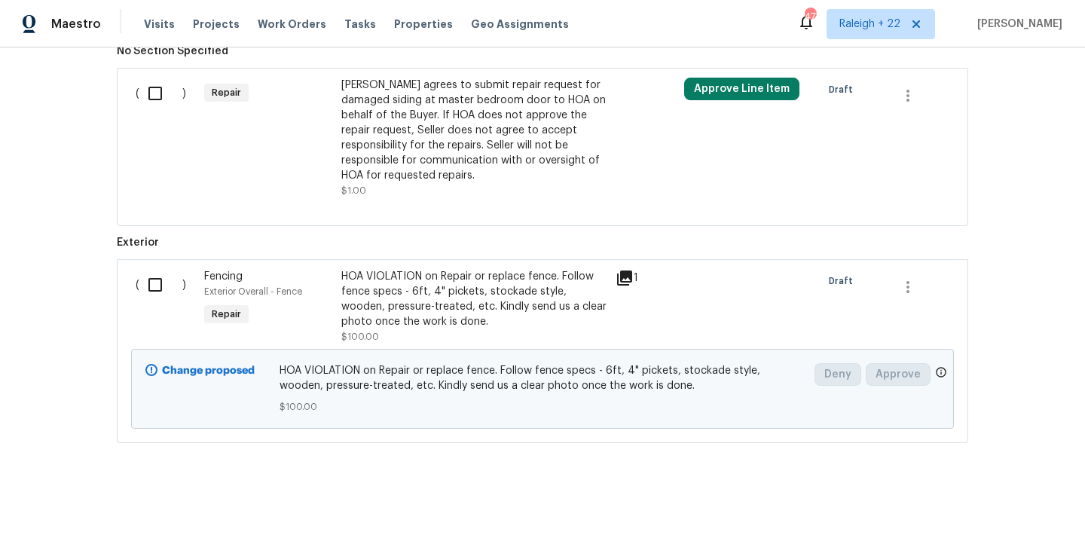
click at [153, 275] on input "checkbox" at bounding box center [160, 285] width 43 height 32
checkbox input "true"
click at [1022, 493] on span "Create Work Order" at bounding box center [999, 500] width 100 height 19
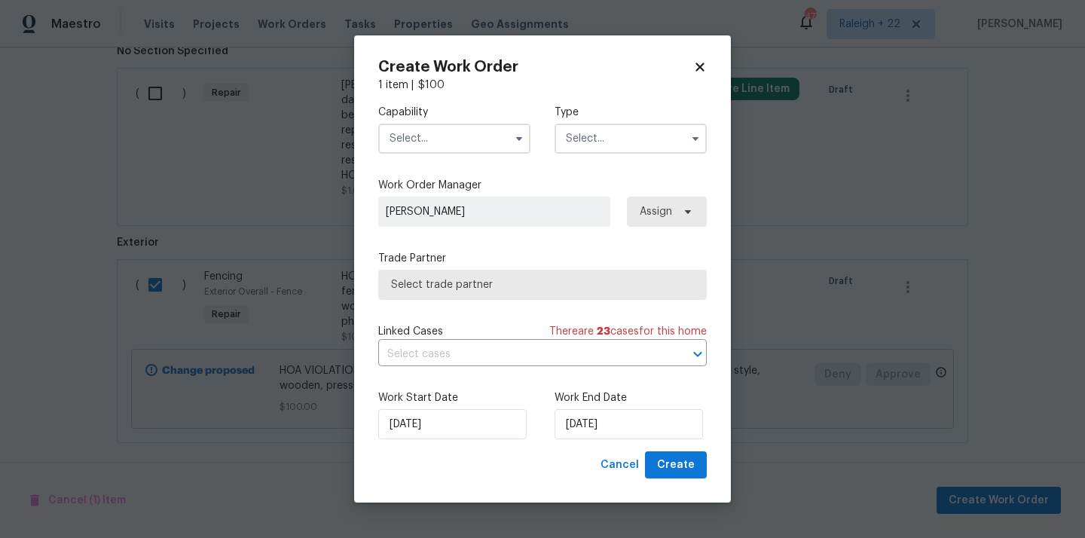
click at [463, 139] on input "text" at bounding box center [454, 139] width 152 height 30
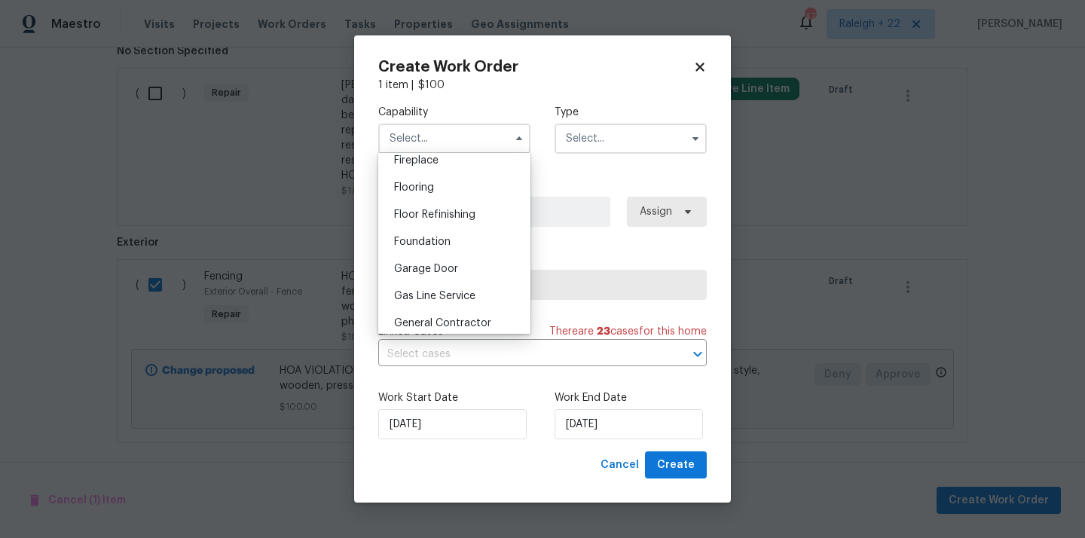
scroll to position [582, 0]
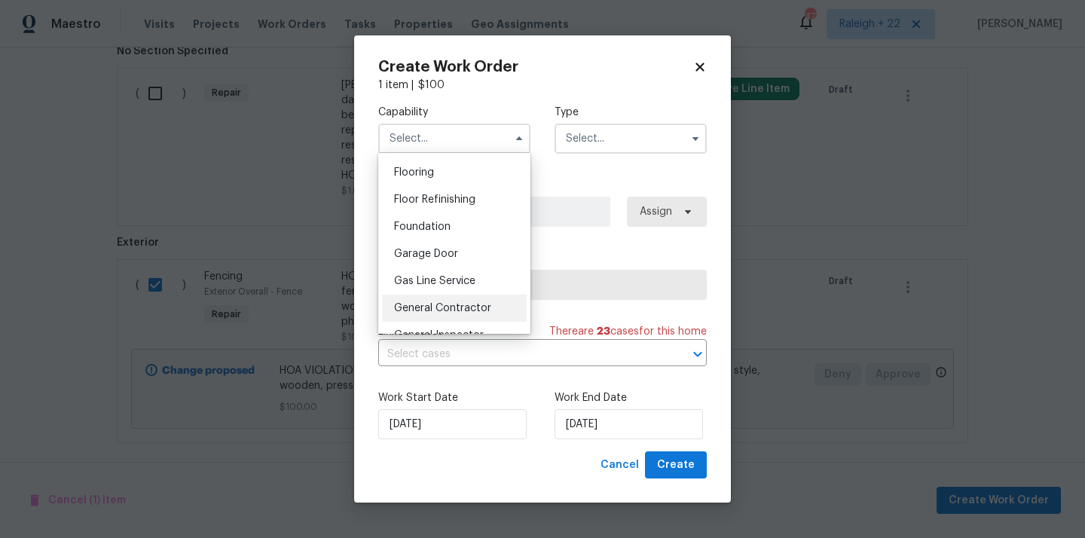
click at [451, 301] on div "General Contractor" at bounding box center [454, 308] width 145 height 27
type input "General Contractor"
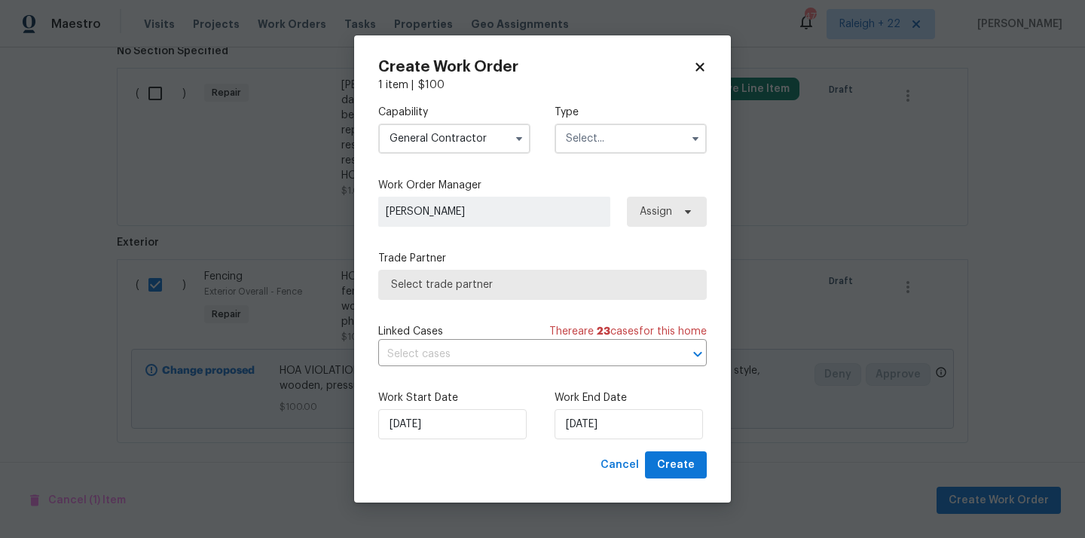
click at [643, 127] on input "text" at bounding box center [631, 139] width 152 height 30
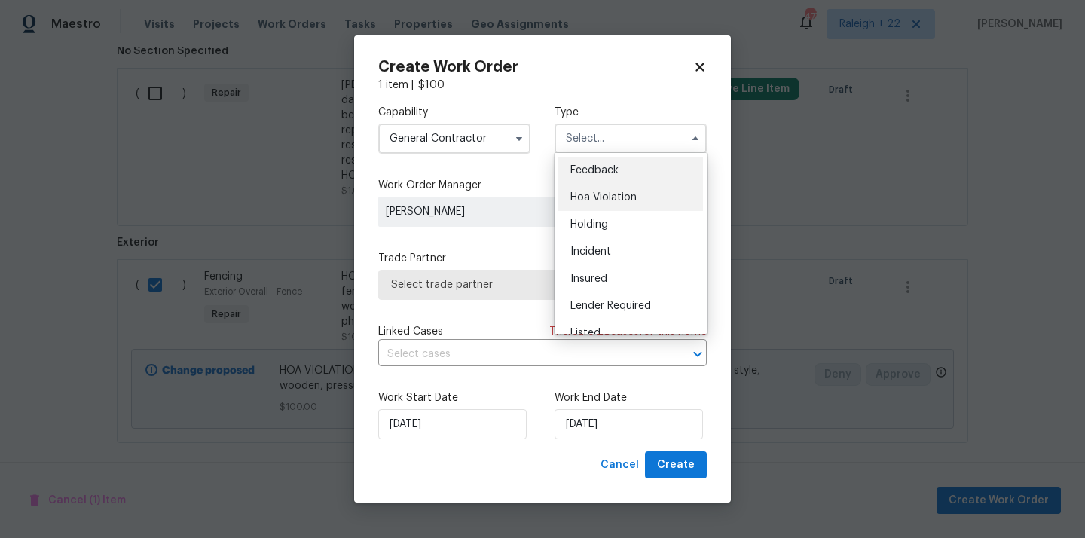
click at [608, 198] on span "Hoa Violation" at bounding box center [603, 197] width 66 height 11
type input "Hoa Violation"
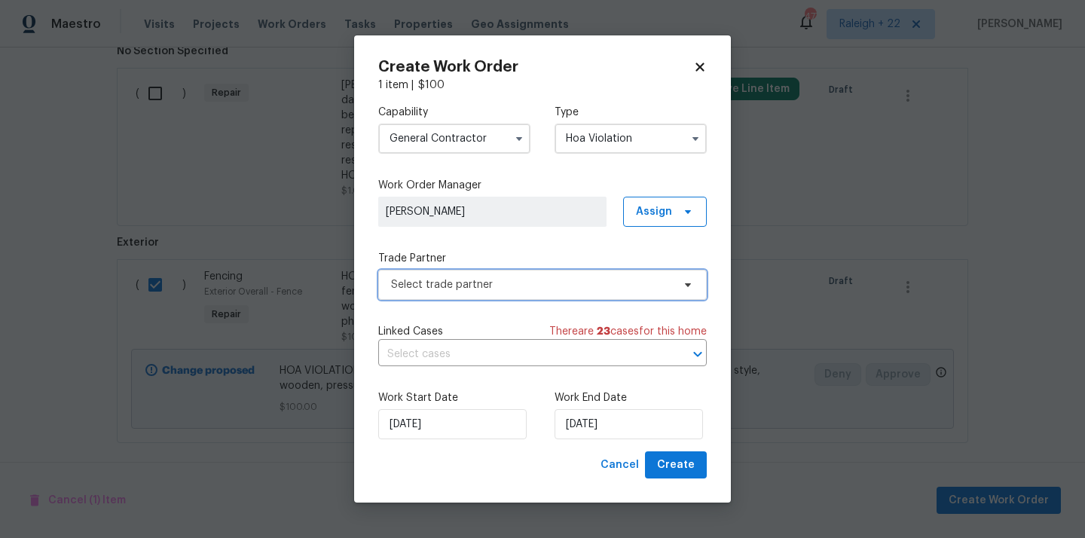
click at [501, 295] on span "Select trade partner" at bounding box center [542, 285] width 329 height 30
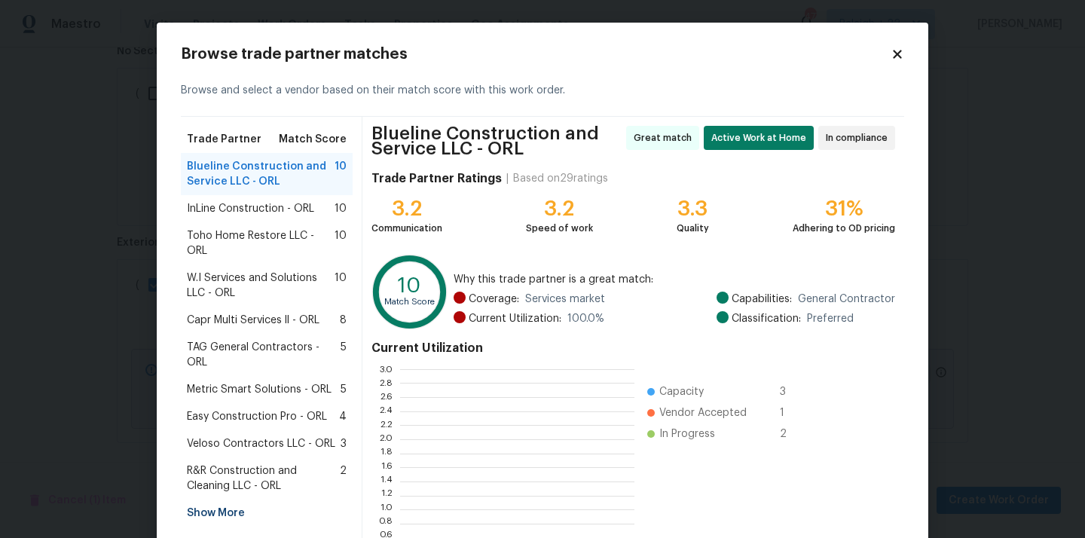
scroll to position [211, 234]
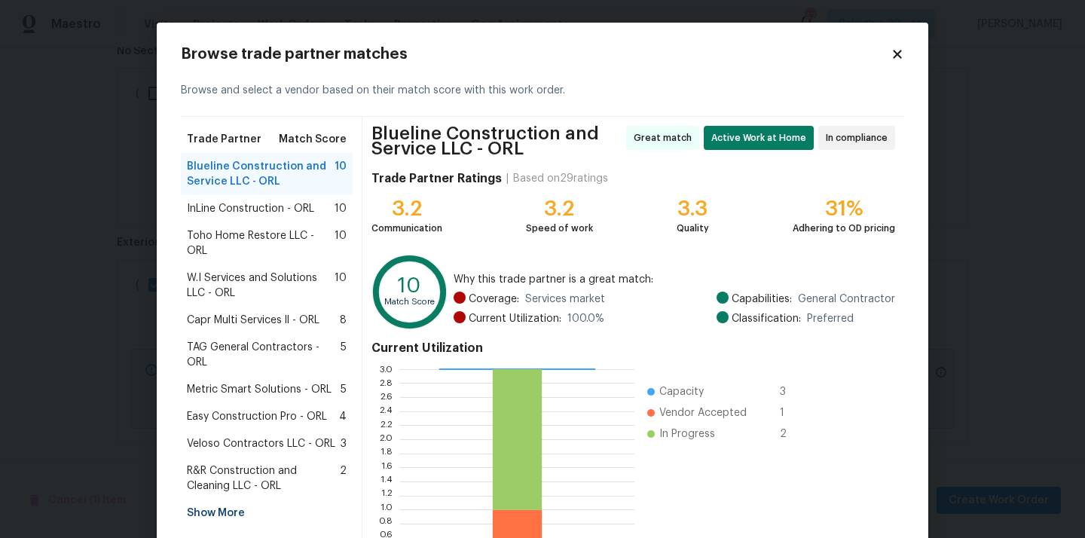
click at [308, 209] on span "InLine Construction - ORL" at bounding box center [250, 208] width 127 height 15
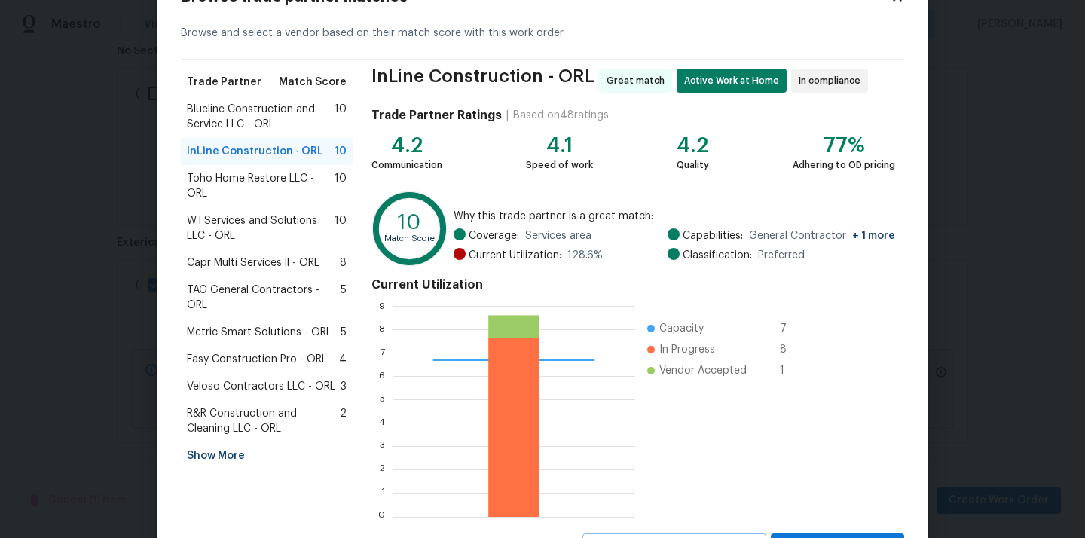
scroll to position [127, 0]
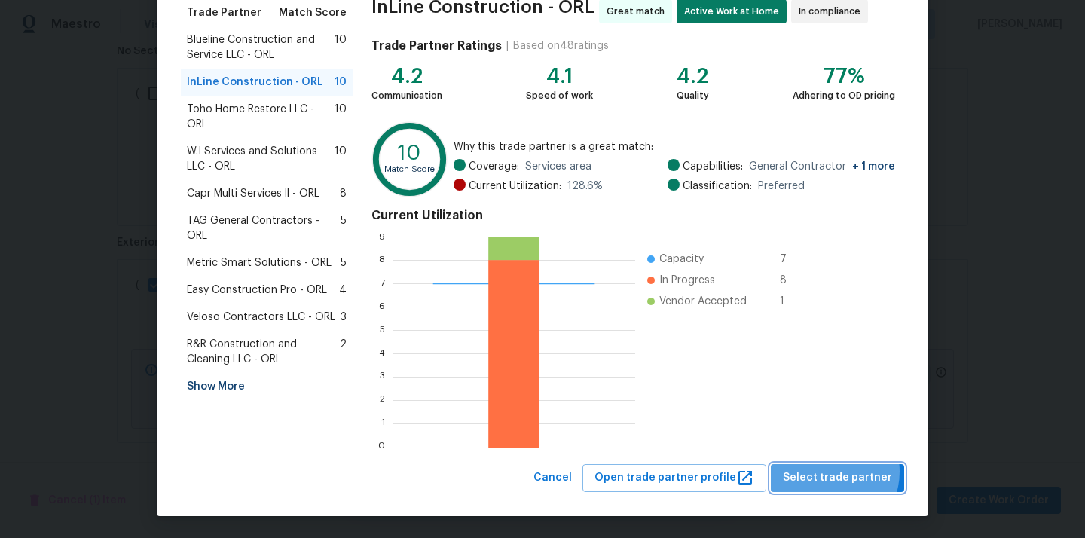
click at [835, 472] on span "Select trade partner" at bounding box center [837, 478] width 109 height 19
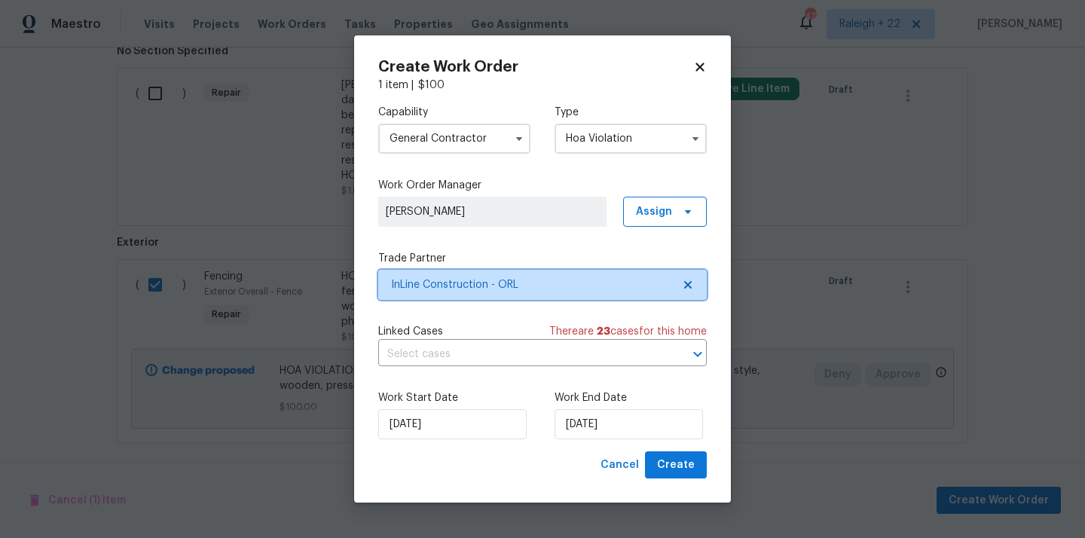
scroll to position [0, 0]
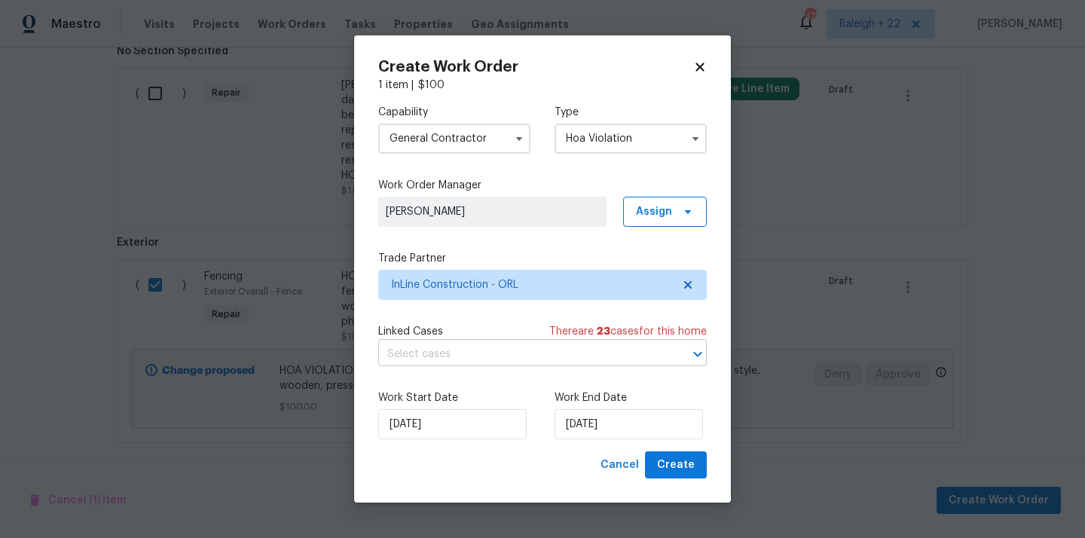
click at [496, 359] on input "text" at bounding box center [521, 354] width 286 height 23
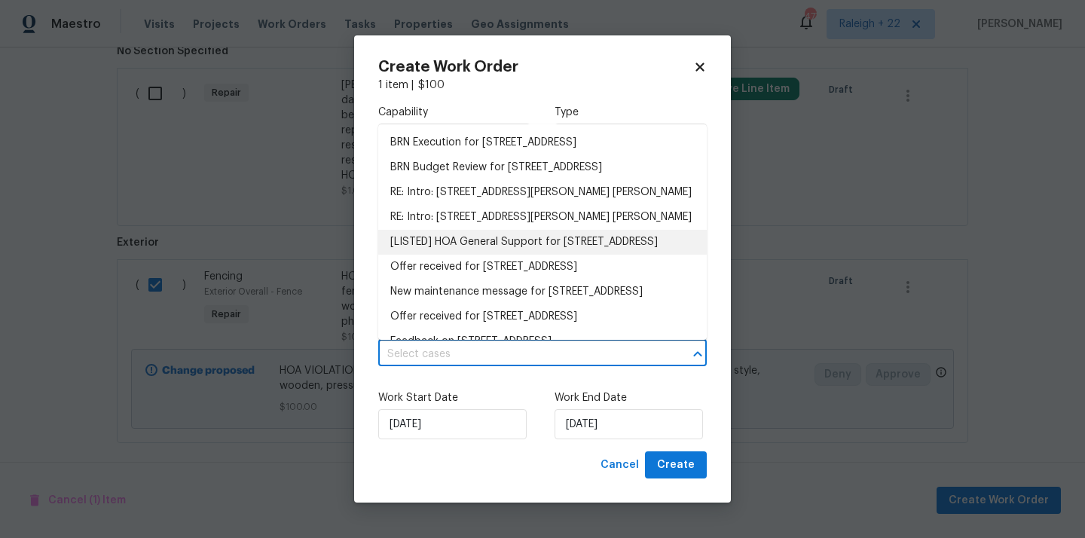
click at [493, 244] on li "[LISTED] HOA General Support for 1404 Oak Pl Apt A, Apopka, FL 32712" at bounding box center [542, 242] width 329 height 25
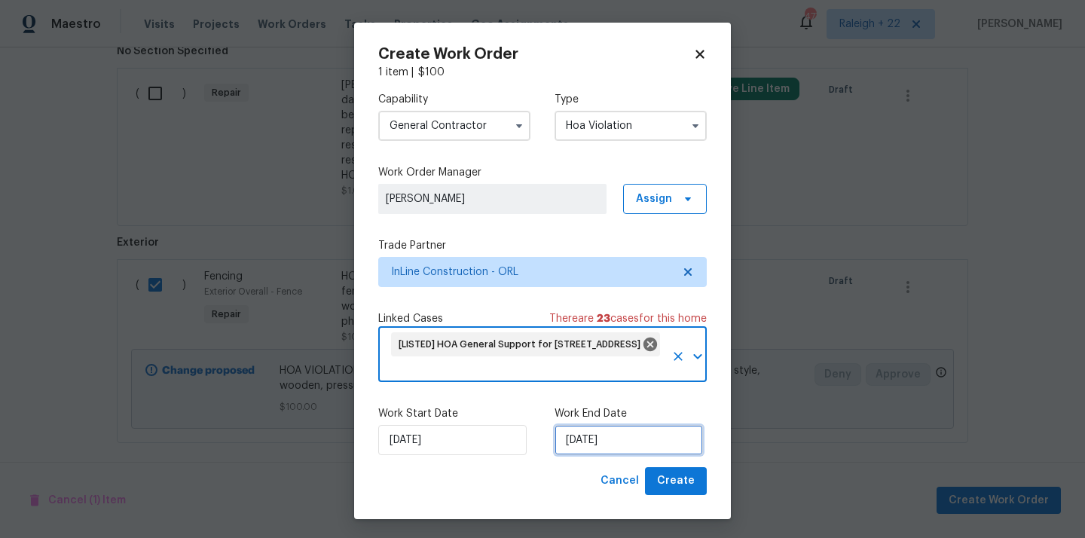
click at [607, 442] on input "02/09/2025" at bounding box center [629, 440] width 148 height 30
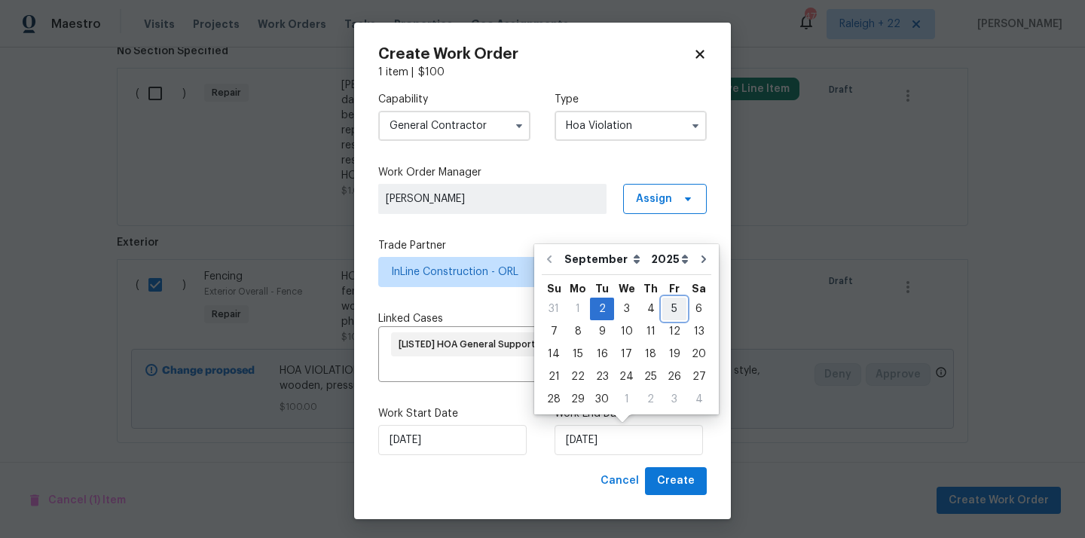
click at [672, 308] on div "5" at bounding box center [674, 308] width 24 height 21
type input "05/09/2025"
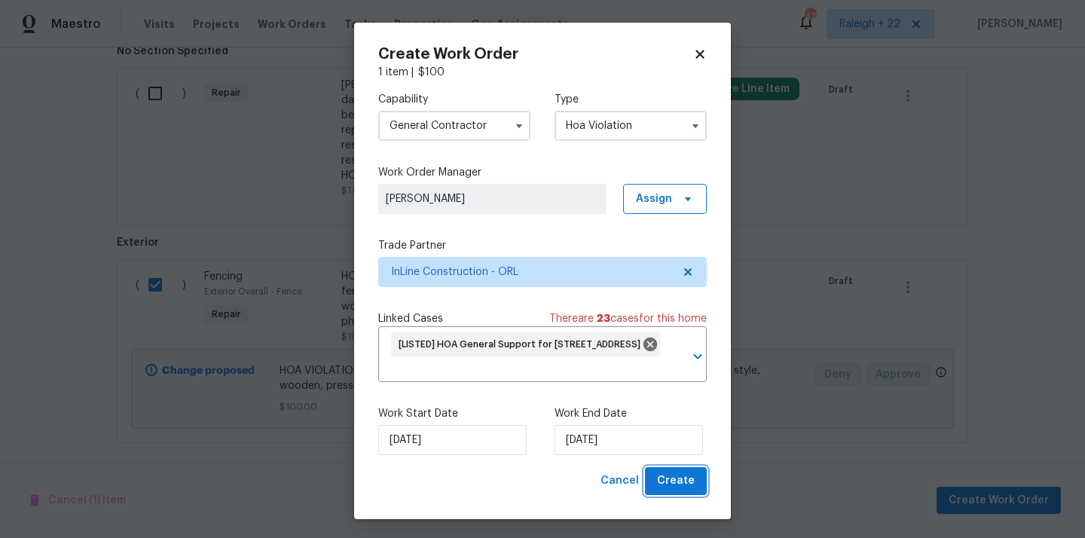
click at [693, 480] on span "Create" at bounding box center [676, 481] width 38 height 19
checkbox input "false"
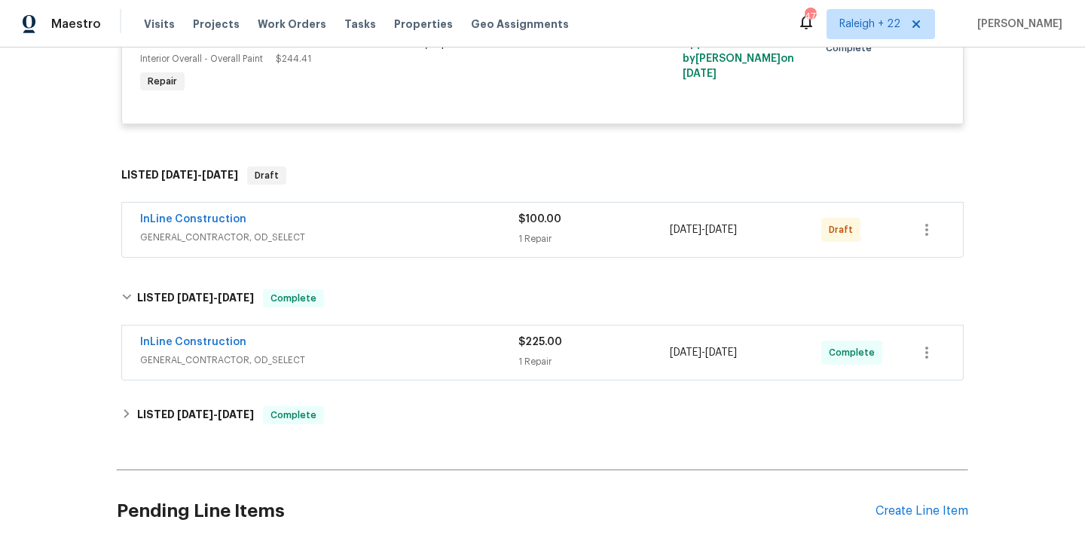
scroll to position [2964, 0]
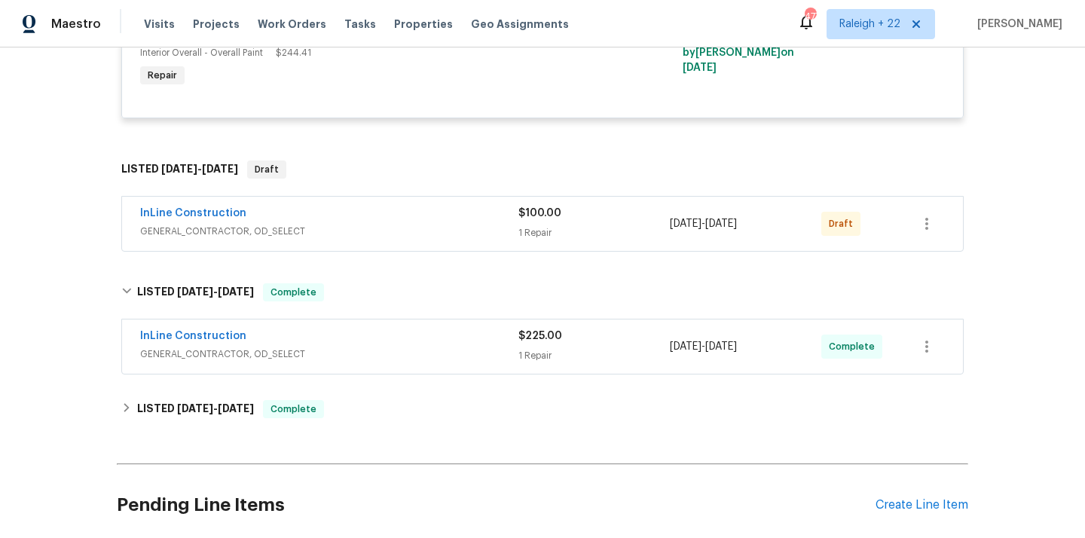
click at [234, 229] on span "GENERAL_CONTRACTOR, OD_SELECT" at bounding box center [329, 231] width 378 height 15
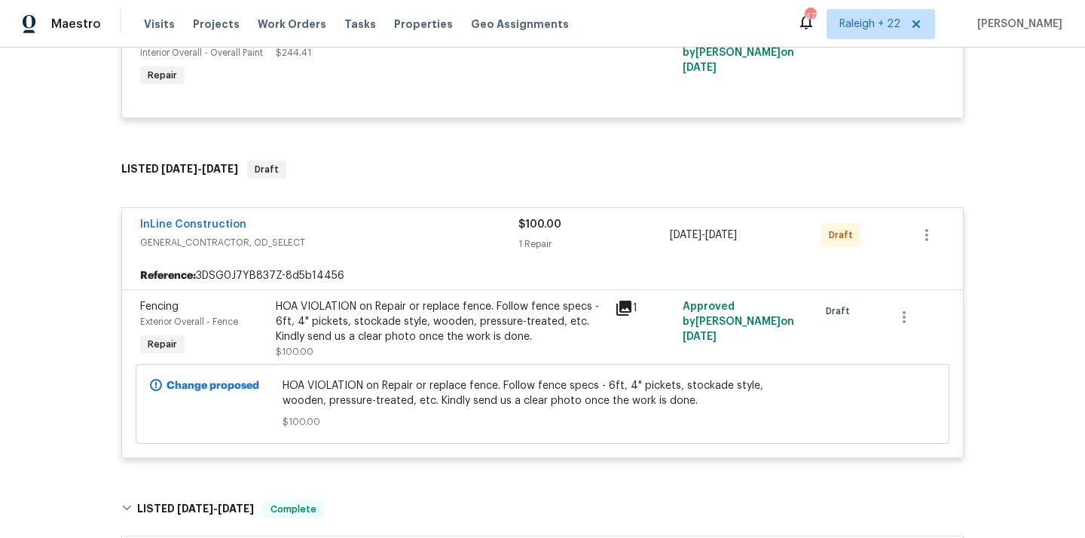
click at [430, 304] on div "HOA VIOLATION on Repair or replace fence. Follow fence specs - 6ft, 4" pickets,…" at bounding box center [441, 321] width 330 height 45
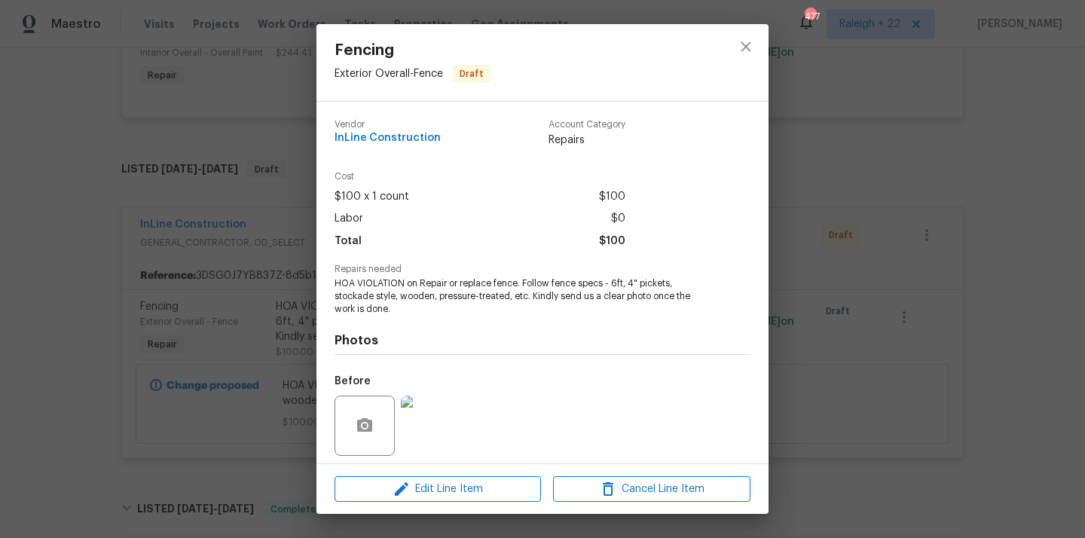
scroll to position [105, 0]
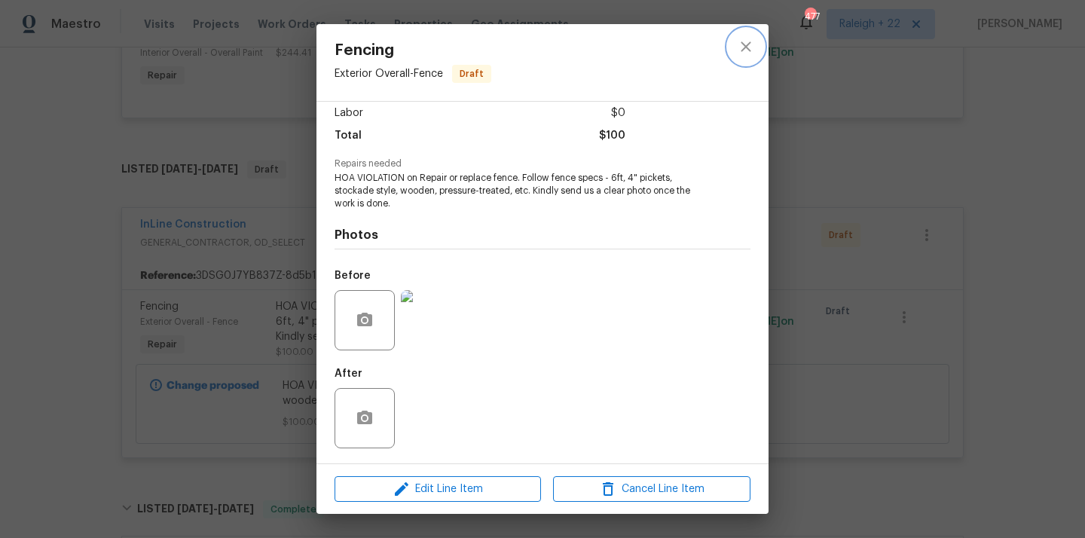
click at [748, 50] on icon "close" at bounding box center [746, 47] width 18 height 18
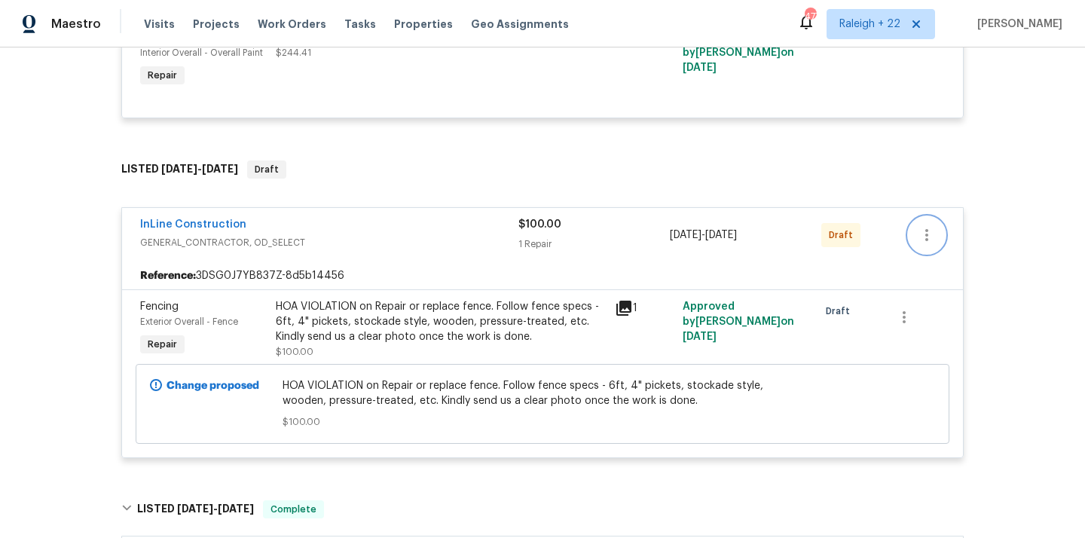
click at [937, 225] on button "button" at bounding box center [927, 235] width 36 height 36
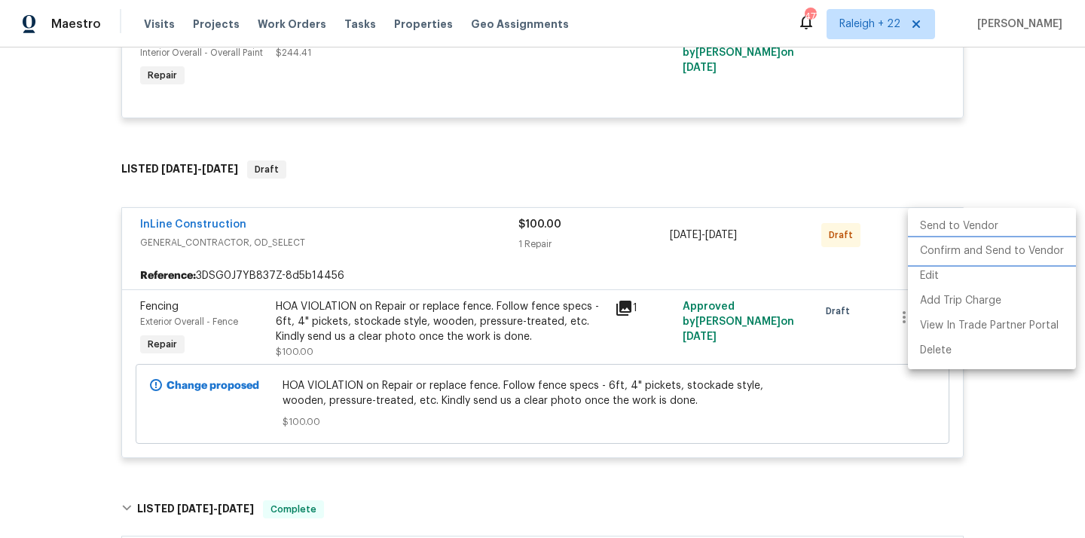
click at [946, 248] on li "Confirm and Send to Vendor" at bounding box center [992, 251] width 168 height 25
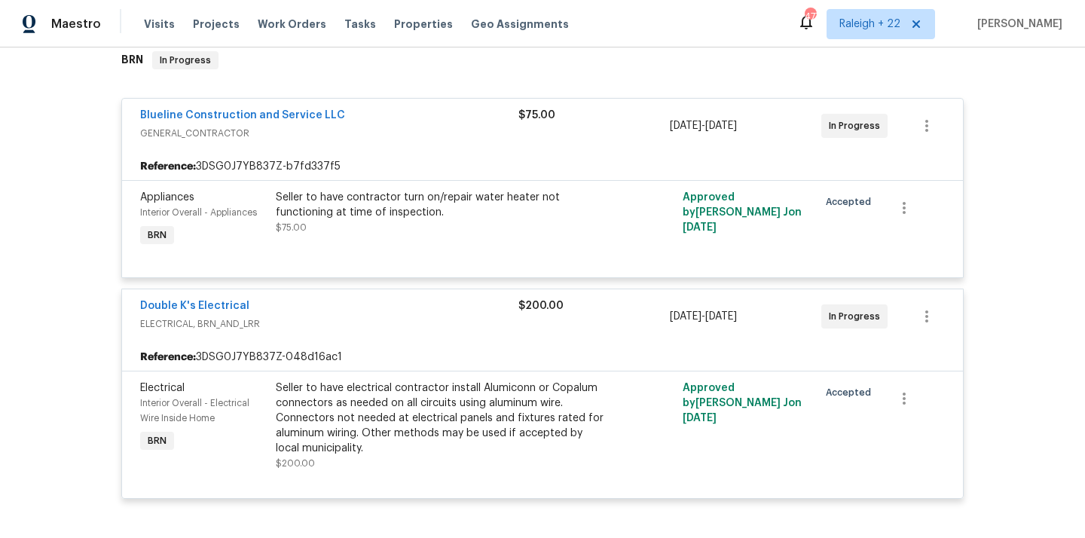
scroll to position [250, 0]
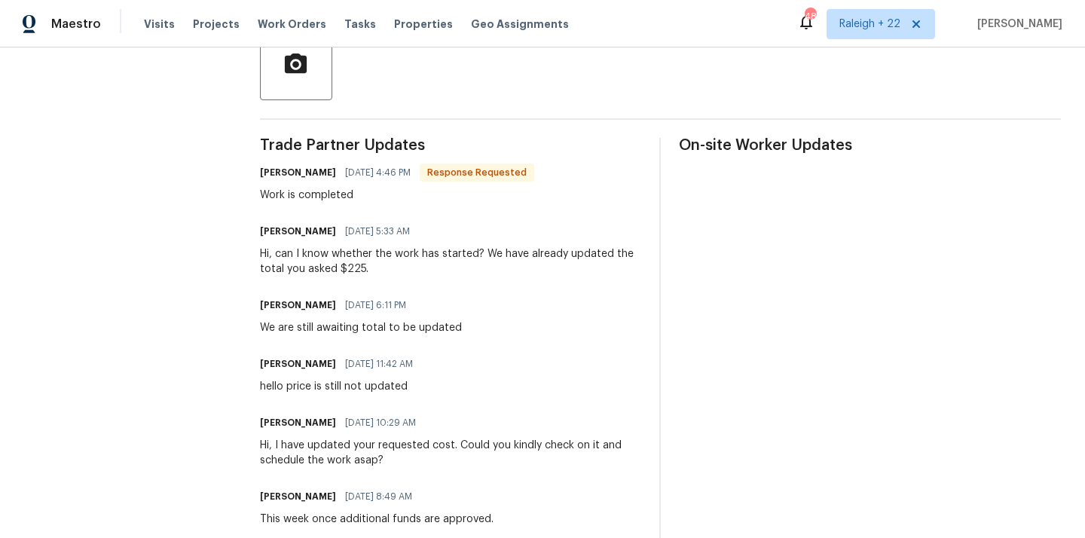
scroll to position [89, 0]
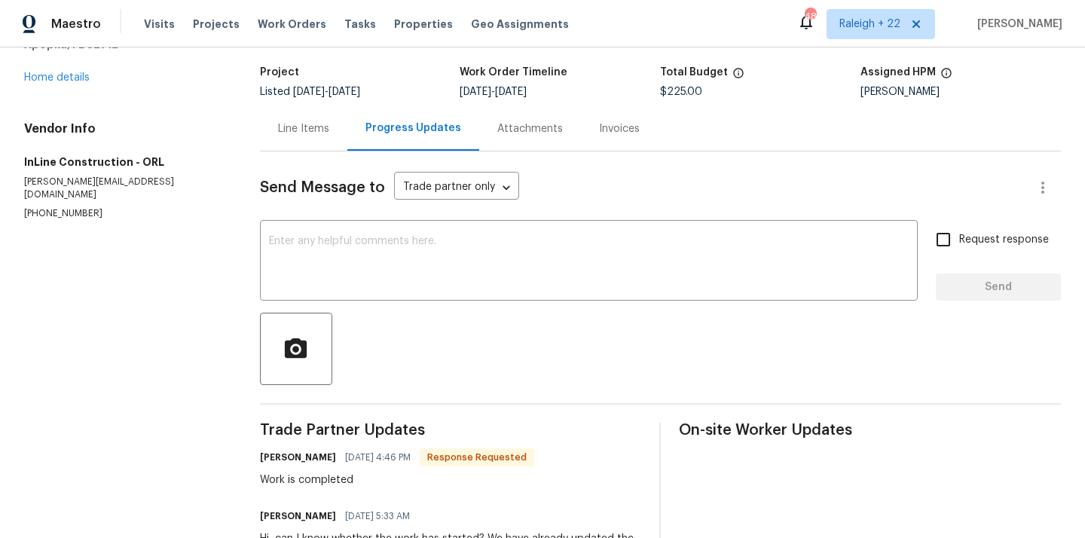
click at [315, 129] on div "Line Items" at bounding box center [303, 128] width 51 height 15
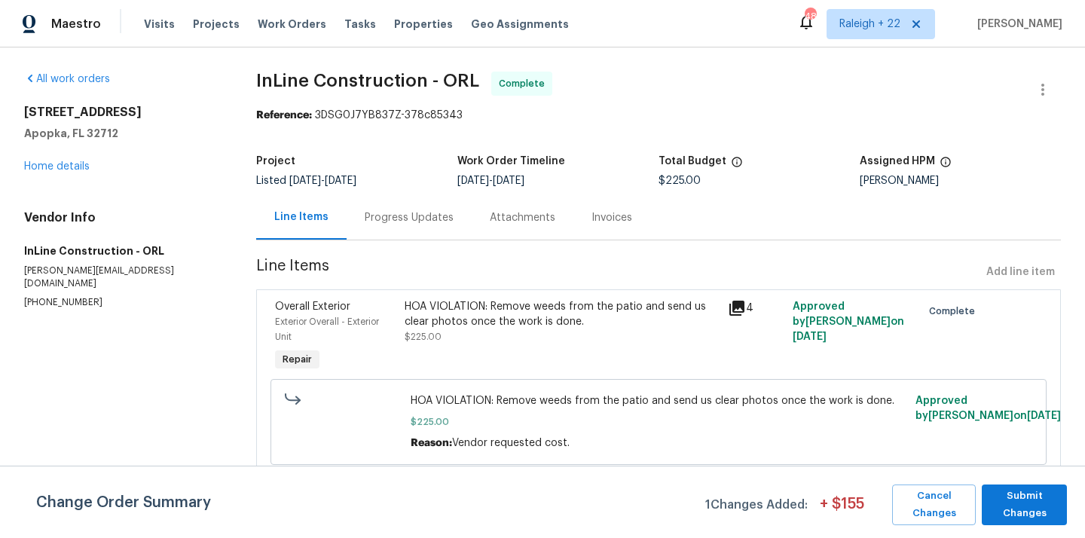
click at [486, 309] on div "HOA VIOLATION: Remove weeds from the patio and send us clear photos once the wo…" at bounding box center [562, 314] width 314 height 30
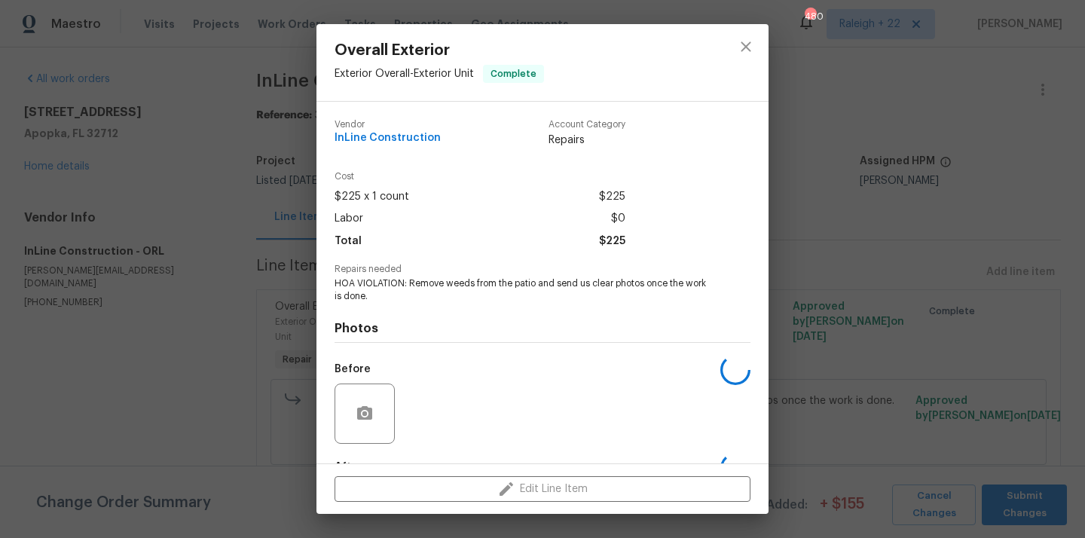
scroll to position [93, 0]
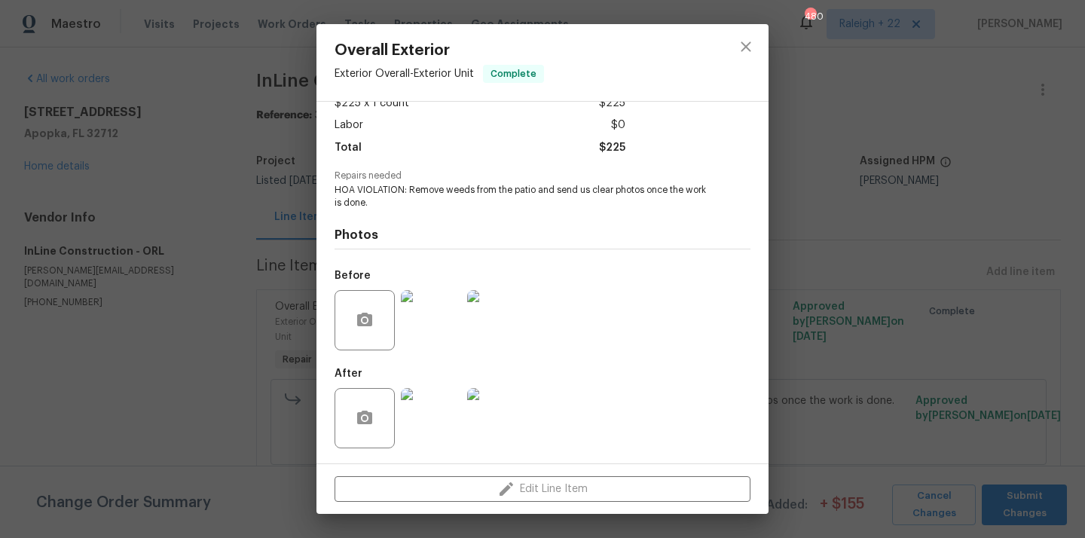
click at [451, 323] on img at bounding box center [431, 320] width 60 height 60
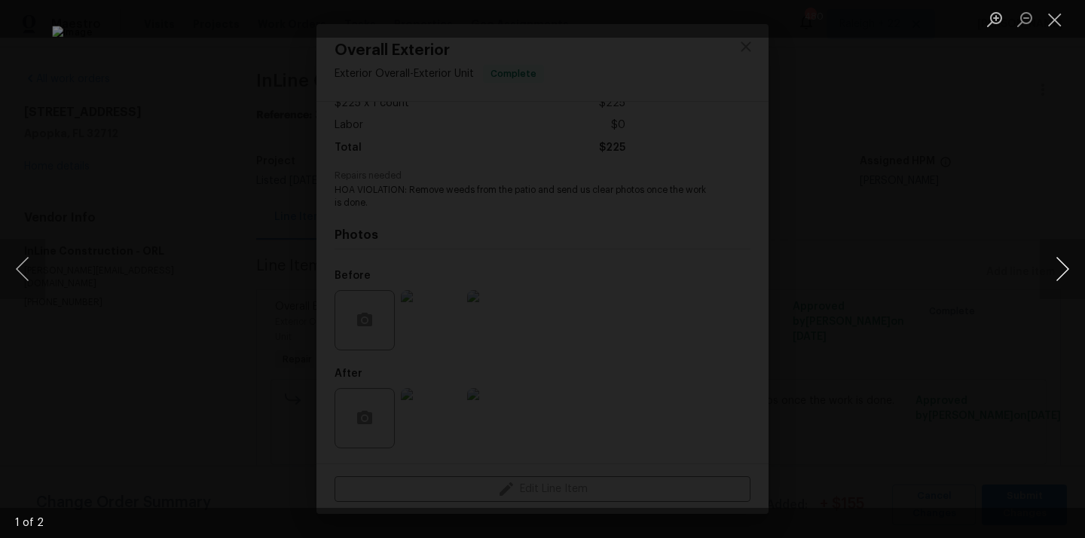
click at [1058, 256] on button "Next image" at bounding box center [1062, 269] width 45 height 60
click at [1058, 17] on button "Close lightbox" at bounding box center [1055, 19] width 30 height 26
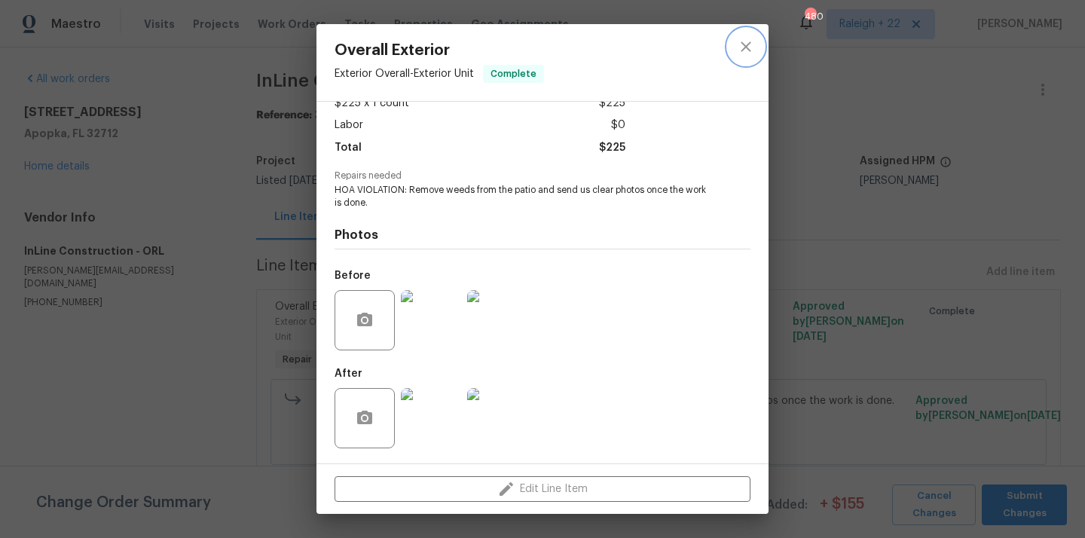
click at [753, 54] on icon "close" at bounding box center [746, 47] width 18 height 18
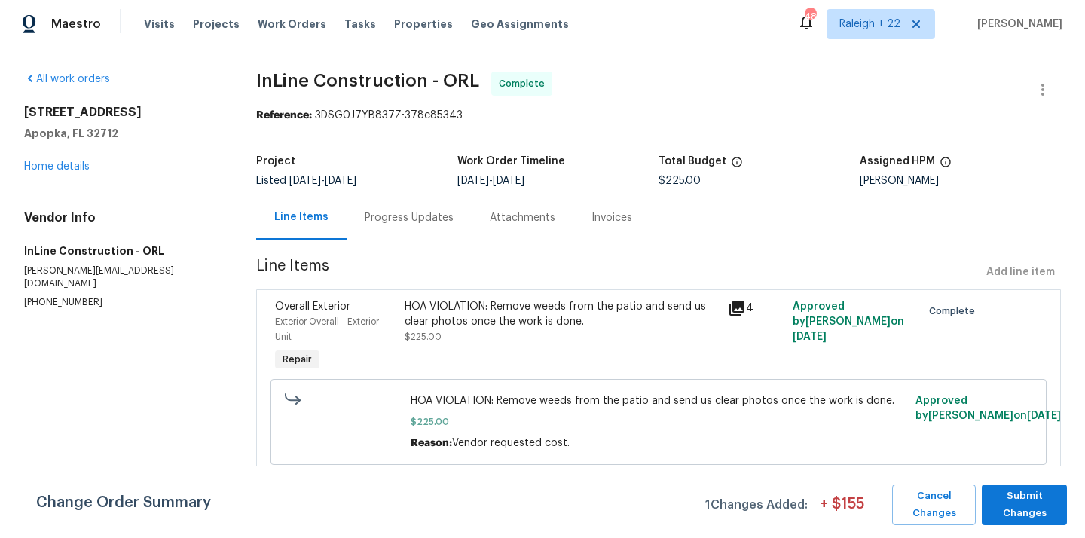
click at [451, 339] on div "HOA VIOLATION: Remove weeds from the patio and send us clear photos once the wo…" at bounding box center [562, 321] width 314 height 45
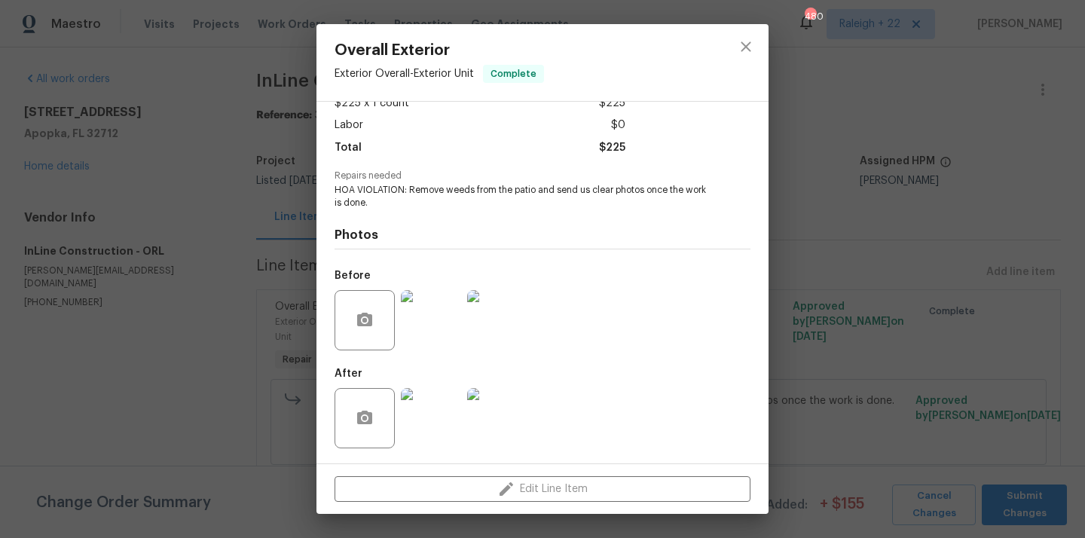
click at [514, 312] on img at bounding box center [497, 320] width 60 height 60
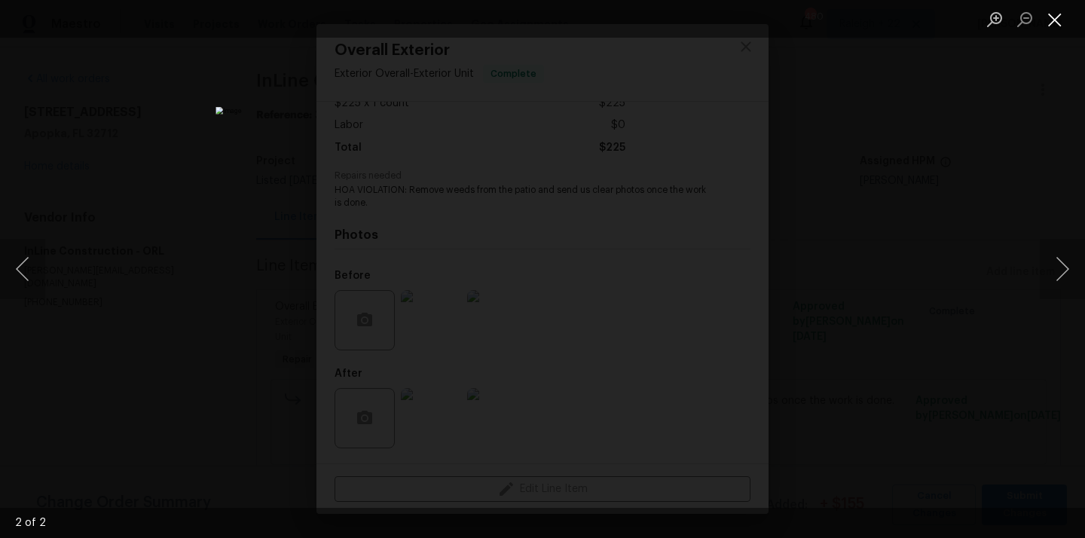
click at [1050, 26] on button "Close lightbox" at bounding box center [1055, 19] width 30 height 26
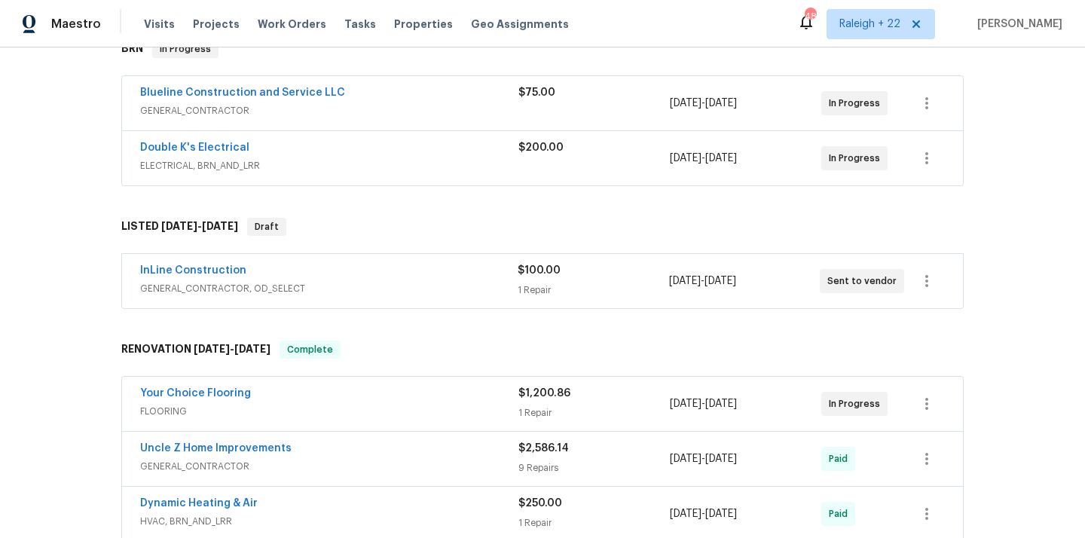
scroll to position [252, 0]
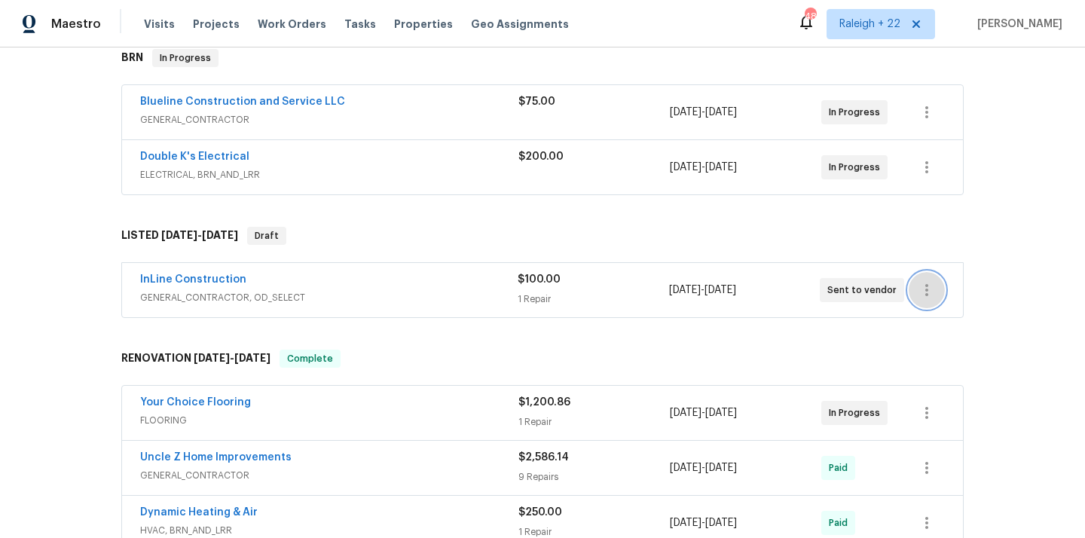
click at [925, 292] on icon "button" at bounding box center [927, 290] width 18 height 18
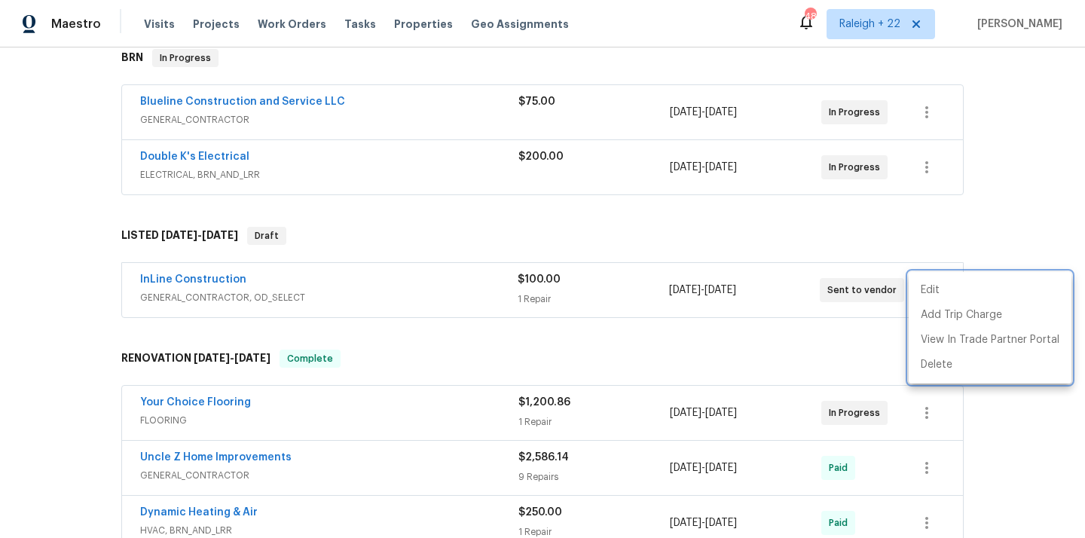
click at [589, 319] on div at bounding box center [542, 269] width 1085 height 538
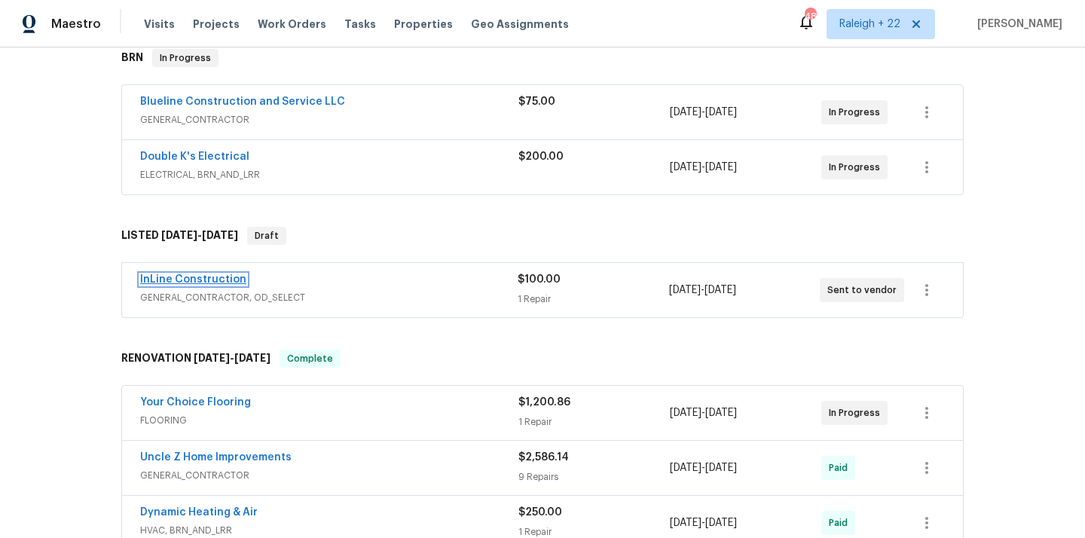
click at [171, 280] on link "InLine Construction" at bounding box center [193, 279] width 106 height 11
